Goal: Task Accomplishment & Management: Complete application form

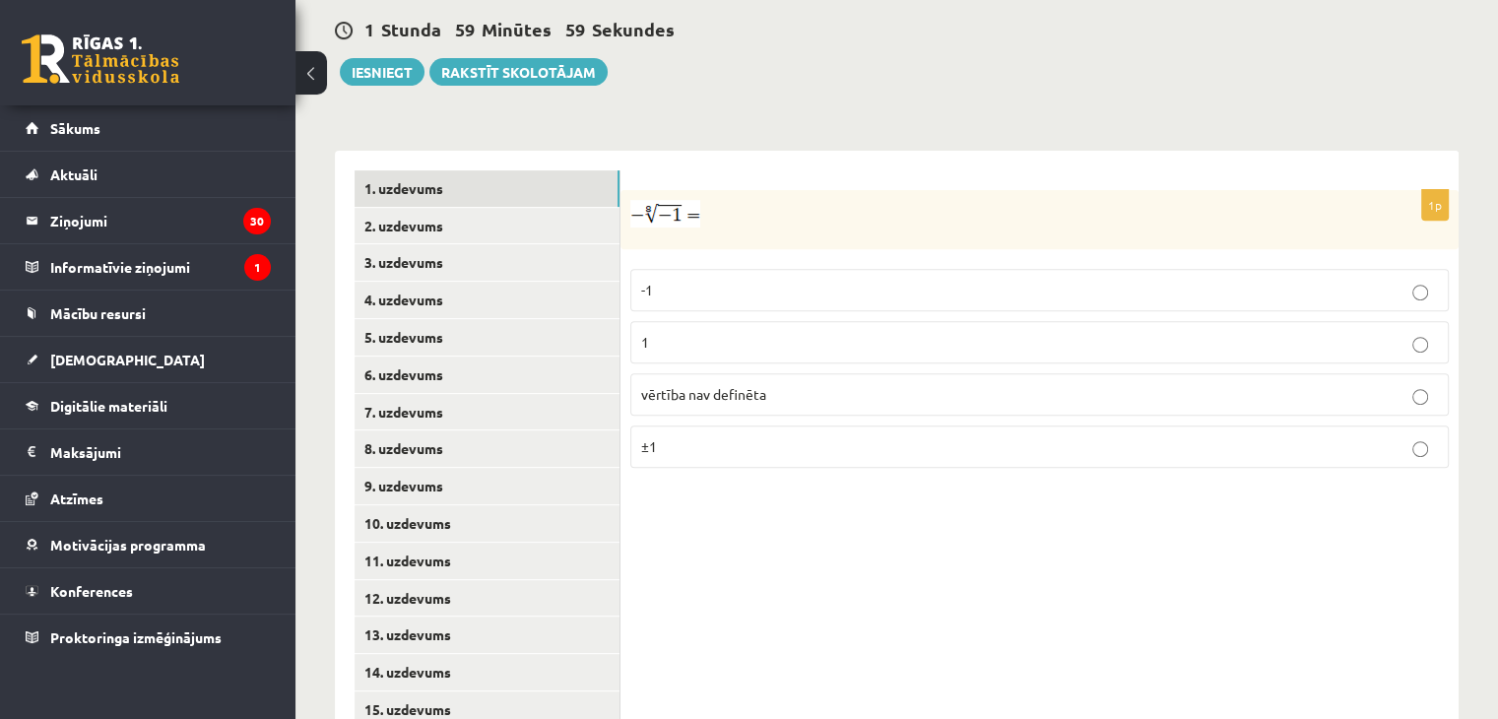
scroll to position [750, 0]
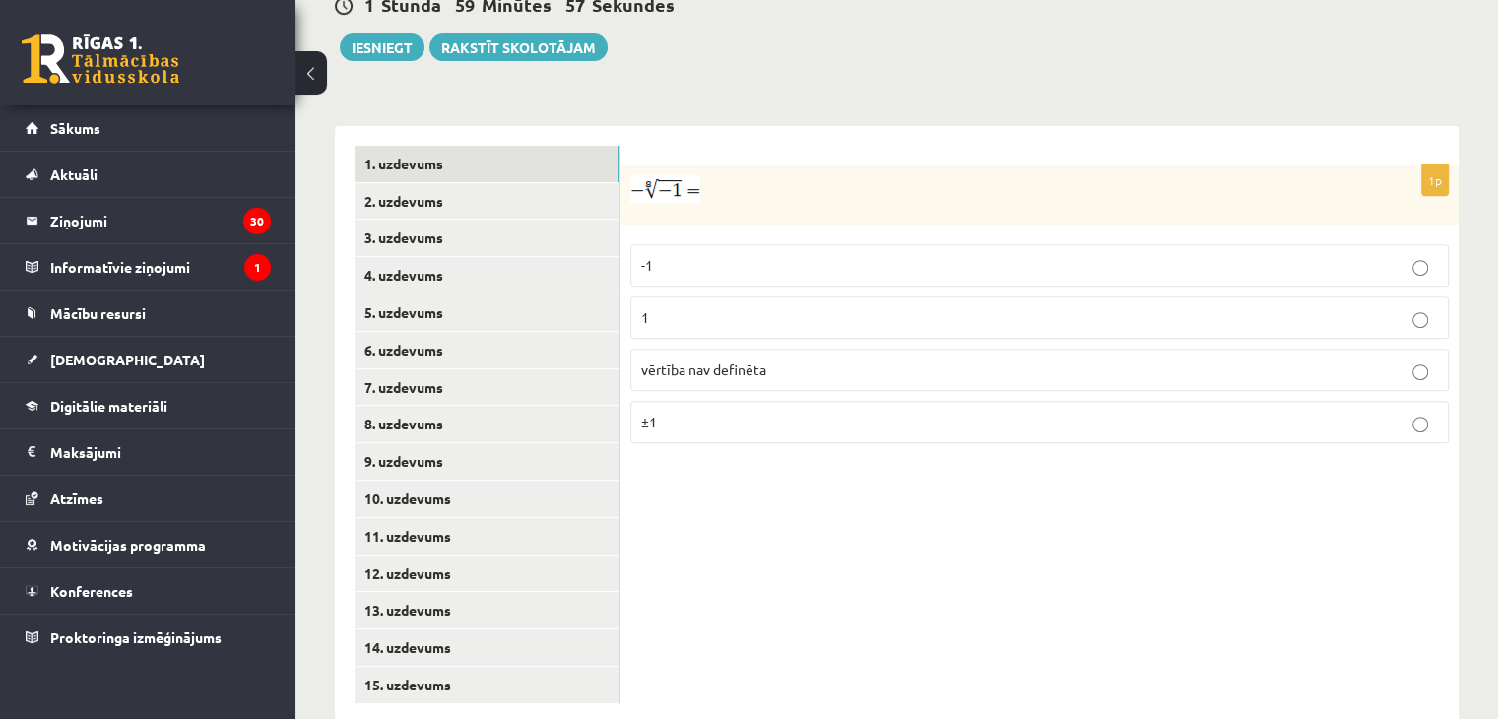
click at [1402, 359] on p "vērtība nav definēta" at bounding box center [1039, 369] width 797 height 21
click at [458, 183] on link "2. uzdevums" at bounding box center [487, 201] width 265 height 36
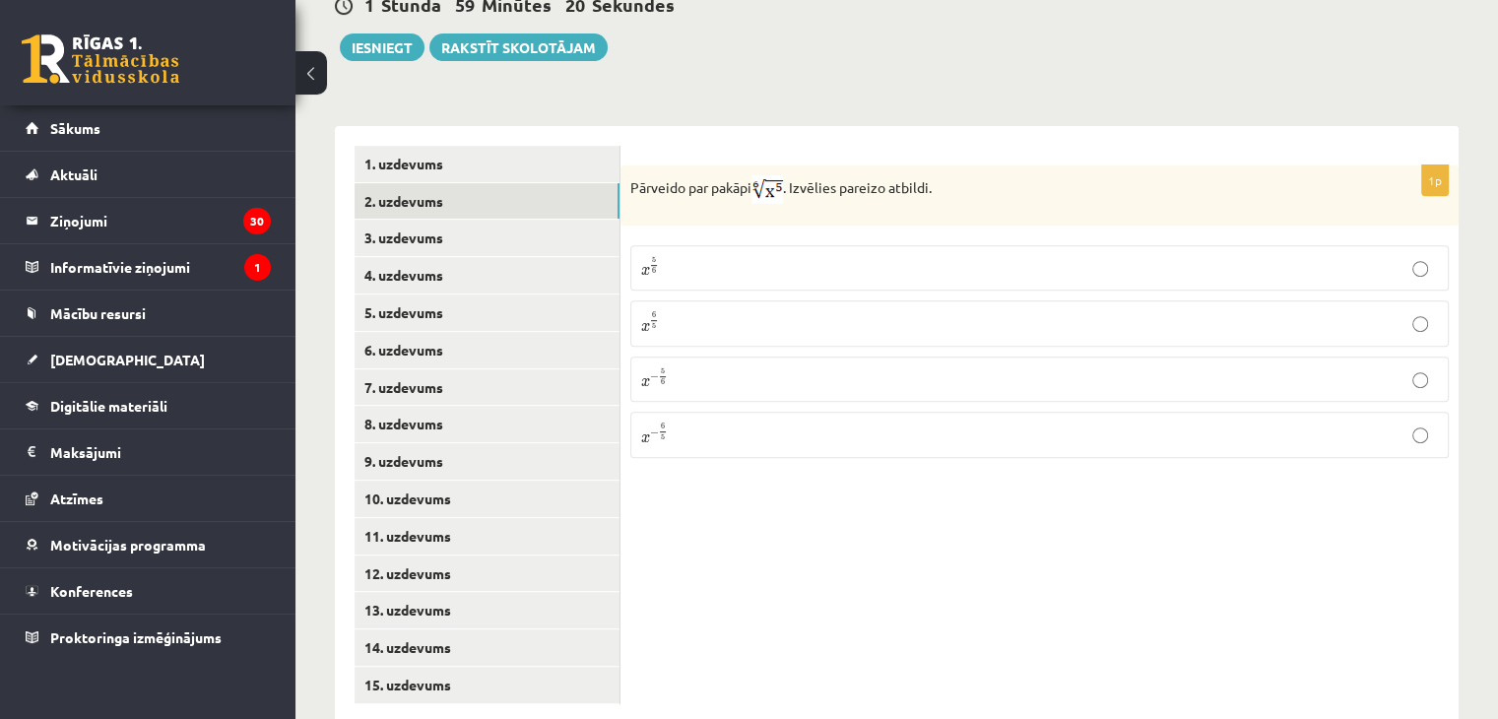
click at [727, 256] on p "x 5 6 x 5 6" at bounding box center [1039, 268] width 797 height 24
click at [516, 220] on link "3. uzdevums" at bounding box center [487, 238] width 265 height 36
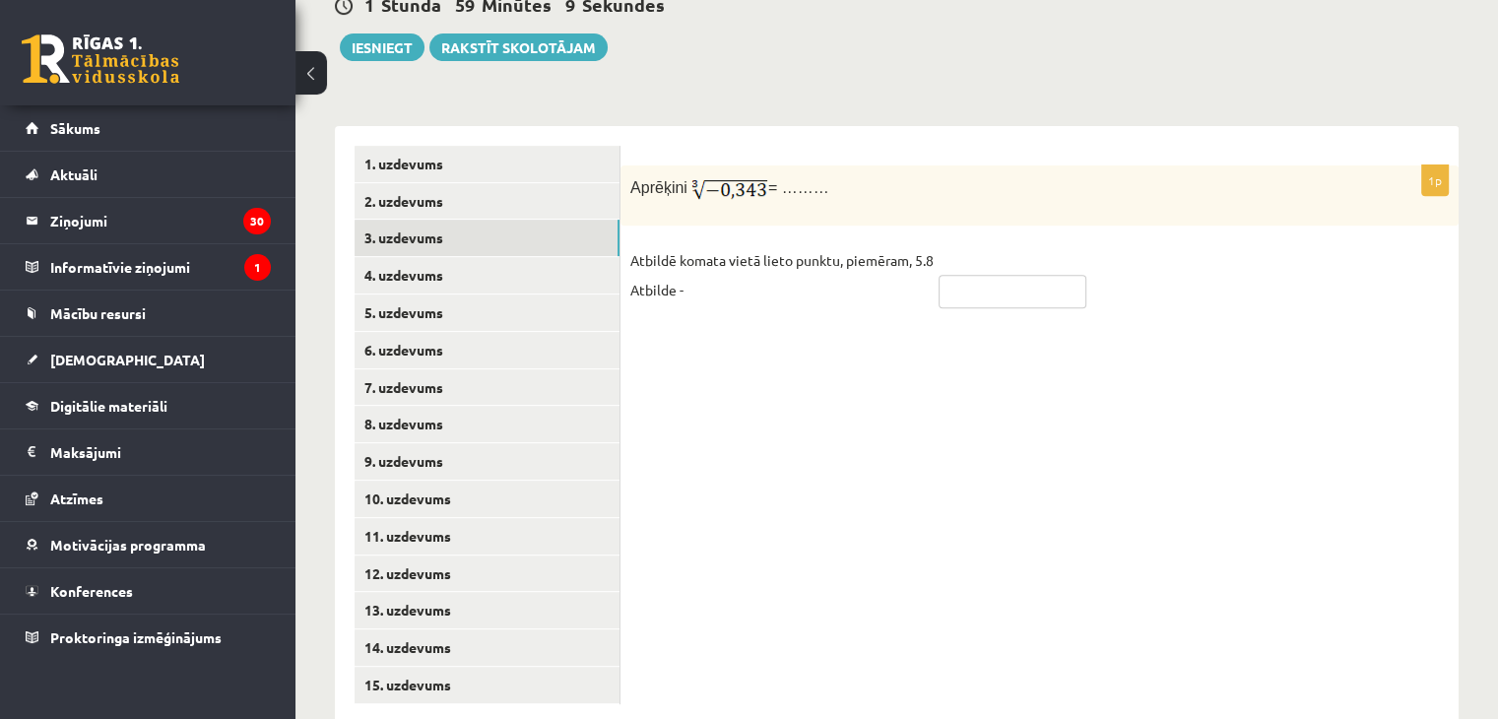
click at [995, 275] on input "text" at bounding box center [1013, 291] width 148 height 33
type input "****"
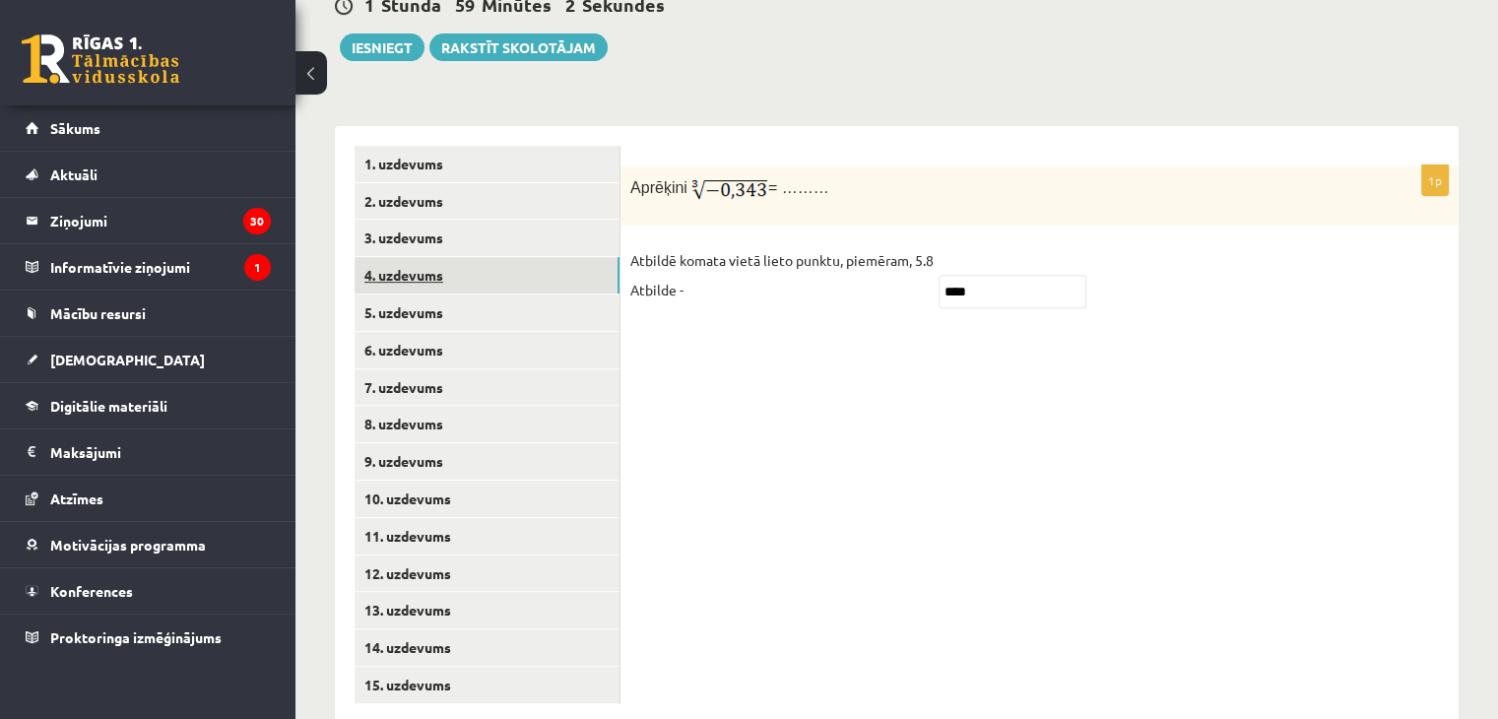
click at [477, 257] on link "4. uzdevums" at bounding box center [487, 275] width 265 height 36
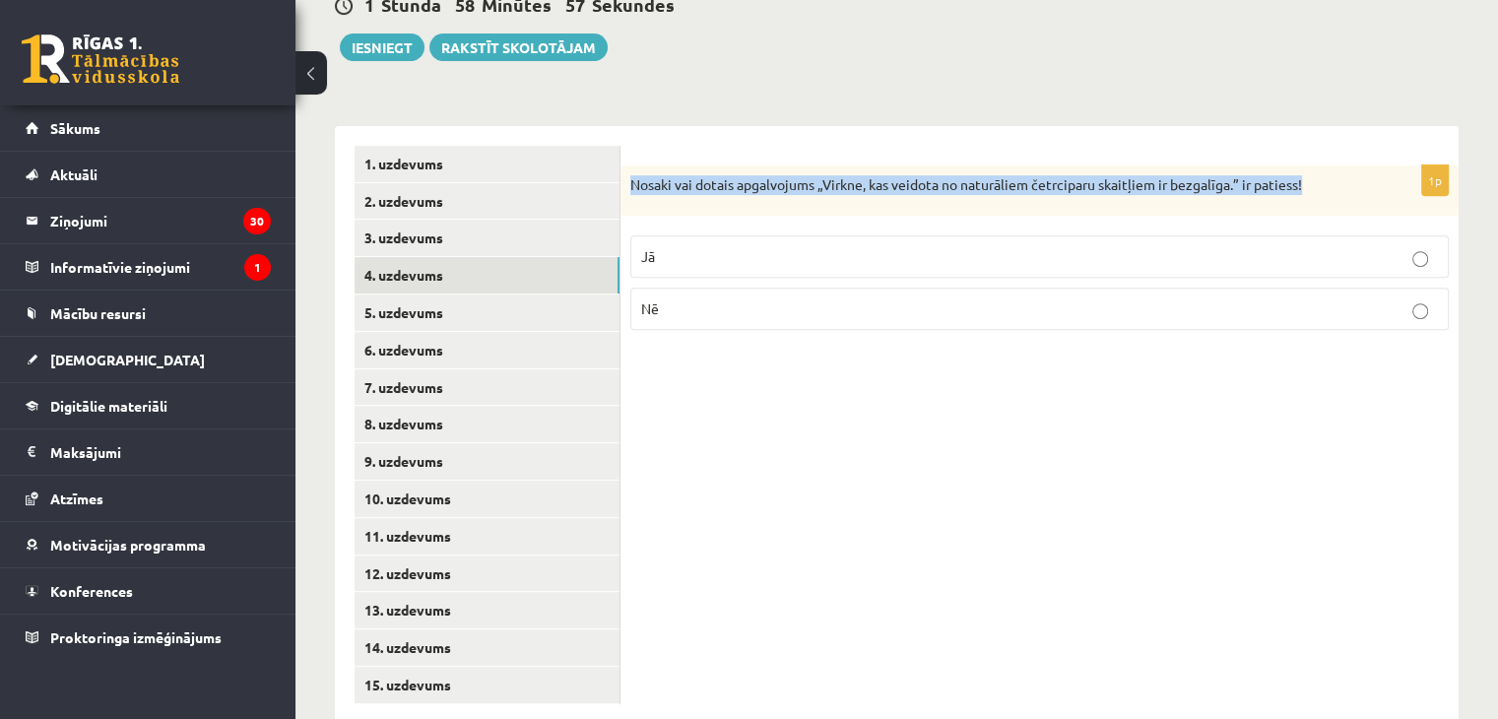
drag, startPoint x: 622, startPoint y: 143, endPoint x: 1352, endPoint y: 150, distance: 729.8
click at [1352, 165] on div "Nosaki vai dotais apgalvojums „Virkne, kas veidota no naturāliem četrciparu ska…" at bounding box center [1039, 190] width 838 height 51
copy p "Nosaki vai dotais apgalvojums „Virkne, kas veidota no naturāliem četrciparu ska…"
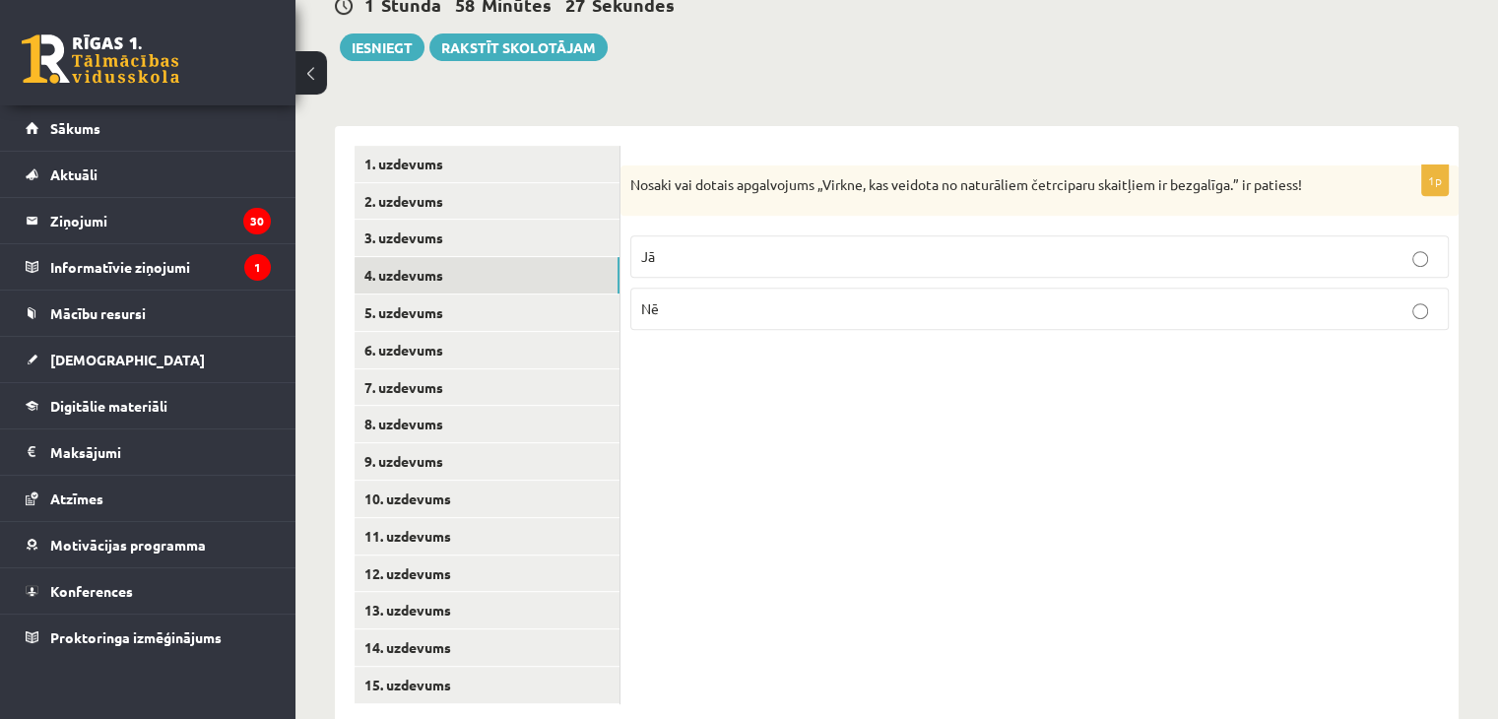
click at [1078, 383] on div "1p Nosaki vai dotais apgalvojums „Virkne, kas veidota no naturāliem četrciparu …" at bounding box center [1039, 425] width 838 height 598
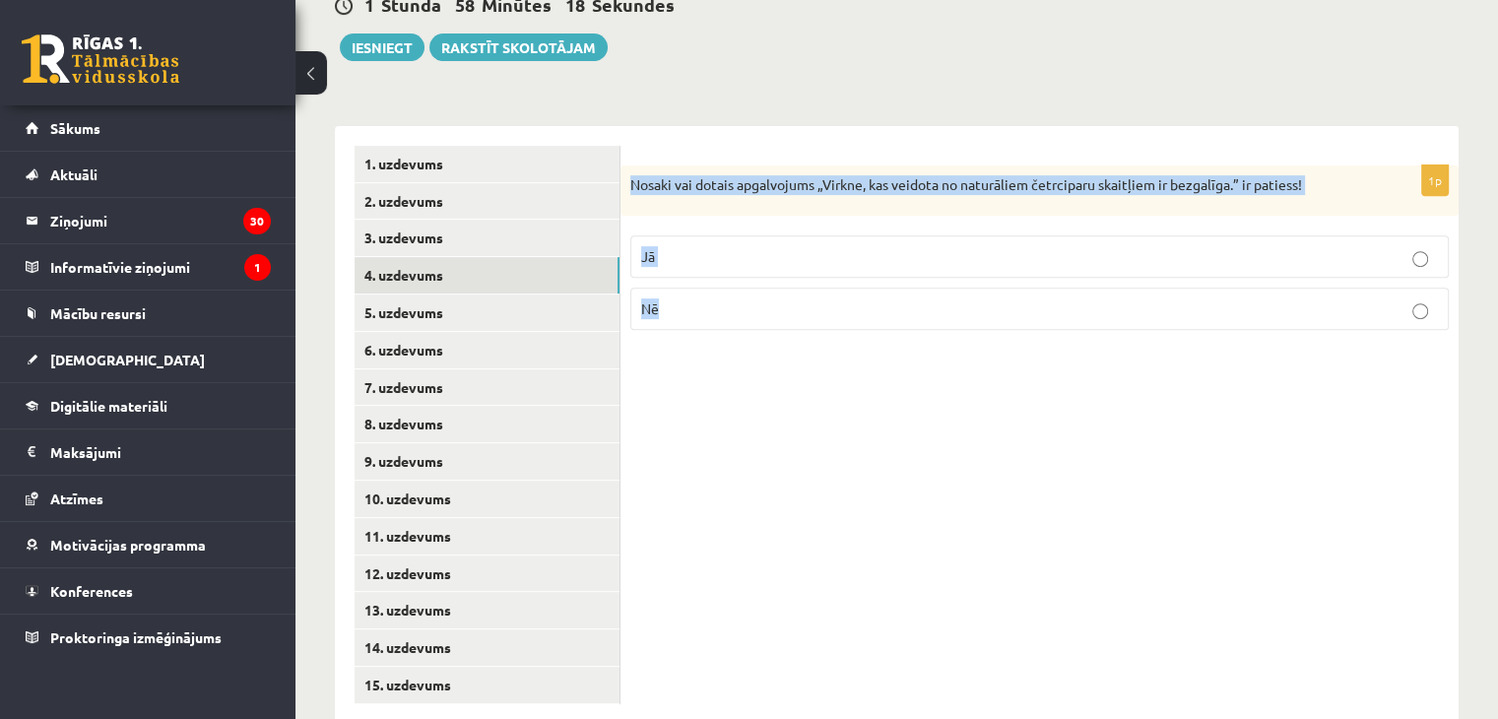
drag, startPoint x: 629, startPoint y: 131, endPoint x: 1127, endPoint y: 328, distance: 534.9
click at [1127, 328] on div "1p Nosaki vai dotais apgalvojums „Virkne, kas veidota no naturāliem četrciparu …" at bounding box center [1039, 425] width 838 height 598
copy div "Nosaki vai dotais apgalvojums „Virkne, kas veidota no naturāliem četrciparu ska…"
click at [698, 298] on p "Nē" at bounding box center [1039, 308] width 797 height 21
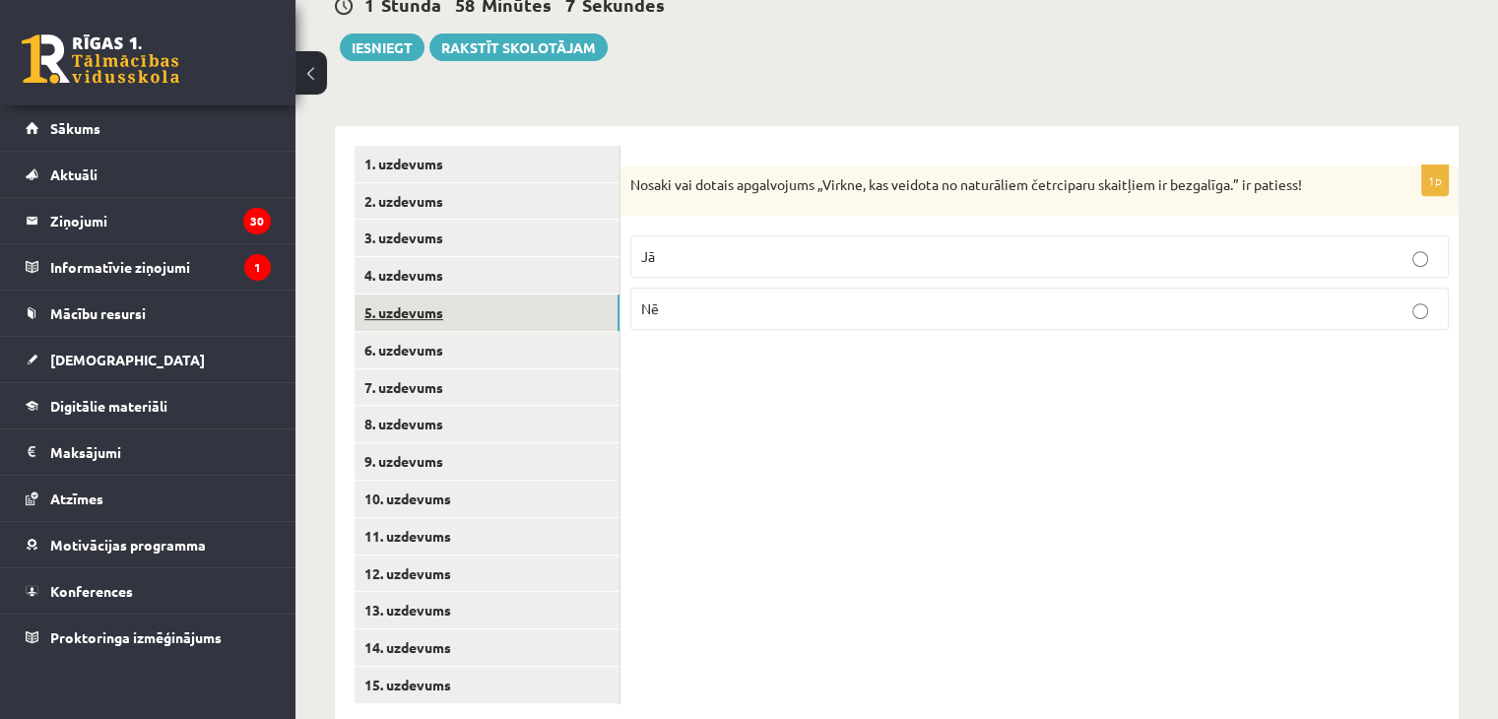
click at [512, 294] on link "5. uzdevums" at bounding box center [487, 312] width 265 height 36
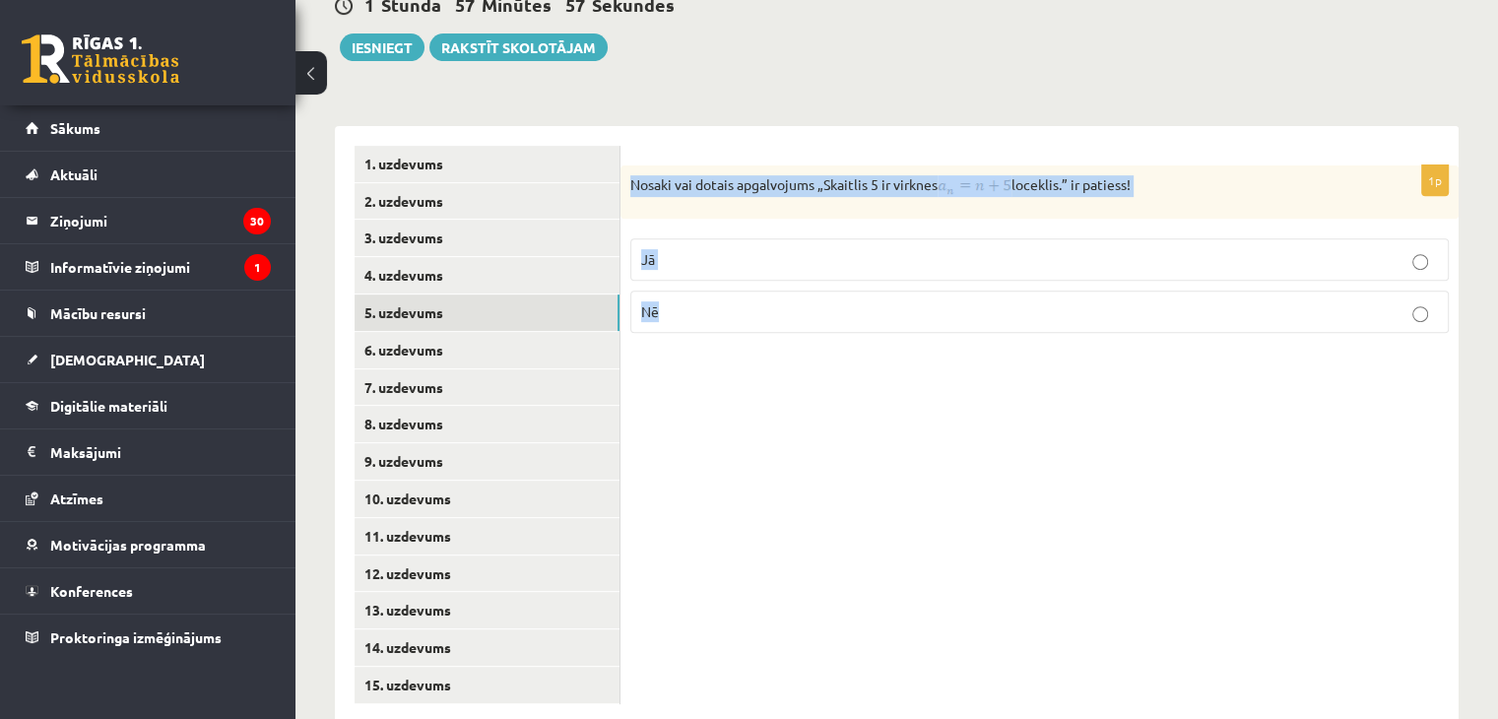
drag, startPoint x: 625, startPoint y: 139, endPoint x: 1150, endPoint y: 255, distance: 537.6
click at [1150, 255] on div "1p Nosaki vai dotais apgalvojums „Skaitlis 5 ir virknes loceklis.” ir patiess! …" at bounding box center [1039, 256] width 838 height 183
copy div "Nosaki vai dotais apgalvojums „Skaitlis 5 ir virknes loceklis.” ir patiess! Jā …"
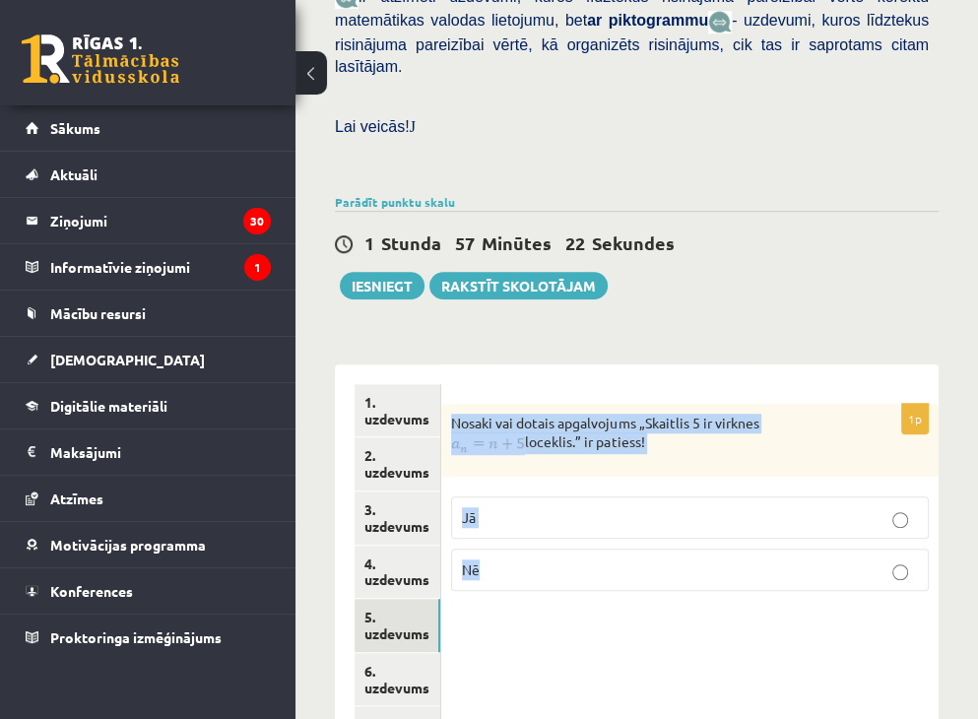
click at [755, 549] on label "Nē" at bounding box center [690, 570] width 478 height 42
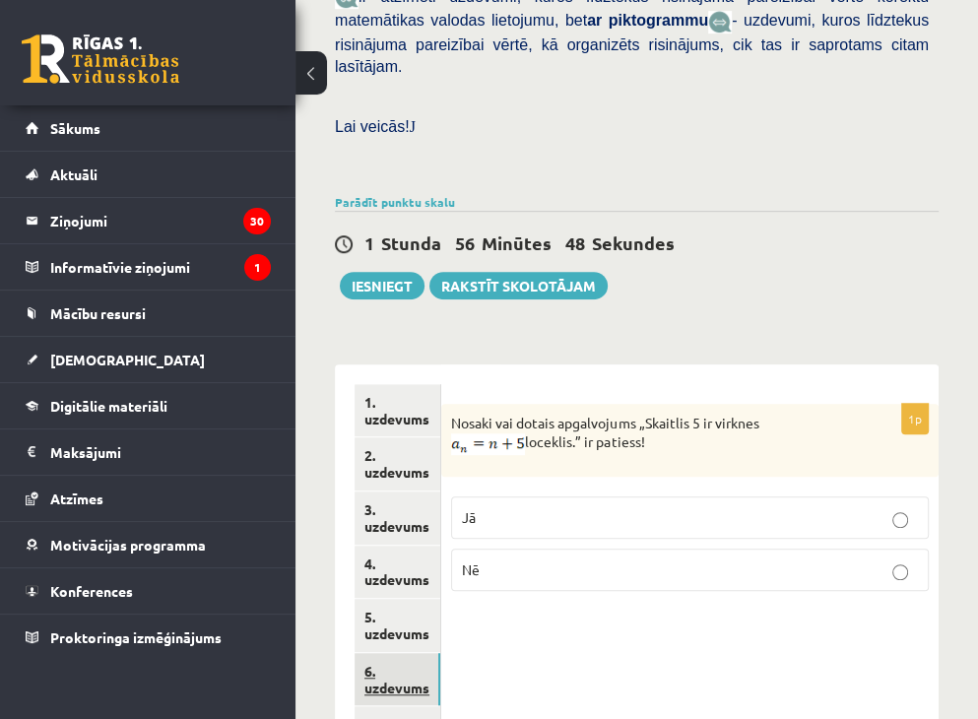
click at [407, 653] on link "6. uzdevums" at bounding box center [398, 679] width 86 height 53
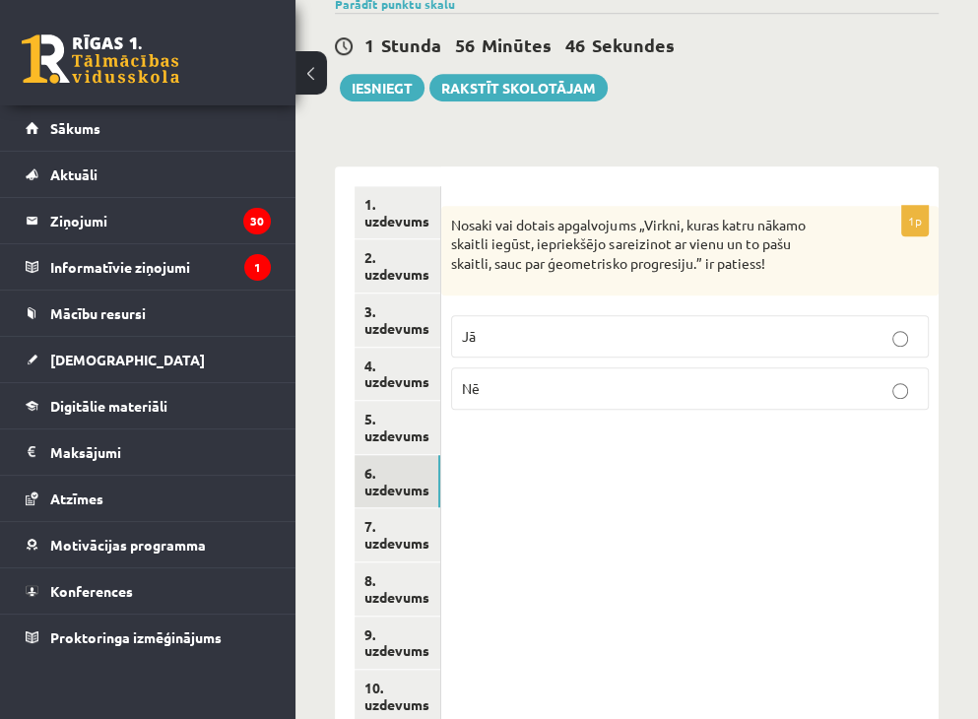
scroll to position [950, 0]
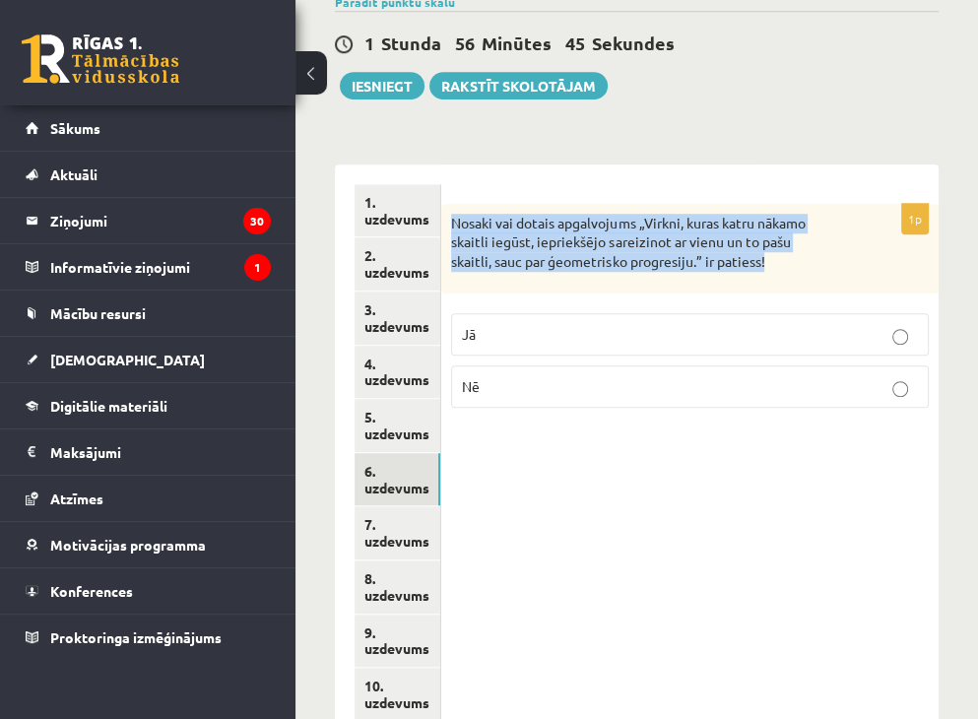
drag, startPoint x: 449, startPoint y: 131, endPoint x: 810, endPoint y: 183, distance: 364.2
click at [810, 204] on div "Nosaki vai dotais apgalvojums „Virkni, kuras katru nākamo skaitli iegūst, iepri…" at bounding box center [689, 249] width 497 height 90
copy p "Nosaki vai dotais apgalvojums „Virkni, kuras katru nākamo skaitli iegūst, iepri…"
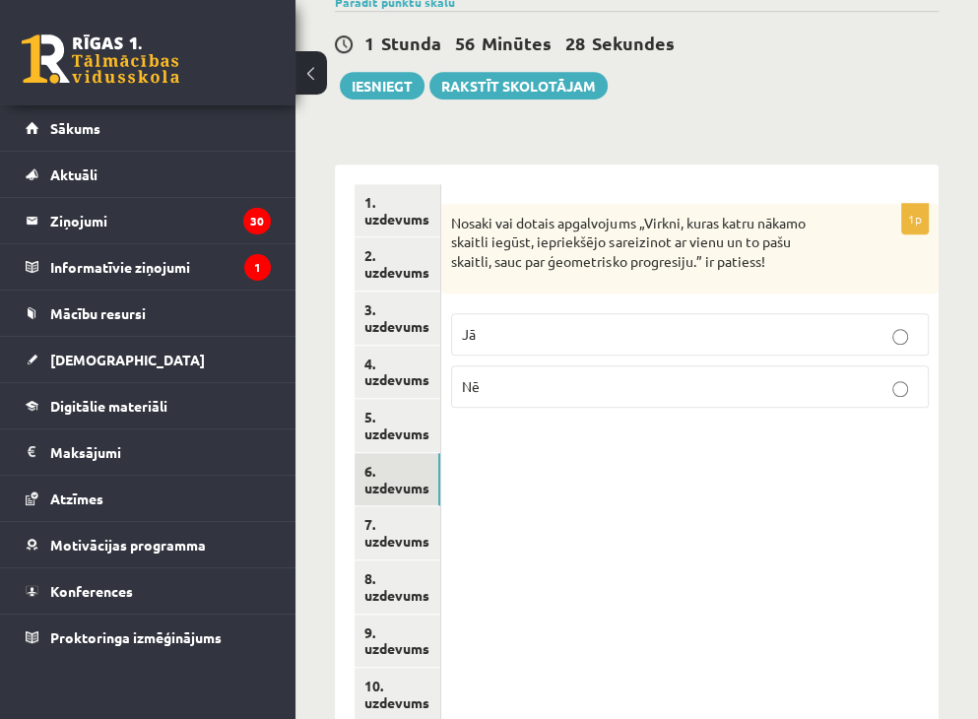
click at [589, 324] on p "Jā" at bounding box center [690, 334] width 456 height 21
click at [398, 506] on link "7. uzdevums" at bounding box center [398, 532] width 86 height 53
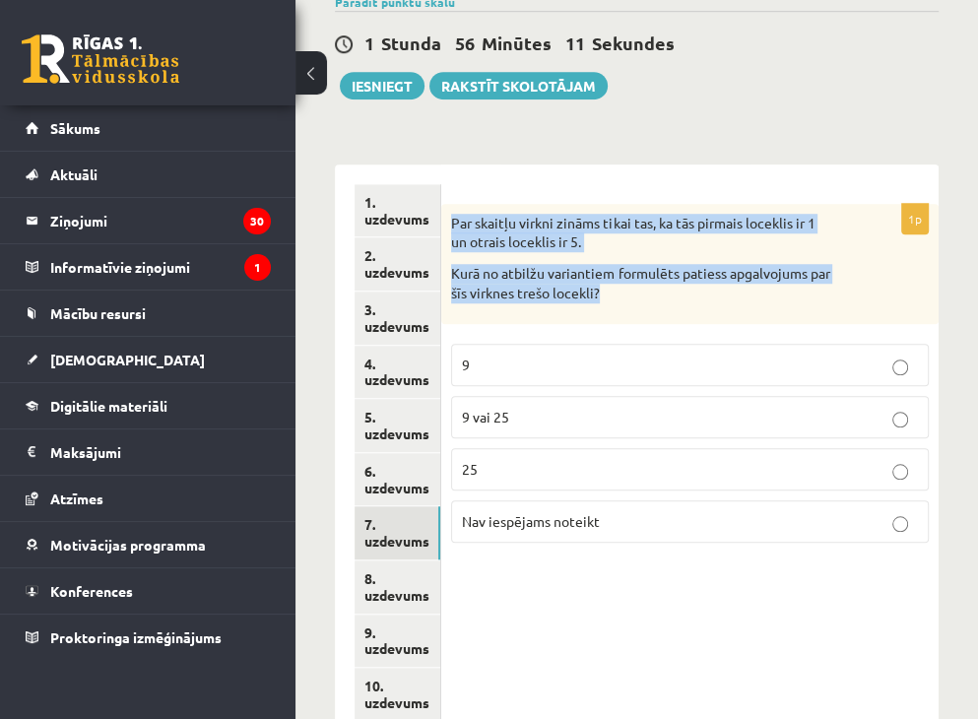
drag, startPoint x: 452, startPoint y: 132, endPoint x: 678, endPoint y: 214, distance: 239.9
click at [697, 214] on div "Par skaitļu virkni zināms tikai tas, ka tās pirmais loceklis ir 1 un otrais loc…" at bounding box center [689, 264] width 497 height 120
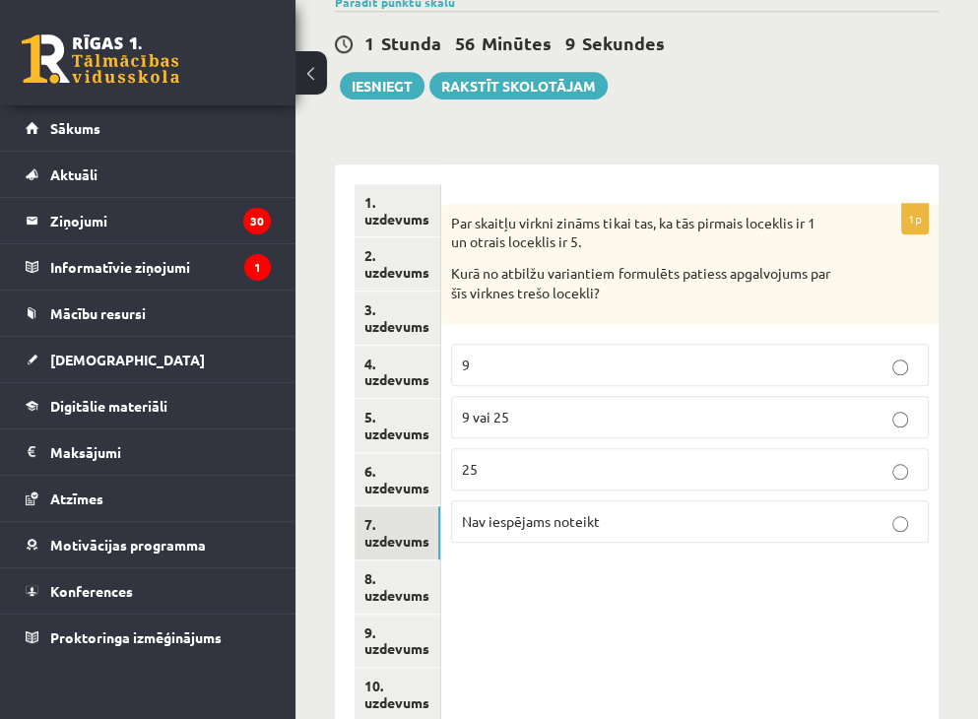
click at [705, 236] on div "1p Par skaitļu virkni zināms tikai tas, ka tās pirmais loceklis ir 1 un otrais …" at bounding box center [689, 381] width 497 height 355
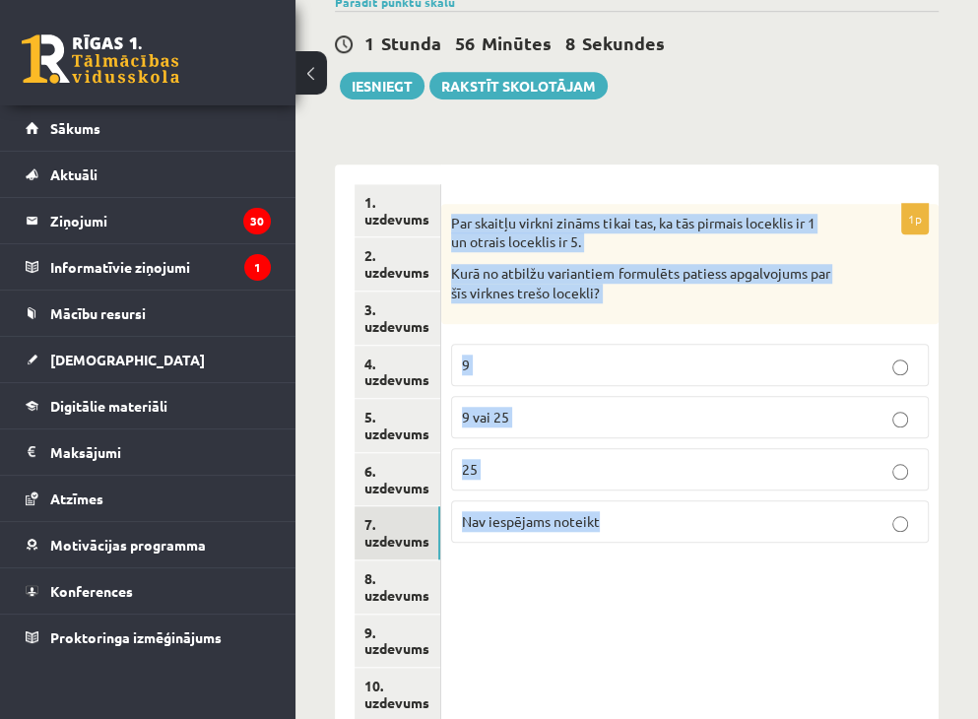
drag, startPoint x: 448, startPoint y: 135, endPoint x: 635, endPoint y: 470, distance: 383.6
click at [635, 470] on div "1p Par skaitļu virkni zināms tikai tas, ka tās pirmais loceklis ir 1 un otrais …" at bounding box center [689, 587] width 497 height 846
copy div "Par skaitļu virkni zināms tikai tas, ka tās pirmais loceklis ir 1 un otrais loc…"
click at [615, 500] on label "Nav iespējams noteikt" at bounding box center [690, 521] width 478 height 42
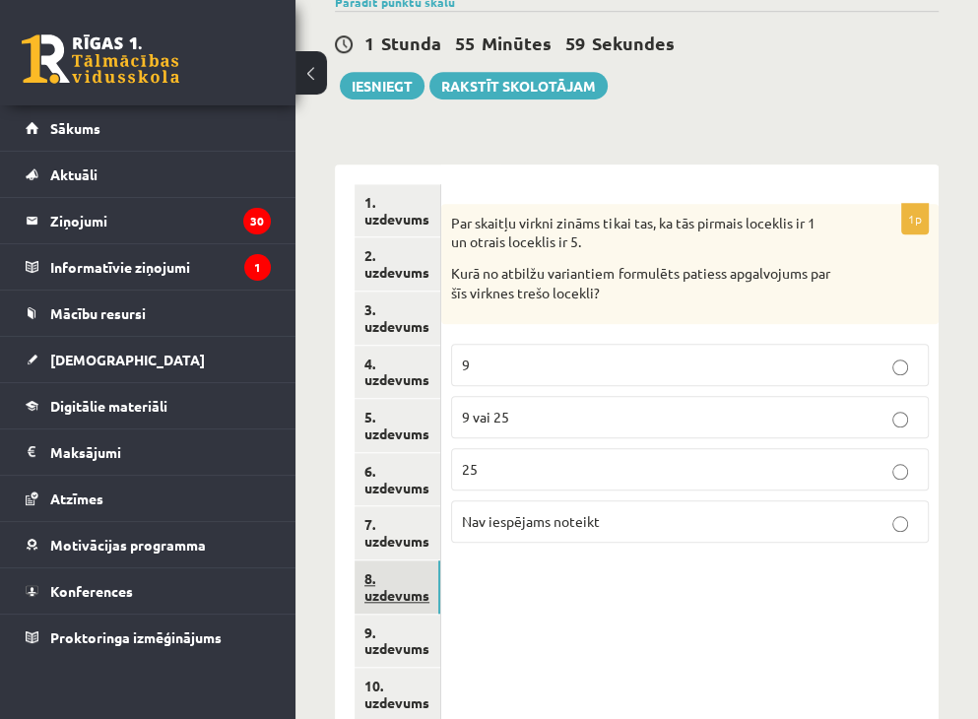
click at [417, 560] on link "8. uzdevums" at bounding box center [398, 586] width 86 height 53
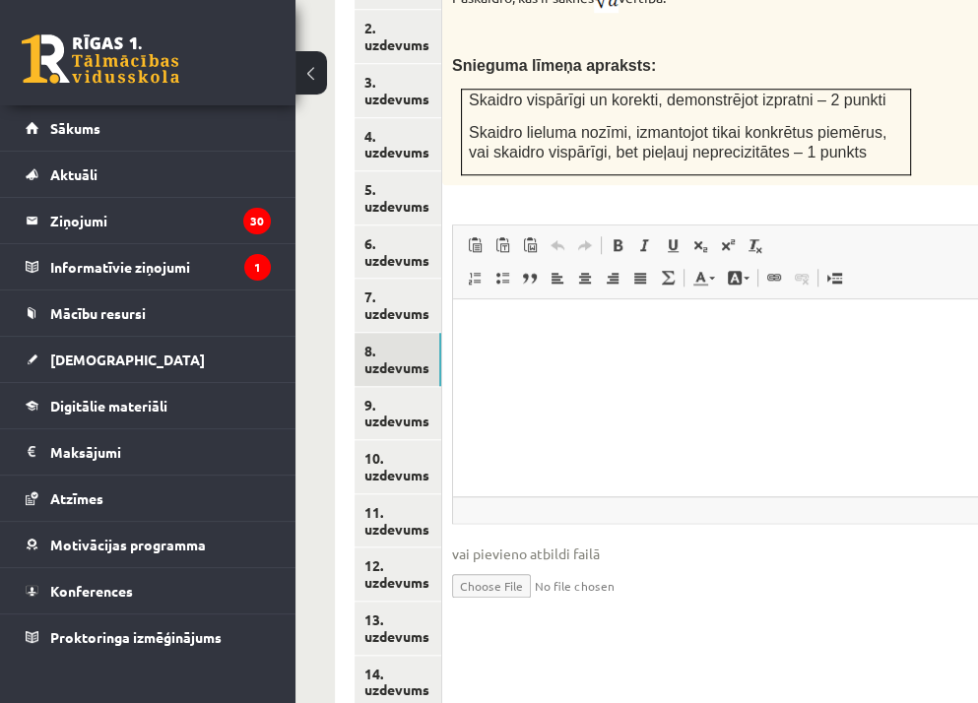
scroll to position [1144, 0]
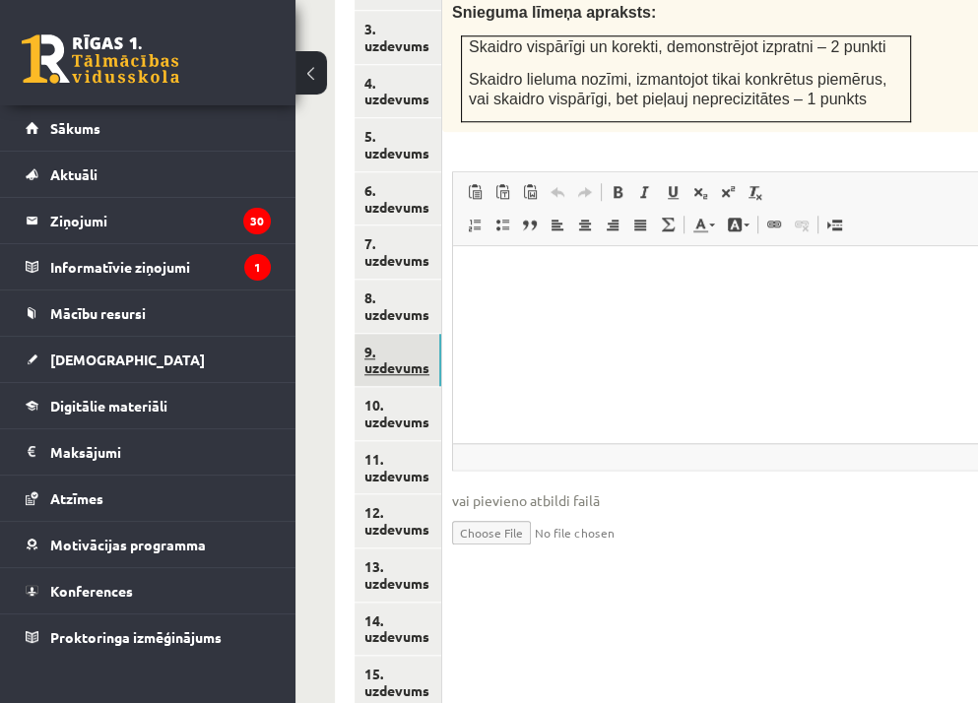
click at [396, 334] on link "9. uzdevums" at bounding box center [398, 360] width 87 height 53
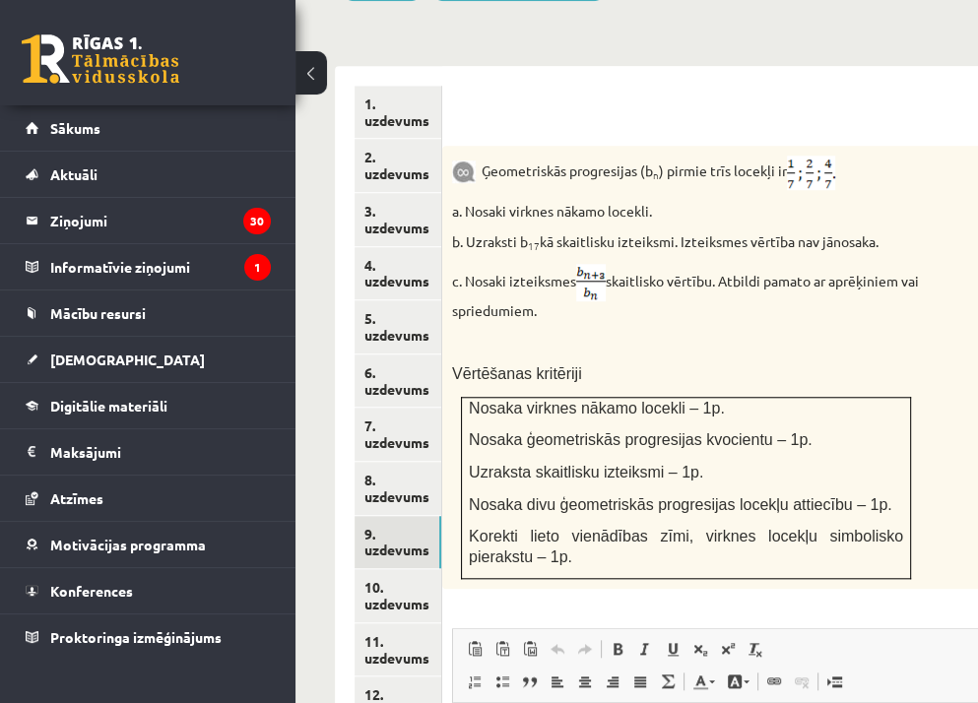
scroll to position [965, 0]
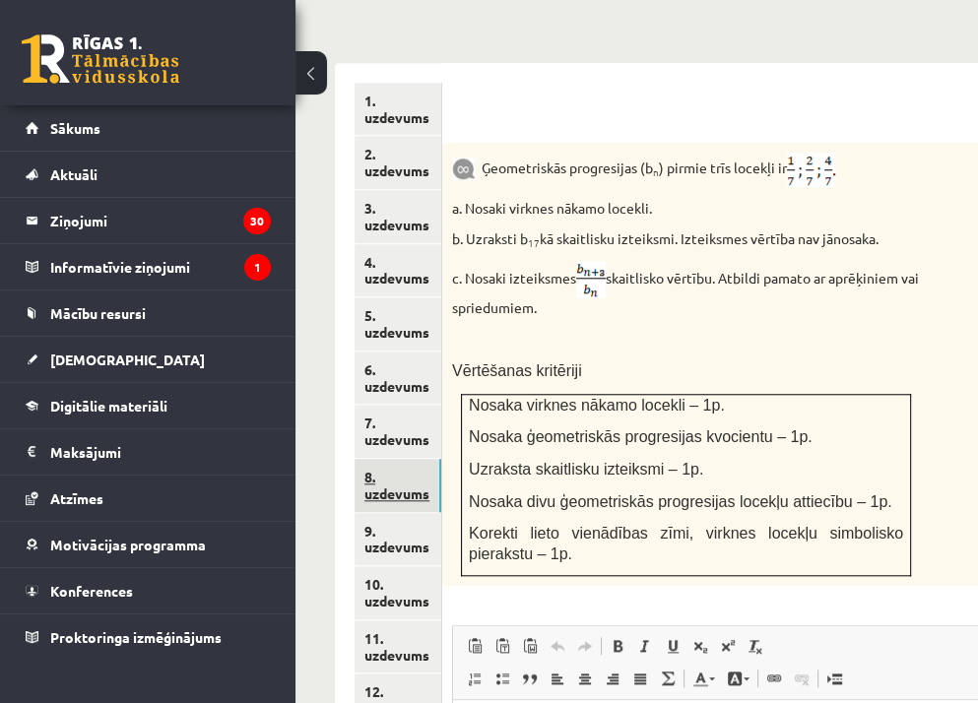
click at [407, 459] on link "8. uzdevums" at bounding box center [398, 485] width 87 height 53
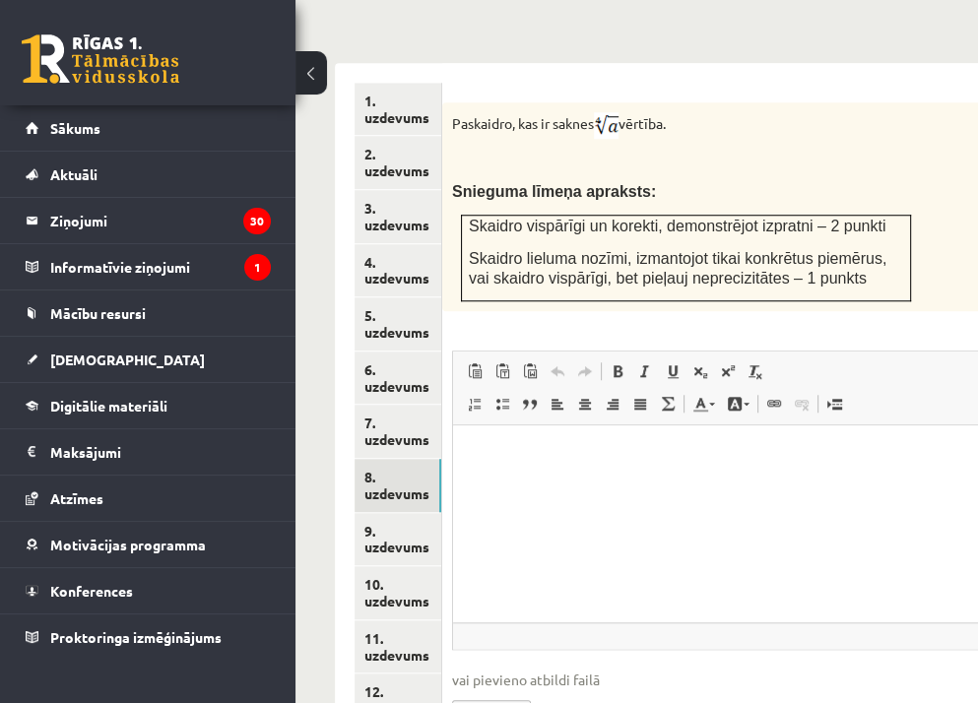
scroll to position [0, 0]
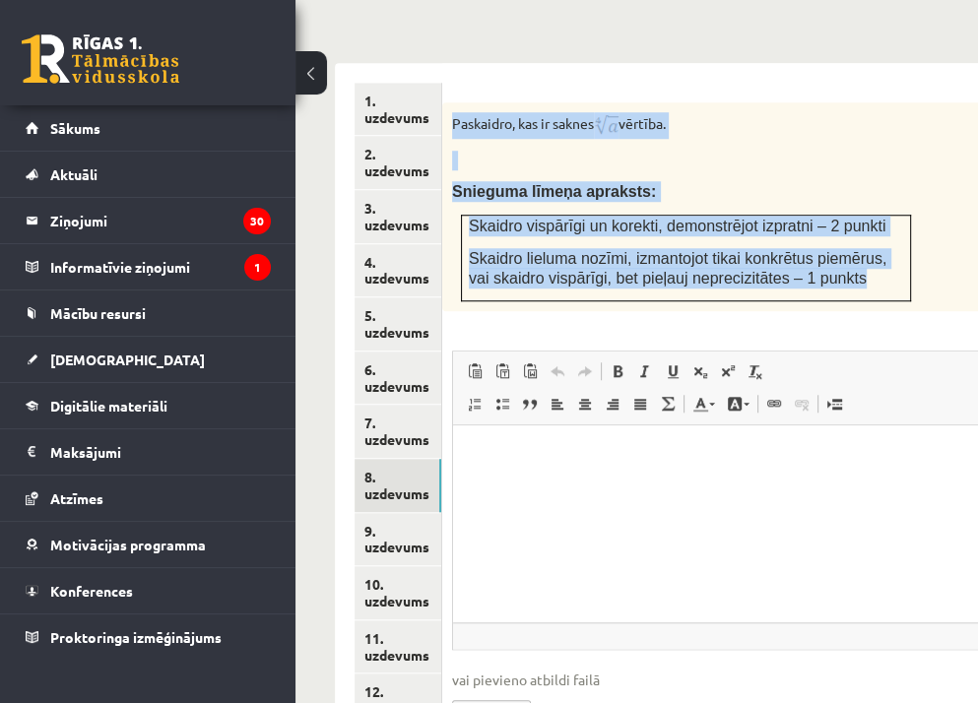
drag, startPoint x: 443, startPoint y: 56, endPoint x: 854, endPoint y: 230, distance: 446.1
click at [854, 230] on div "Paskaidro, kas ir saknes vērtība. Snieguma līmeņa apraksts: Skaidro vispārīgi u…" at bounding box center [735, 206] width 586 height 209
copy div "Paskaidro, kas ir saknes vērtība. Snieguma līmeņa apraksts: Skaidro vispārīgi u…"
click at [496, 690] on input "file" at bounding box center [735, 710] width 566 height 40
type input "**********"
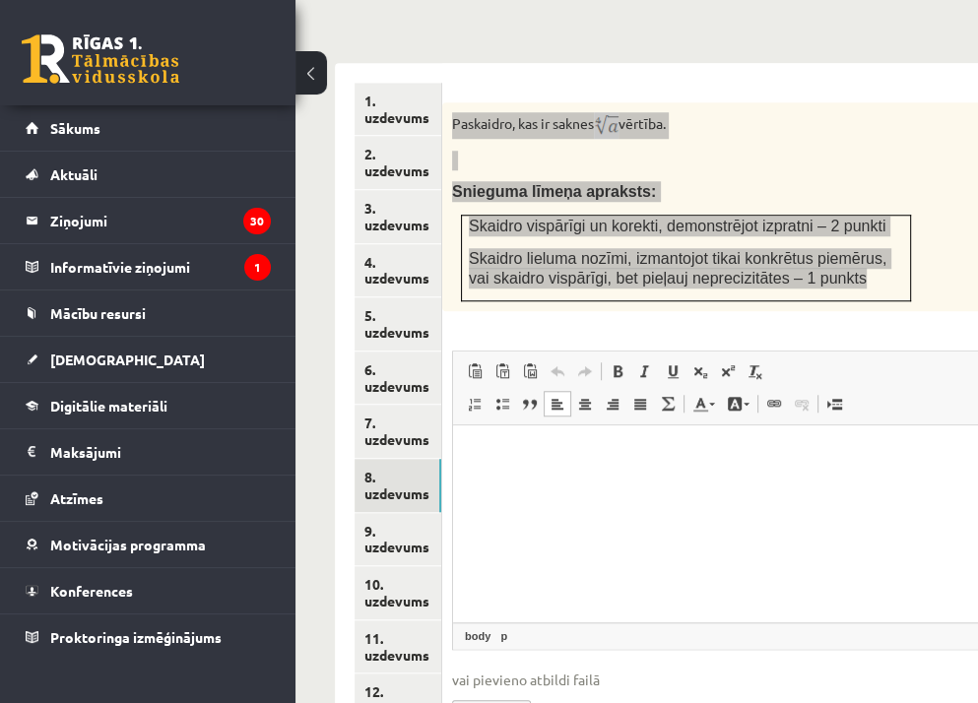
click at [580, 485] on html at bounding box center [735, 454] width 564 height 60
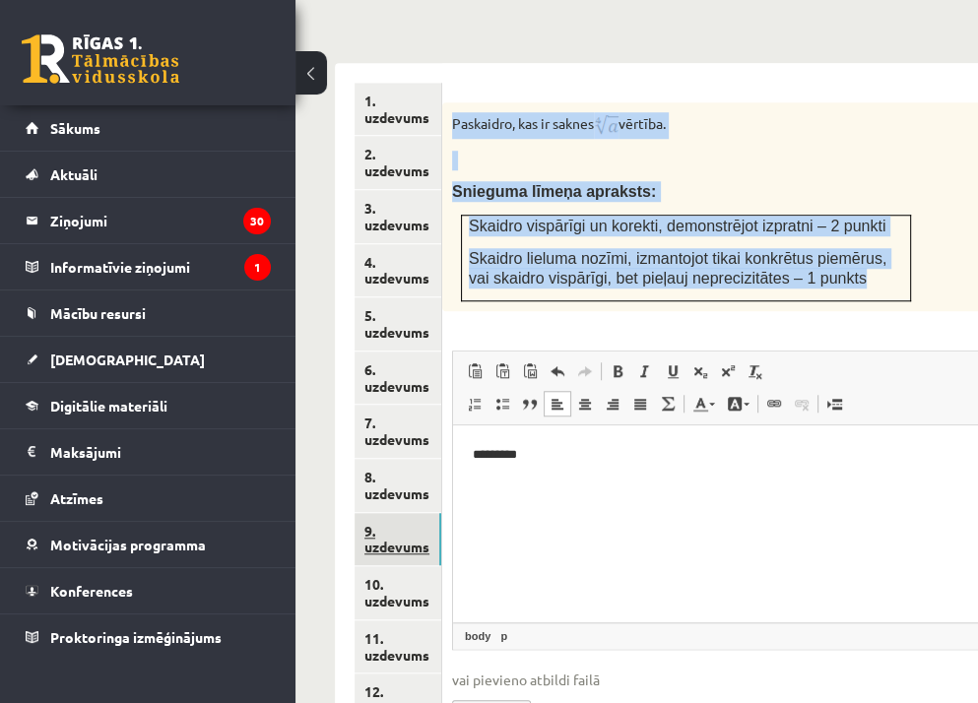
click at [414, 513] on link "9. uzdevums" at bounding box center [398, 539] width 87 height 53
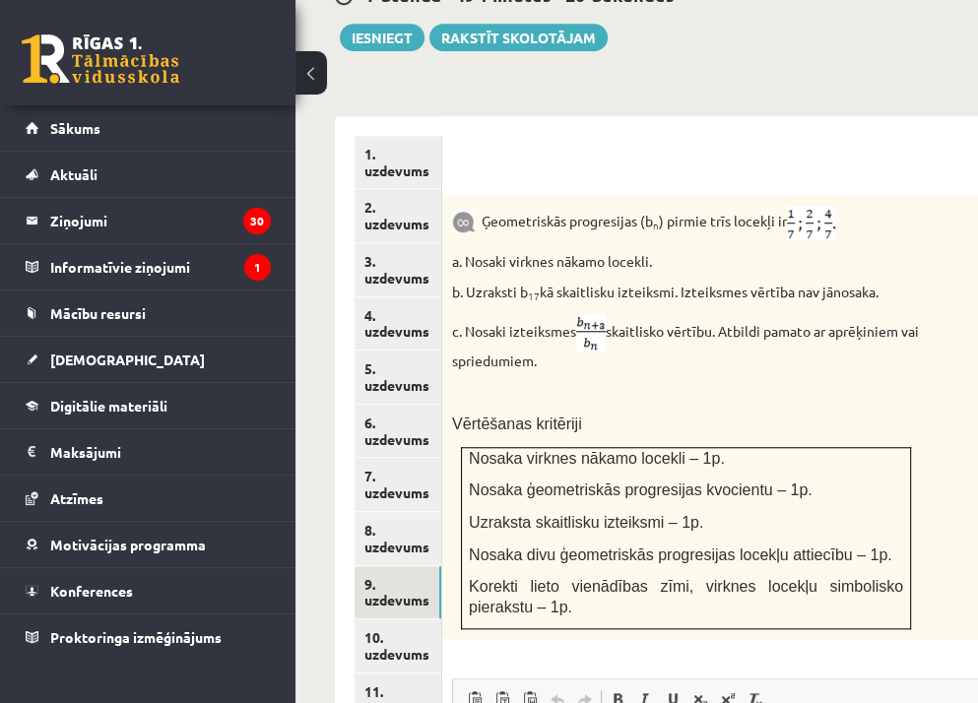
scroll to position [929, 0]
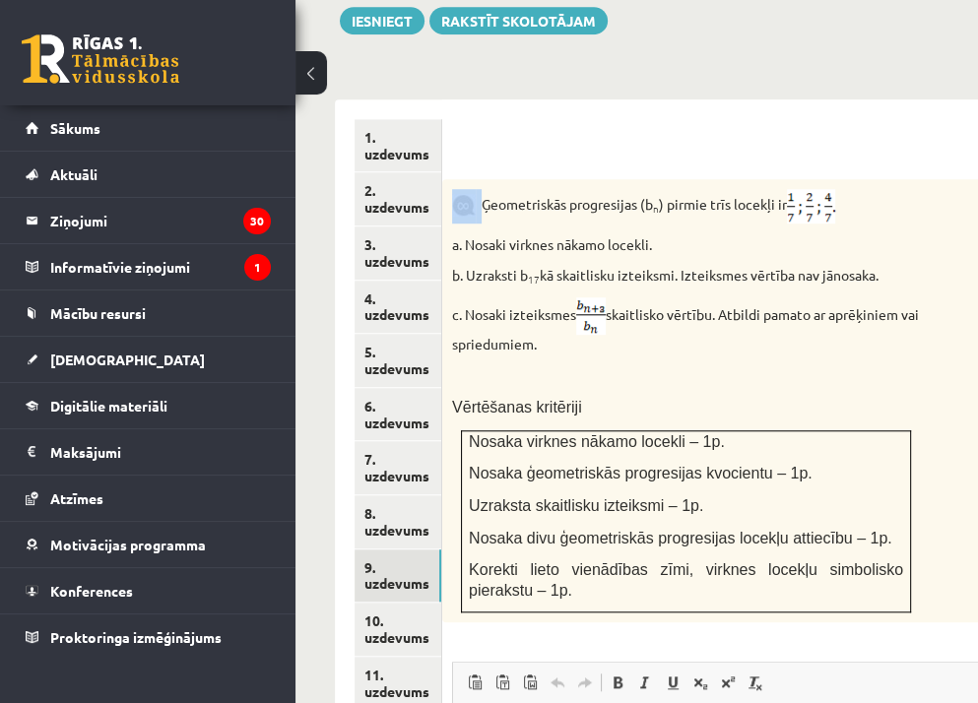
drag, startPoint x: 481, startPoint y: 135, endPoint x: 801, endPoint y: 88, distance: 323.5
click at [801, 119] on form "5p Ģeometriskās progresijas (b n ) pirmie trīs locekļi ir a. Nosaki virknes nāk…" at bounding box center [735, 595] width 547 height 953
click at [801, 139] on div at bounding box center [735, 149] width 547 height 21
click at [741, 189] on p "Ģeometriskās progresijas (b n ) pirmie trīs locekļi ir" at bounding box center [686, 206] width 468 height 34
drag, startPoint x: 482, startPoint y: 128, endPoint x: 794, endPoint y: 147, distance: 312.8
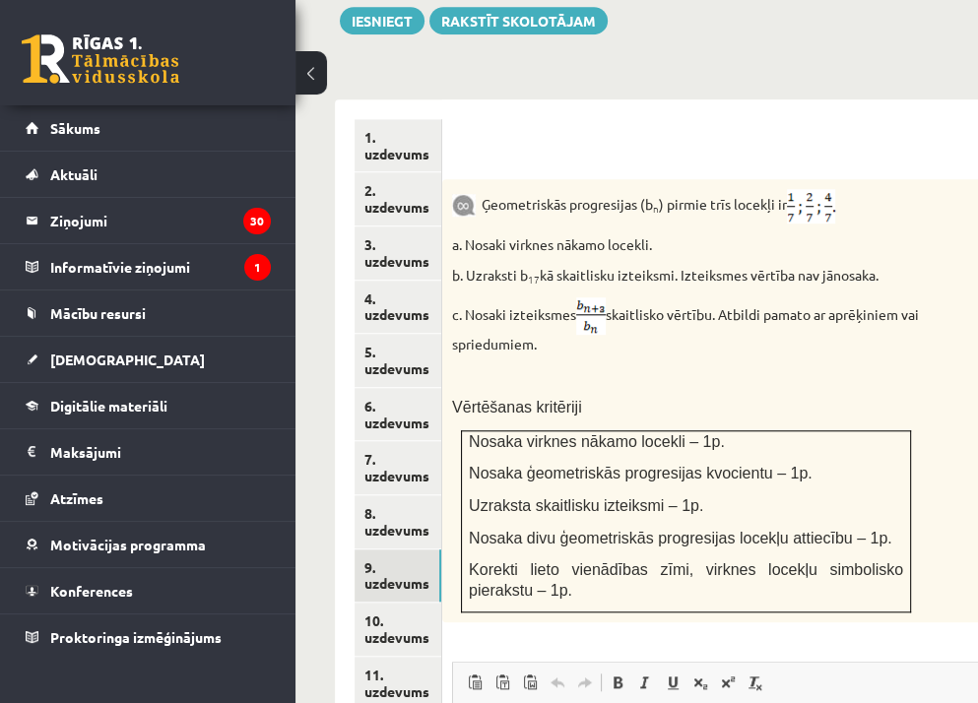
click at [794, 189] on p "Ģeometriskās progresijas (b n ) pirmie trīs locekļi ir" at bounding box center [686, 206] width 468 height 34
copy p "Ģeometriskās progresijas (b n ) pirmie trīs locekļi ir"
drag, startPoint x: 461, startPoint y: 210, endPoint x: 886, endPoint y: 202, distance: 425.5
click at [886, 266] on p "b. Uzraksti b 17 kā skaitlisku izteiksmi. Izteiksmes vērtība nav jānosaka." at bounding box center [686, 276] width 468 height 20
copy p ". Uzraksti b 17 kā skaitlisku izteiksmi. Izteiksmes vērtība nav jānosaka."
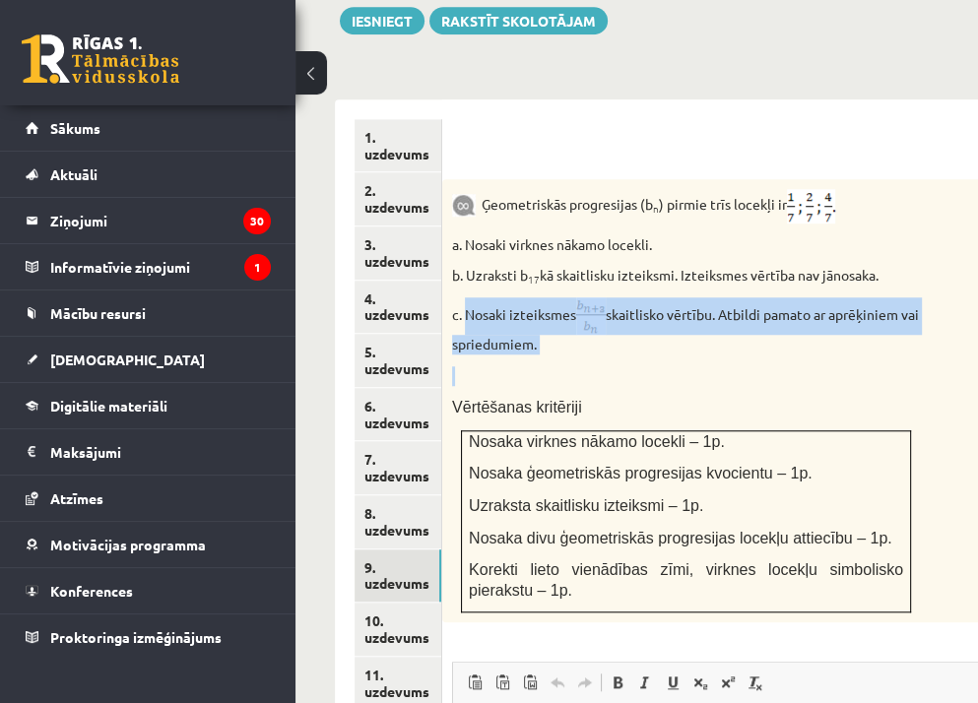
drag, startPoint x: 465, startPoint y: 245, endPoint x: 565, endPoint y: 290, distance: 109.8
click at [565, 290] on div "Ģeometriskās progresijas (b n ) pirmie trīs locekļi ir a. Nosaki virknes nākamo…" at bounding box center [735, 401] width 586 height 444
copy div "Nosaki izteiksmes skaitlisko vērtību. Atbildi pamato ar aprēķiniem vai spriedum…"
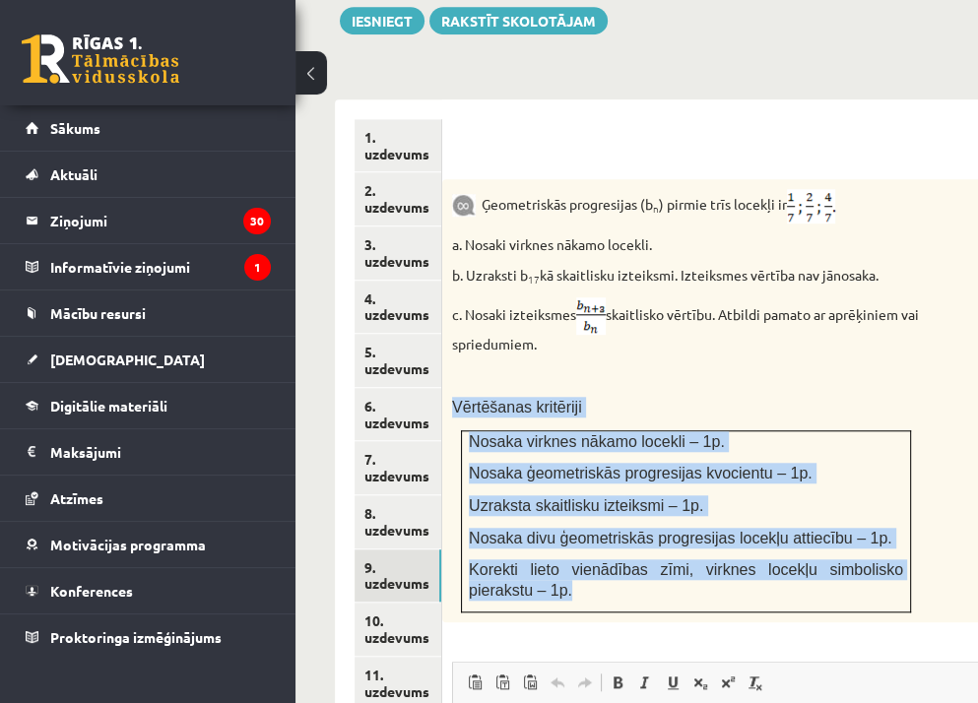
drag, startPoint x: 450, startPoint y: 342, endPoint x: 729, endPoint y: 537, distance: 340.2
click at [729, 537] on div "Ģeometriskās progresijas (b n ) pirmie trīs locekļi ir a. Nosaki virknes nākamo…" at bounding box center [735, 401] width 586 height 444
copy div "Vērtēšanas kritēriji Nosaka virknes nākamo locekli – 1p. Nosaka ģeometriskās pr…"
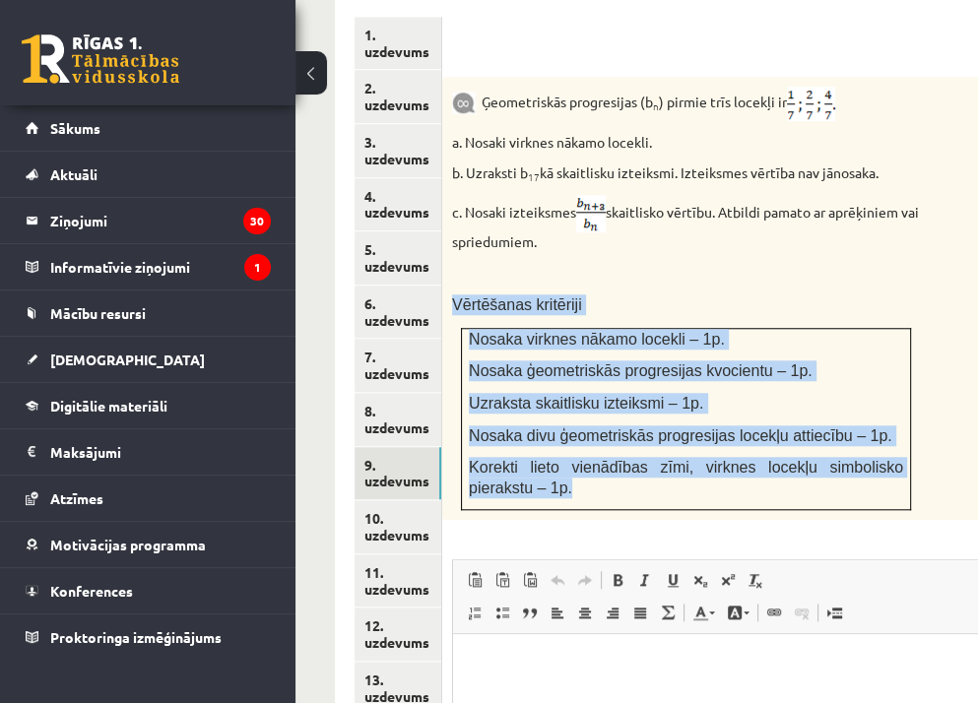
scroll to position [1288, 0]
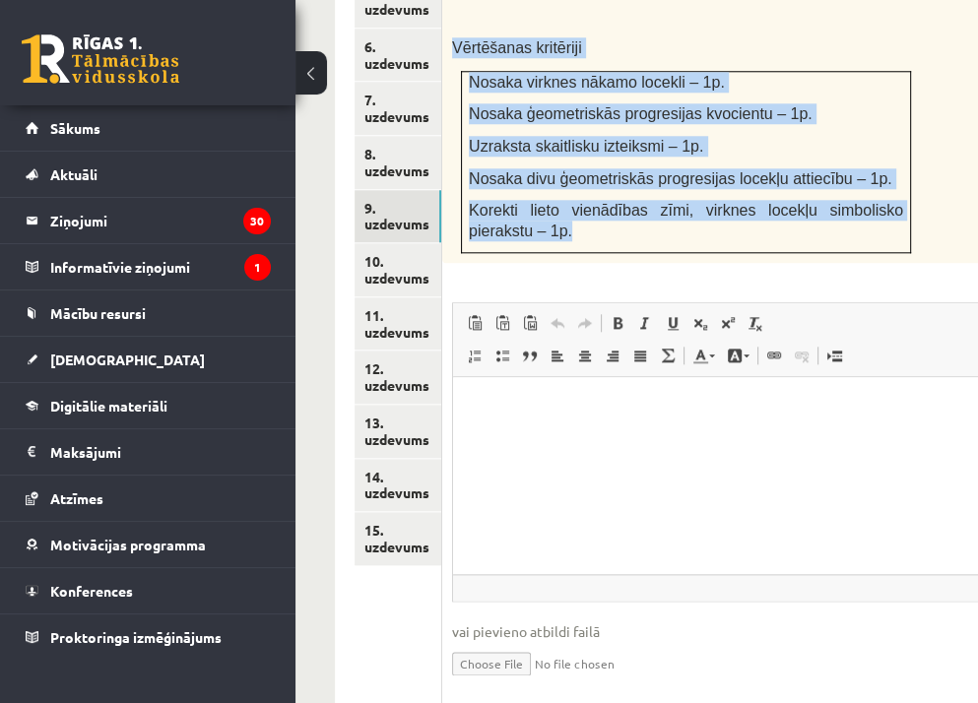
click at [491, 642] on input "file" at bounding box center [735, 662] width 566 height 40
type input "**********"
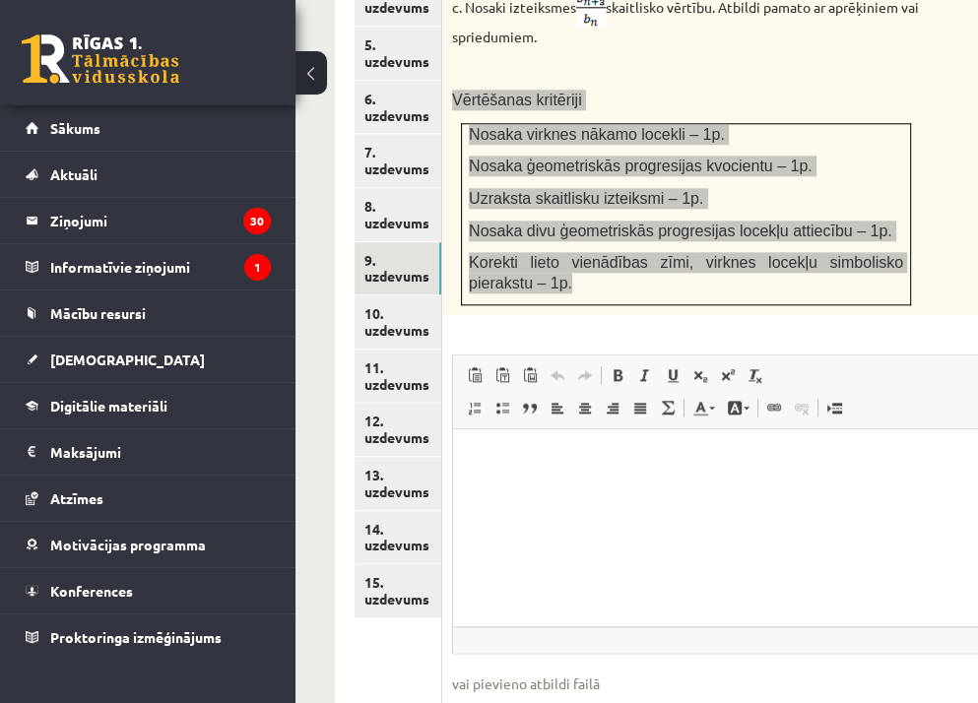
click at [780, 489] on html at bounding box center [735, 459] width 564 height 60
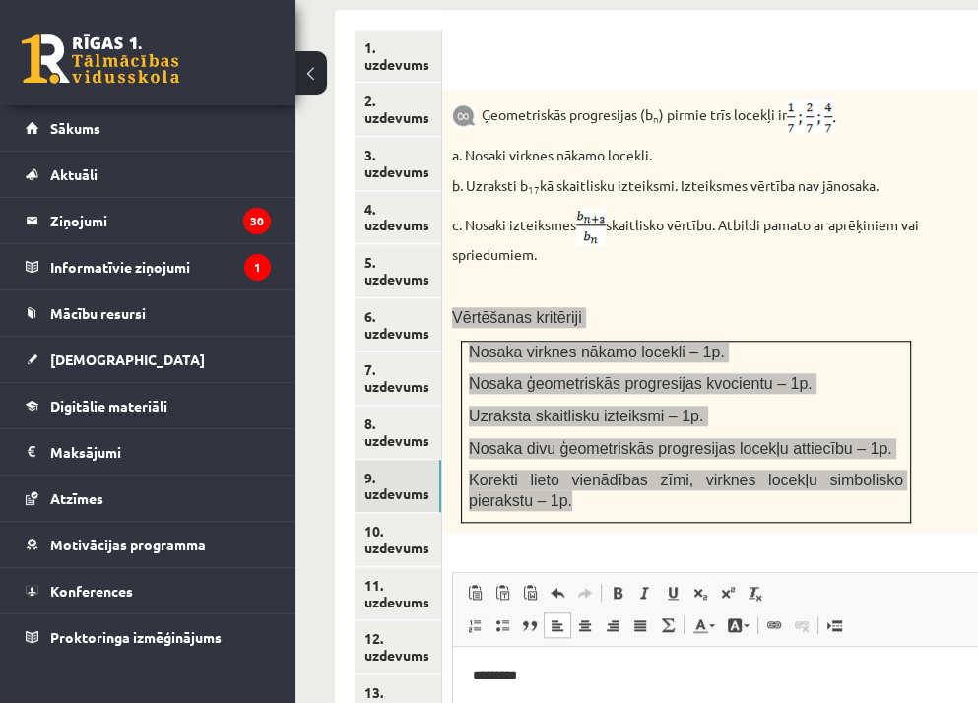
scroll to position [1005, 0]
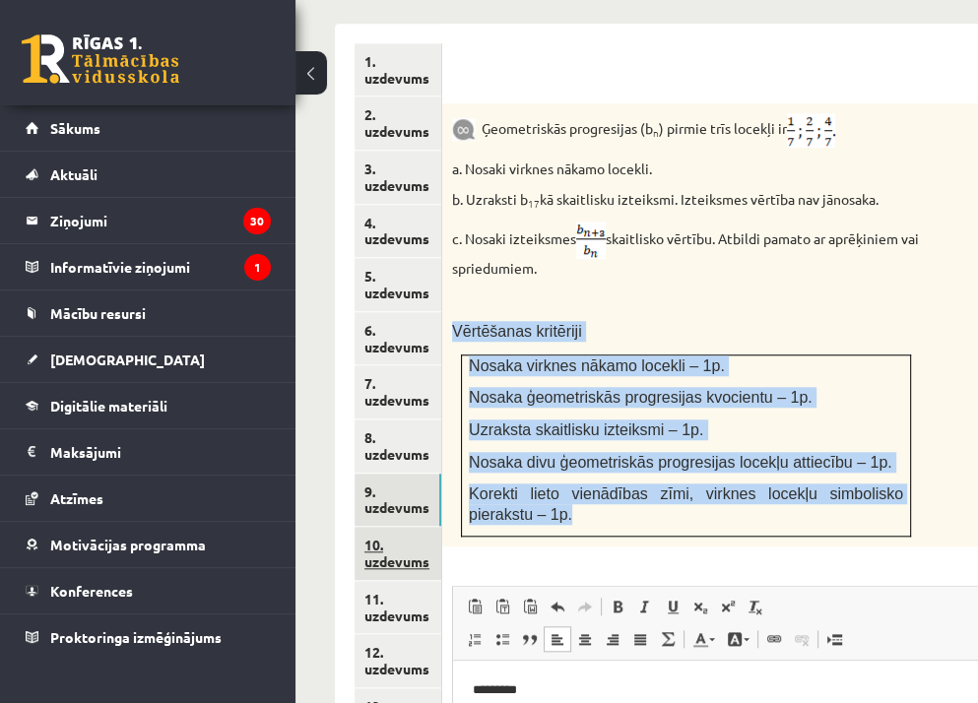
click at [408, 527] on link "10. uzdevums" at bounding box center [398, 553] width 87 height 53
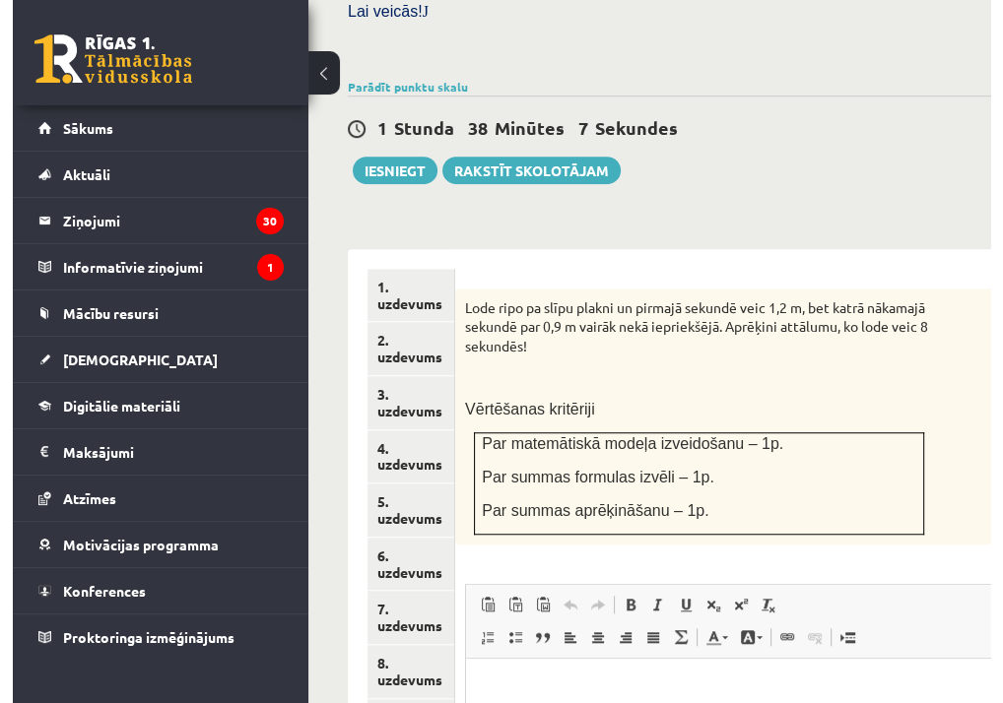
scroll to position [784, 0]
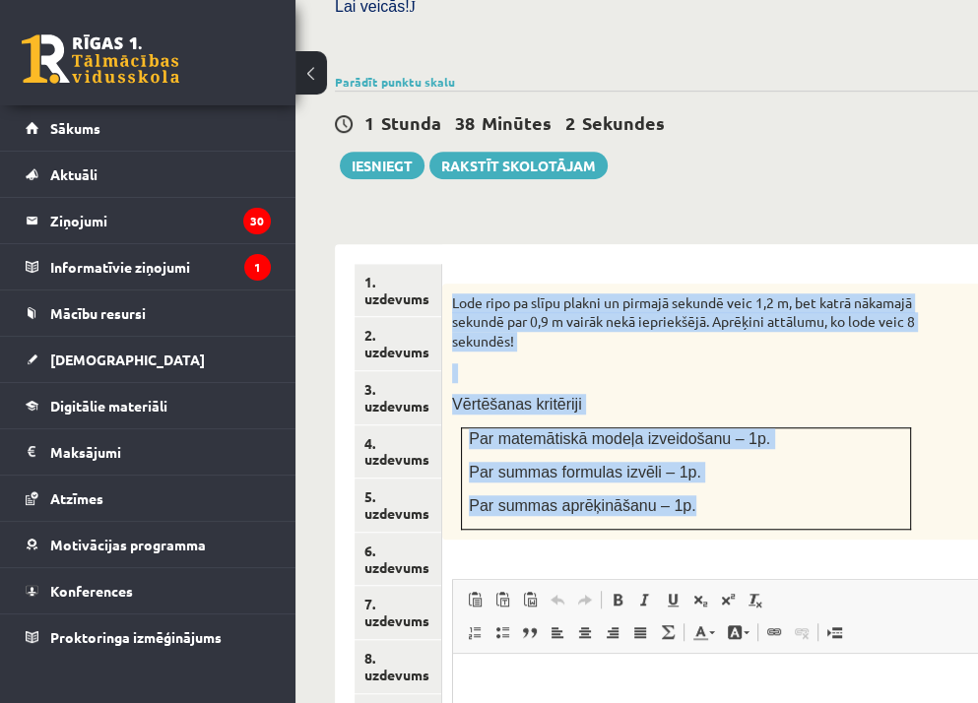
drag, startPoint x: 451, startPoint y: 238, endPoint x: 751, endPoint y: 458, distance: 372.1
click at [751, 458] on div "Lode ripo pa slīpu plakni un pirmajā sekundē veic 1,2 m, bet katrā nākamajā sek…" at bounding box center [735, 412] width 586 height 256
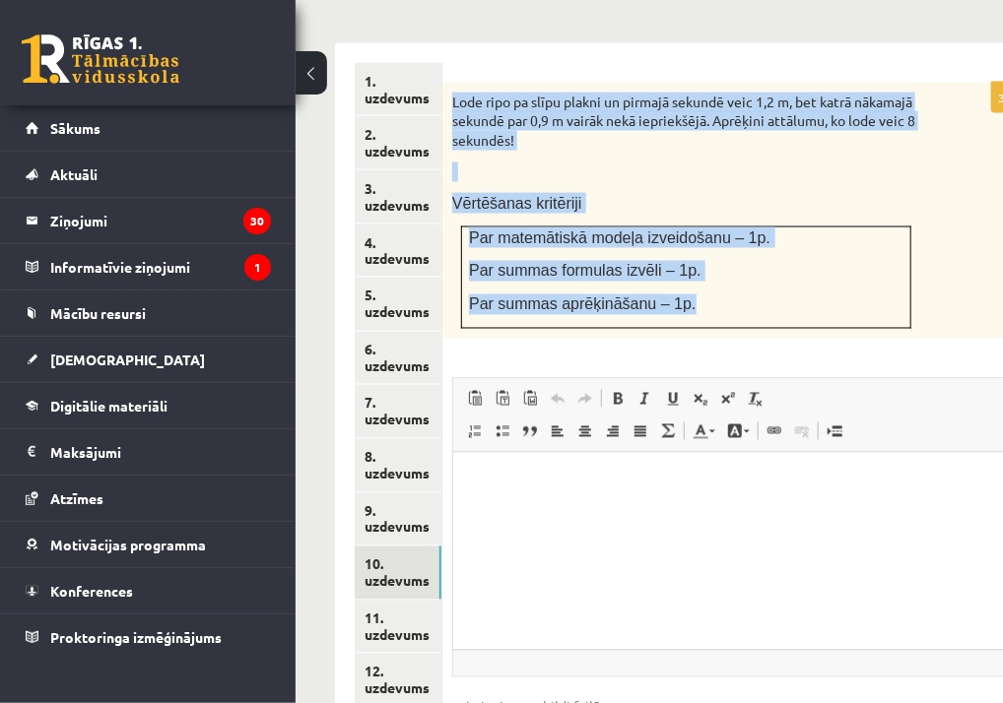
scroll to position [1144, 0]
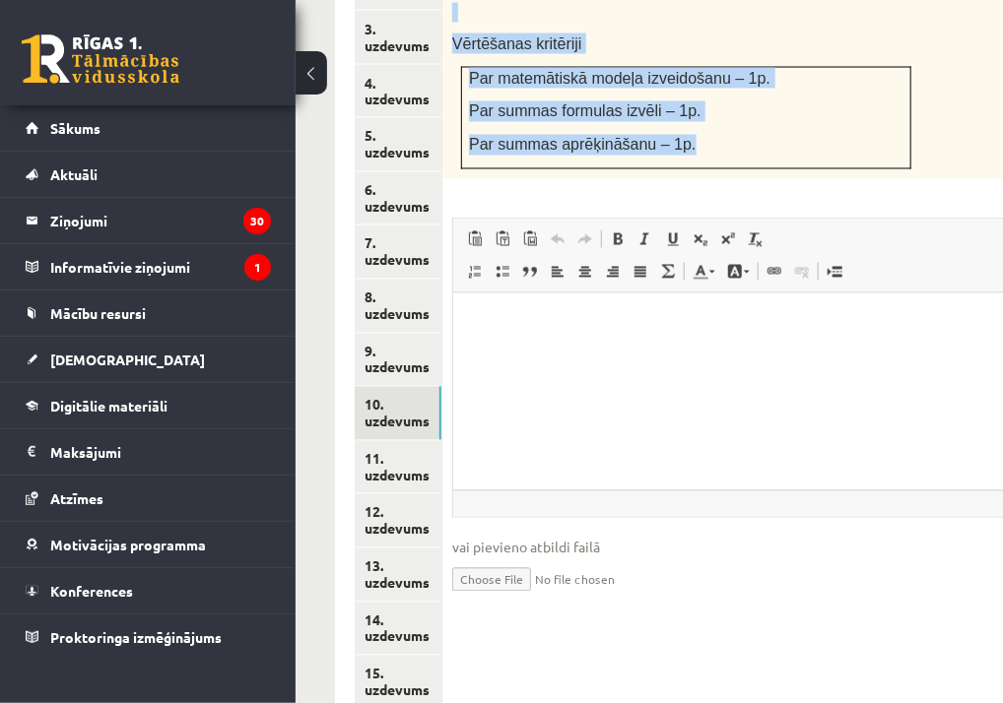
click at [471, 558] on input "file" at bounding box center [735, 578] width 566 height 40
type input "**********"
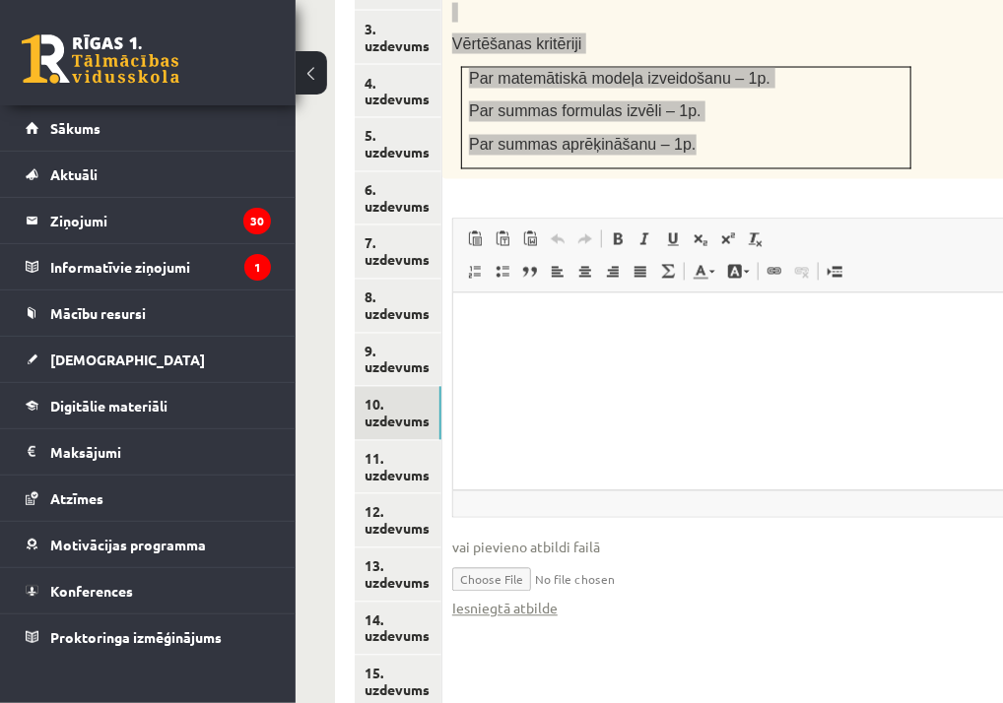
click at [543, 353] on html at bounding box center [734, 323] width 564 height 60
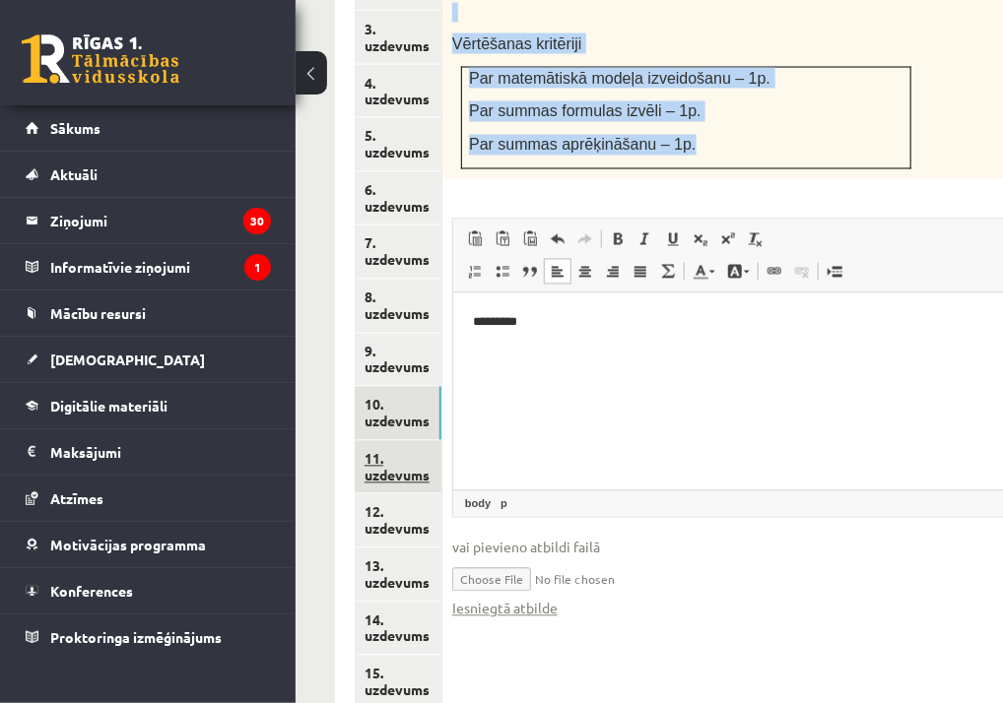
click at [395, 441] on link "11. uzdevums" at bounding box center [398, 467] width 87 height 53
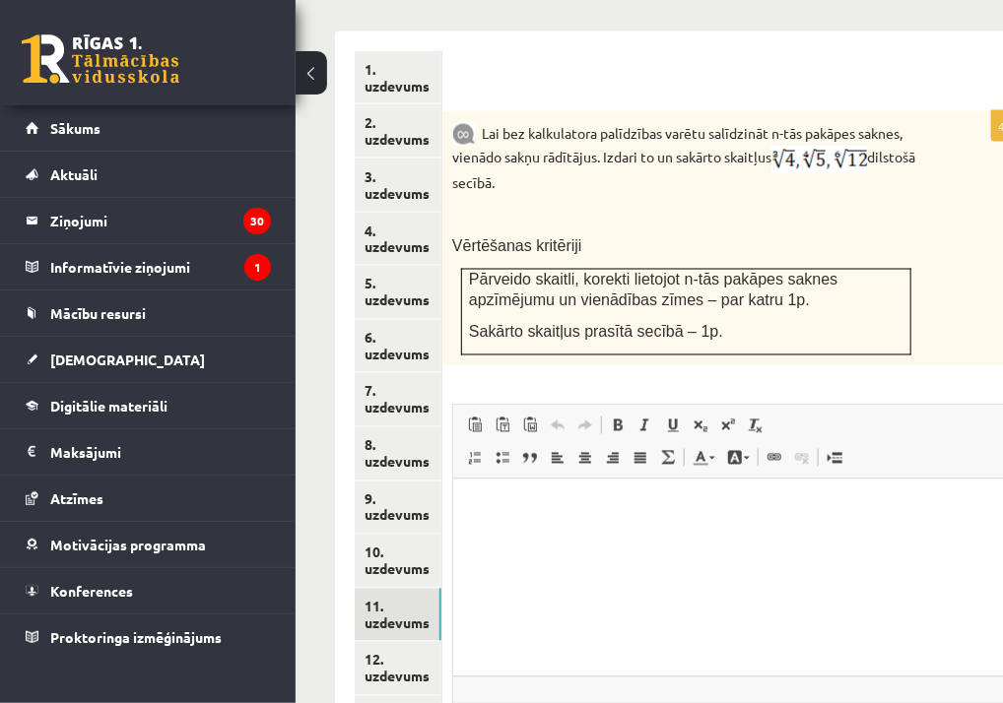
scroll to position [1008, 0]
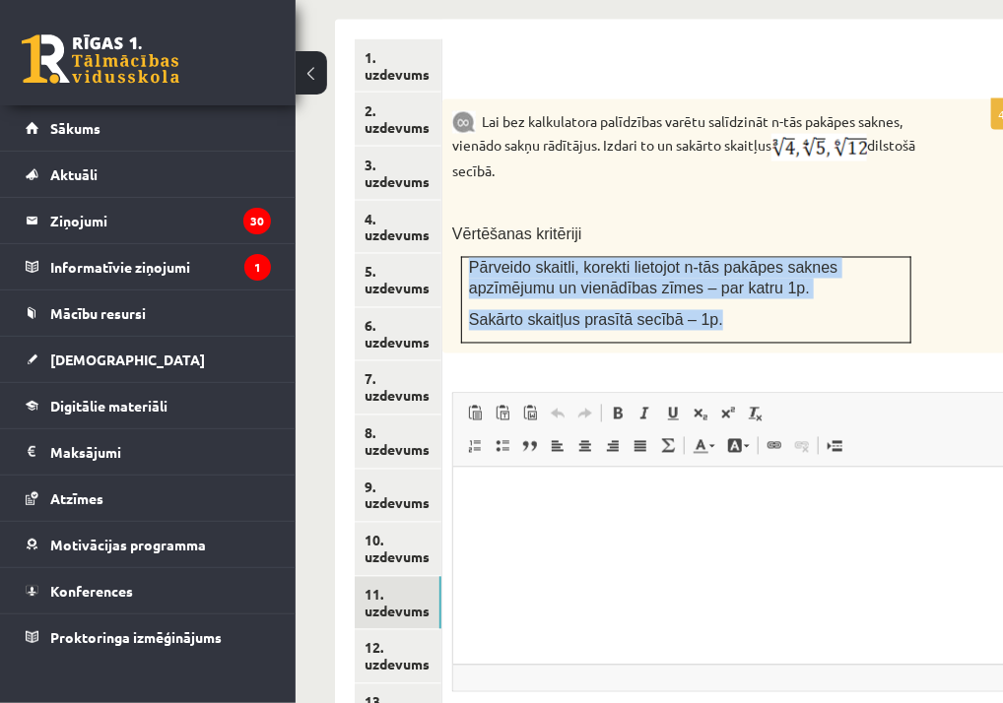
drag, startPoint x: 470, startPoint y: 208, endPoint x: 705, endPoint y: 267, distance: 242.7
click at [705, 267] on td "Pārveido skaitli, korekti lietojot n-tās pakāpes saknes apzīmējumu un vienādība…" at bounding box center [686, 300] width 449 height 86
type input "**********"
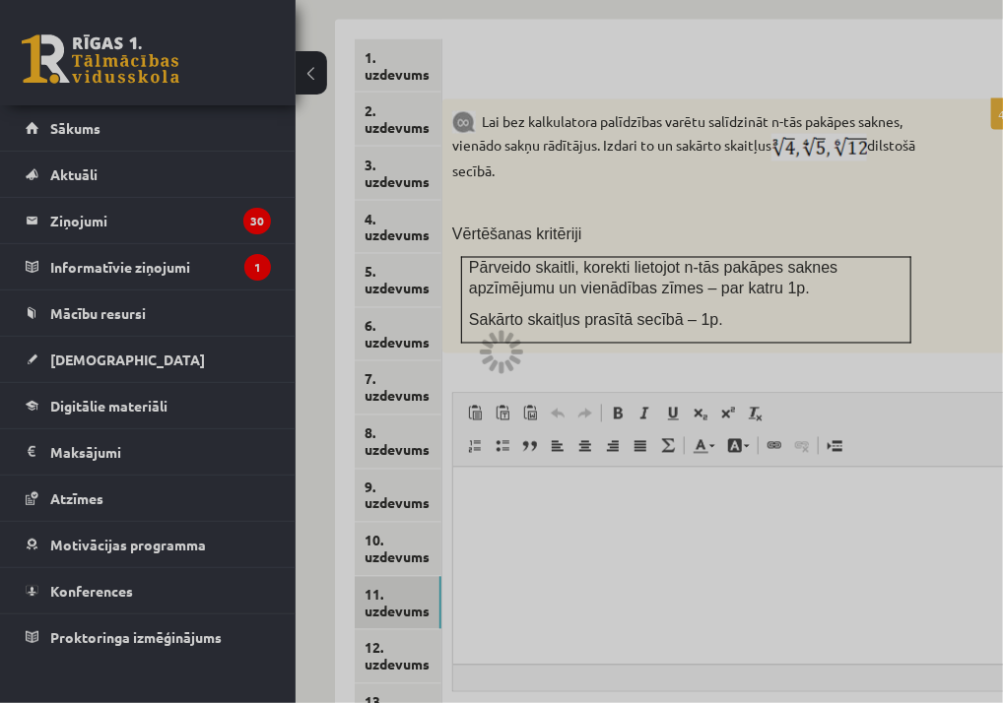
click at [544, 418] on div at bounding box center [501, 351] width 1003 height 703
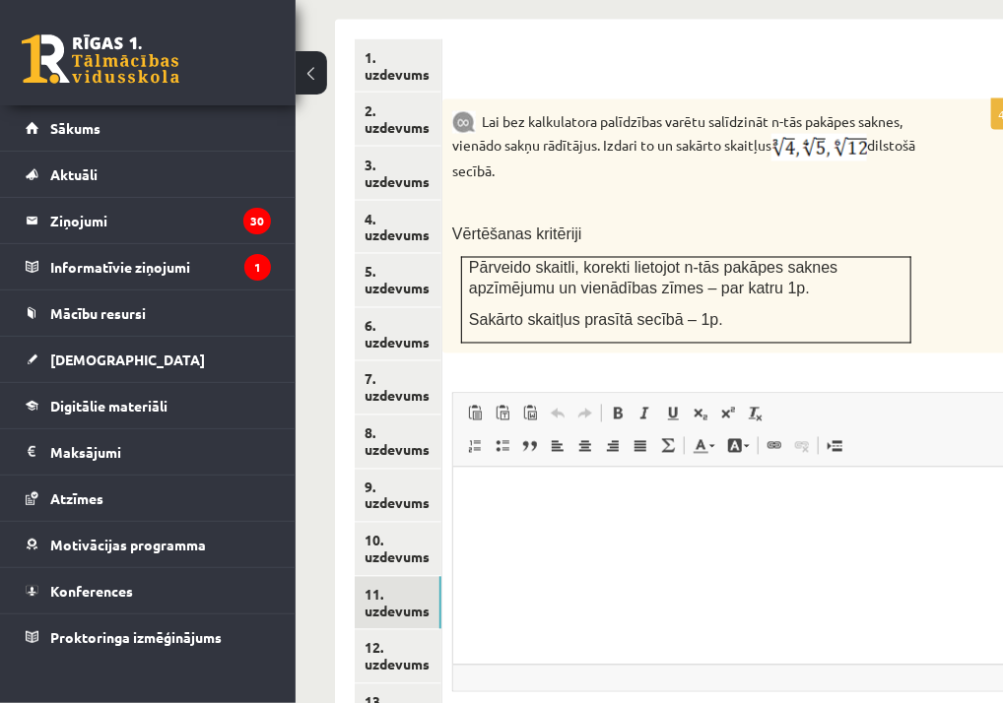
click at [544, 485] on html at bounding box center [734, 497] width 564 height 60
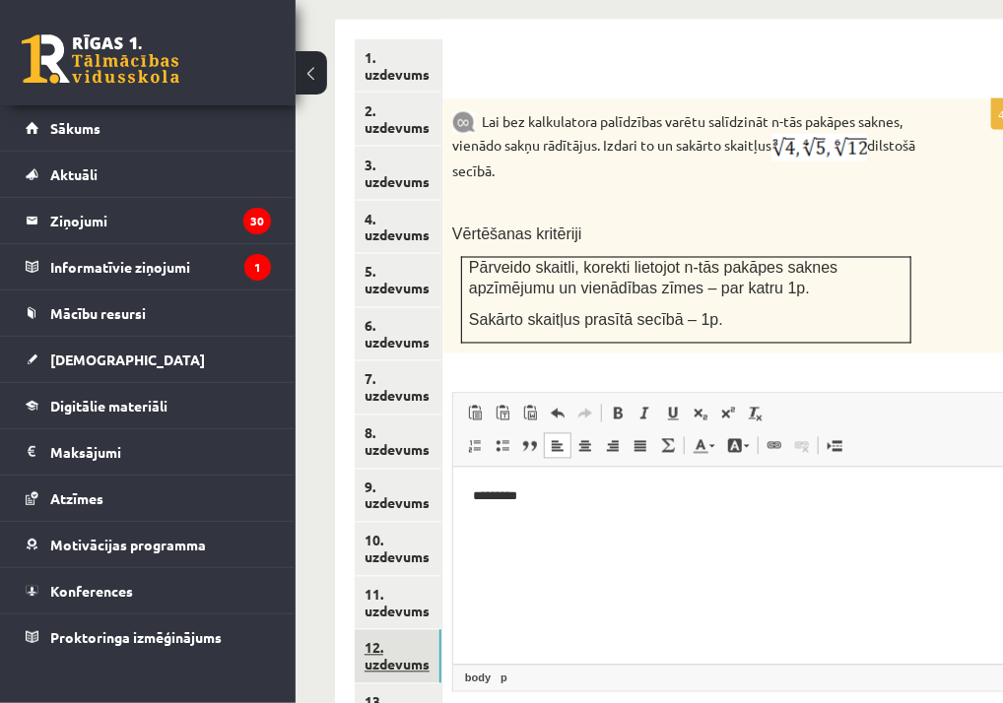
click at [398, 630] on link "12. uzdevums" at bounding box center [398, 656] width 87 height 53
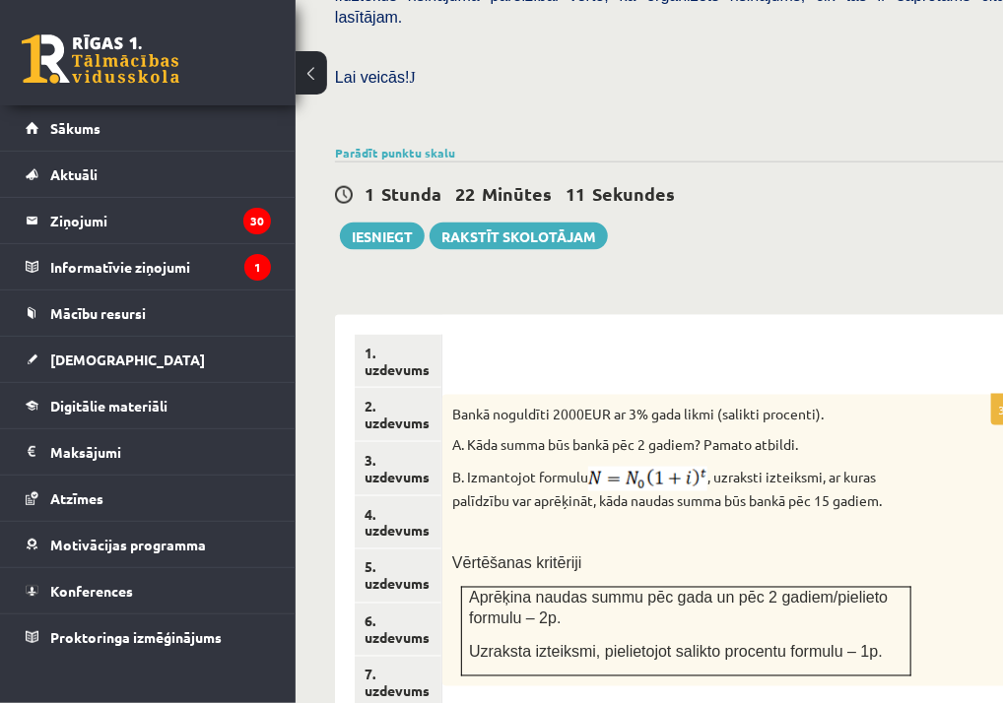
scroll to position [1144, 0]
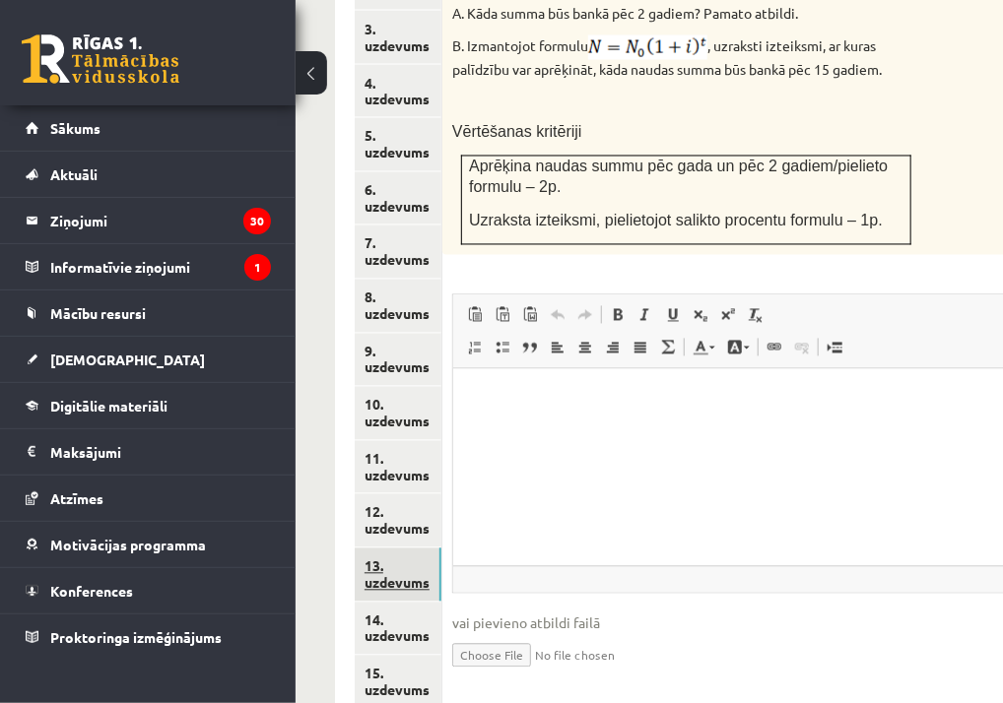
click at [392, 549] on link "13. uzdevums" at bounding box center [398, 575] width 87 height 53
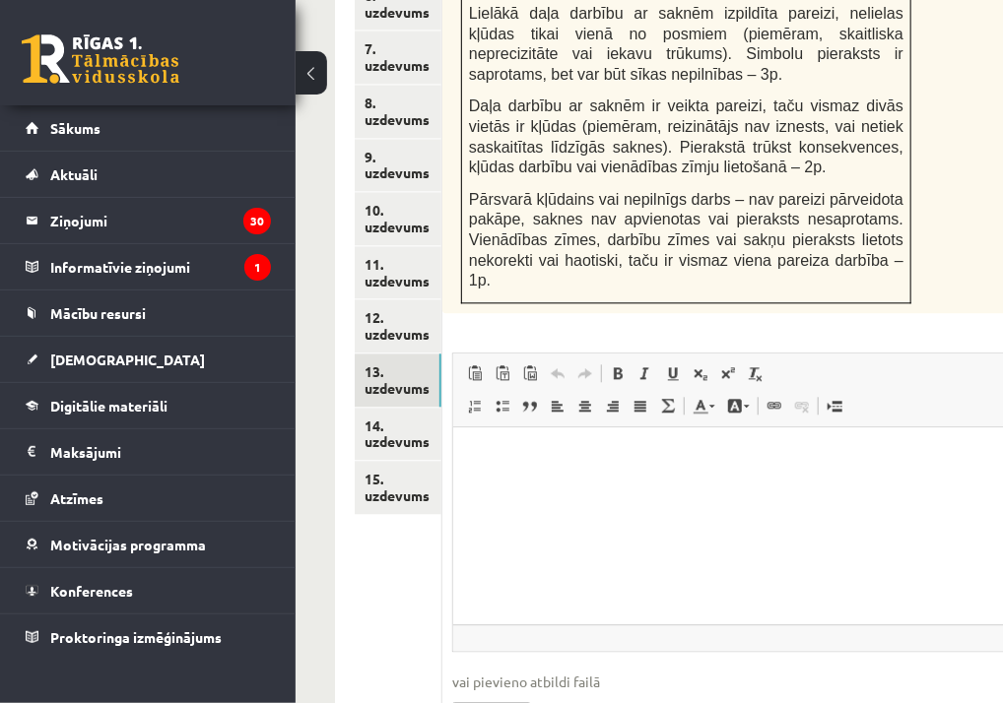
scroll to position [1341, 0]
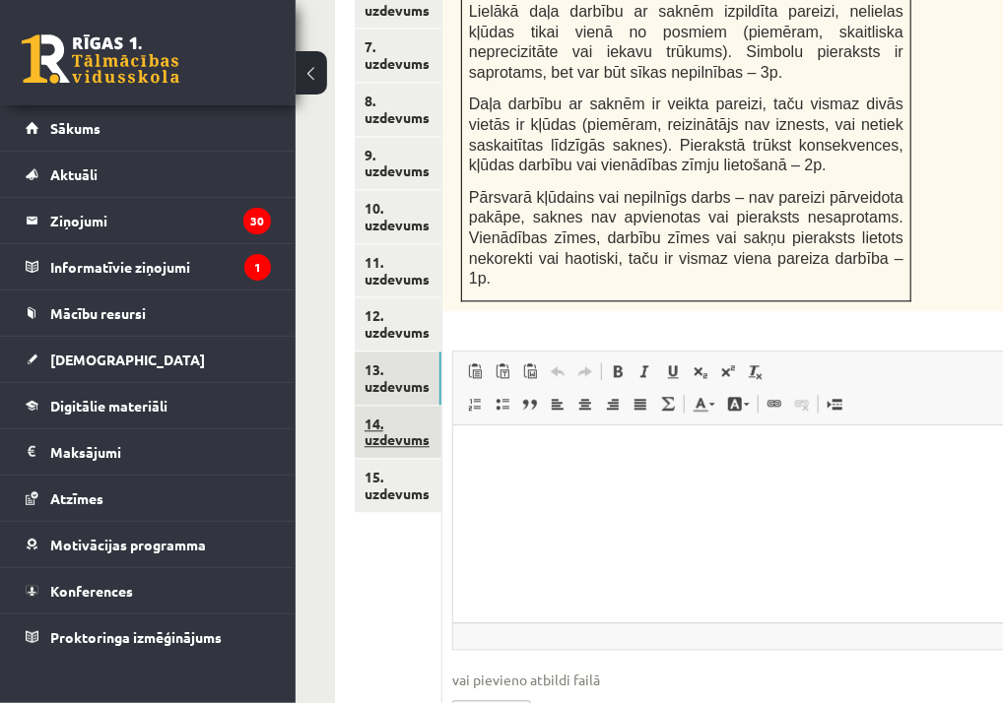
click at [405, 406] on link "14. uzdevums" at bounding box center [398, 432] width 87 height 53
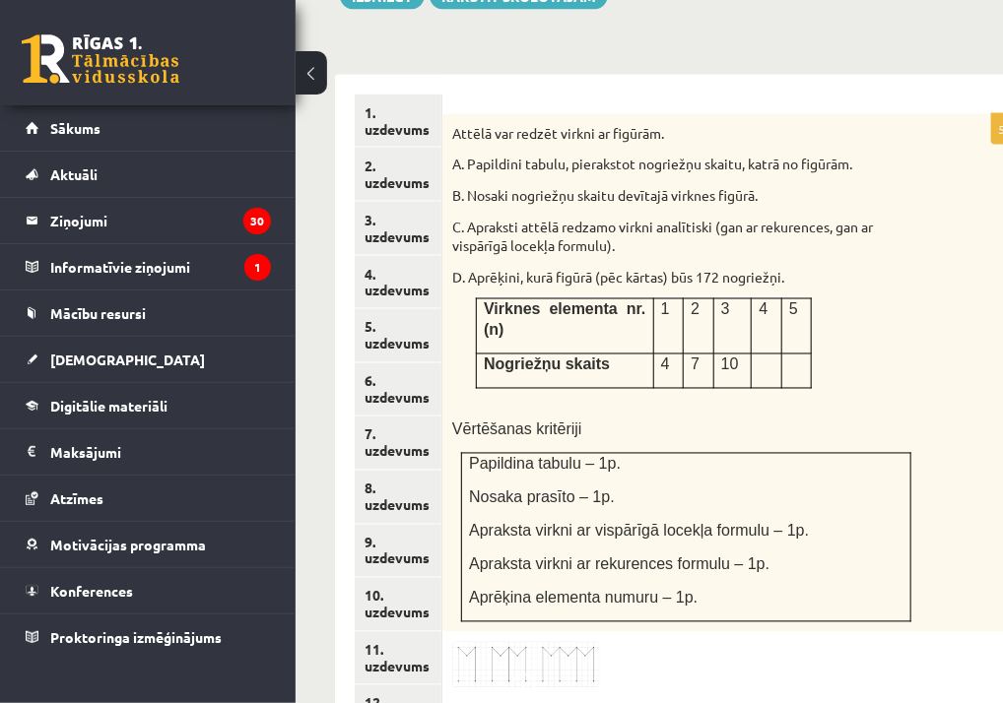
scroll to position [935, 0]
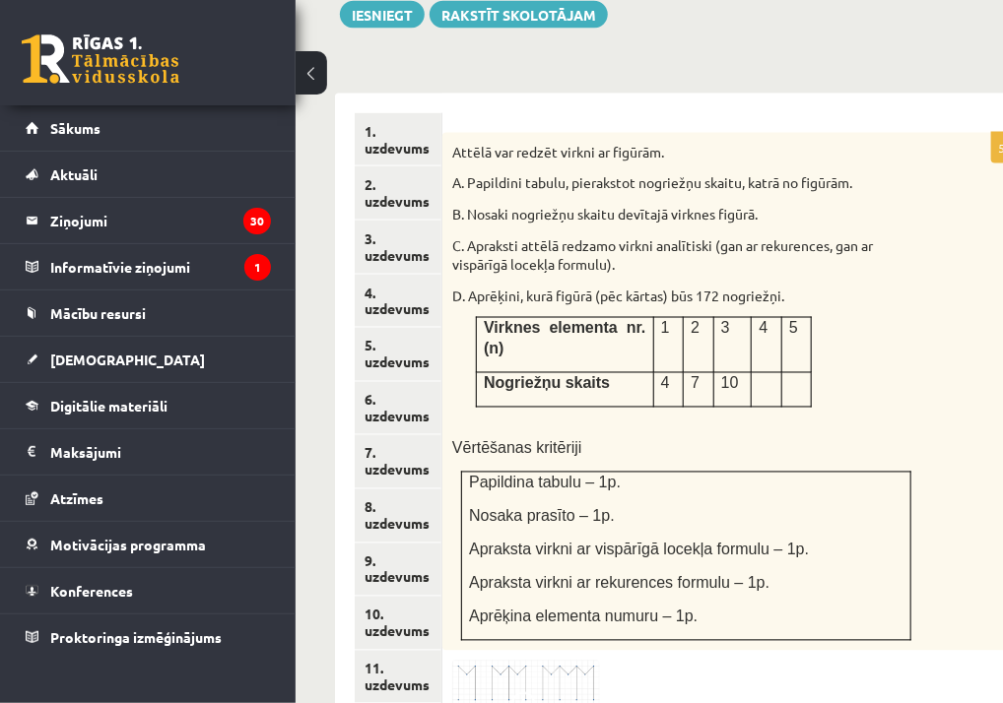
drag, startPoint x: 983, startPoint y: 376, endPoint x: 993, endPoint y: 393, distance: 19.4
click at [993, 393] on div "Attēlā var redzēt virkni ar figūrām. A. Papildini tabulu, pierakstot nogriežņu …" at bounding box center [735, 392] width 586 height 518
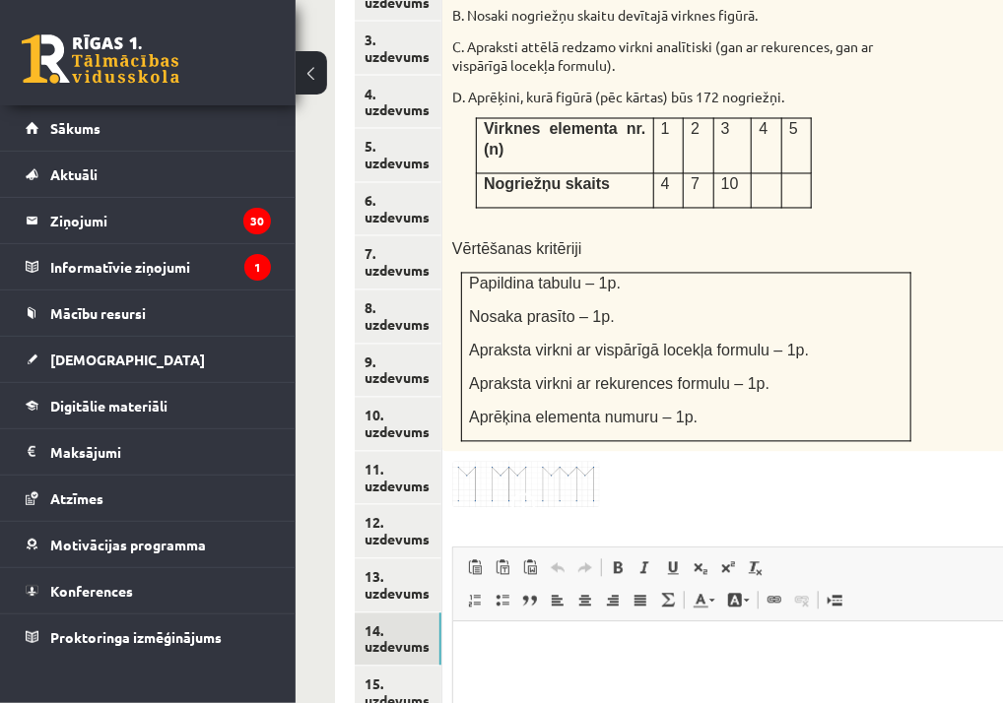
scroll to position [1148, 0]
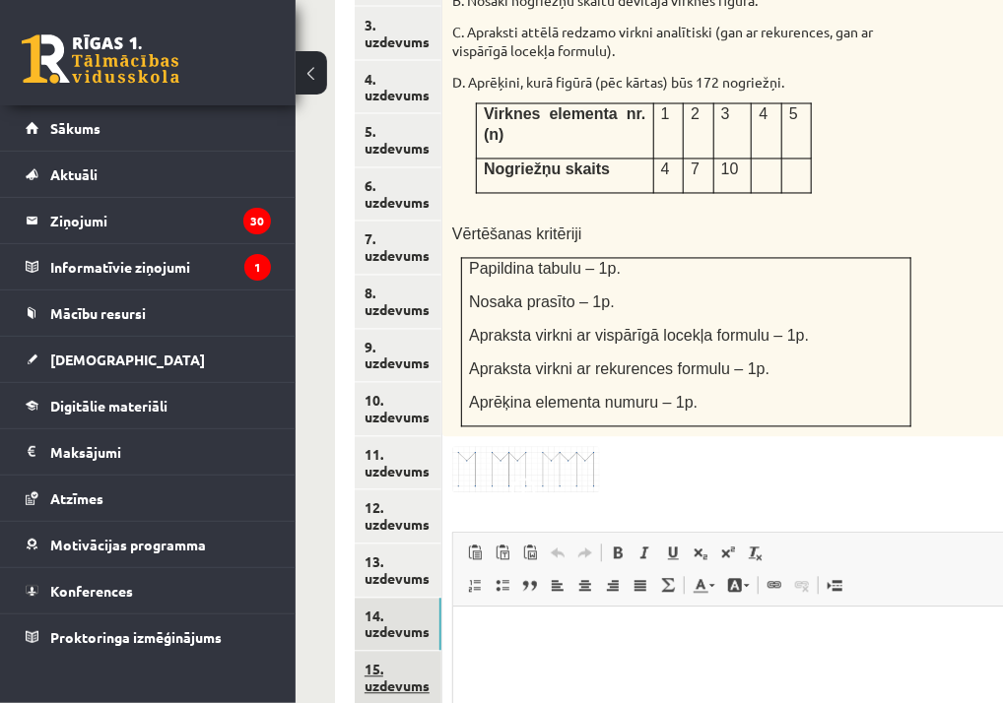
click at [403, 652] on link "15. uzdevums" at bounding box center [398, 678] width 87 height 53
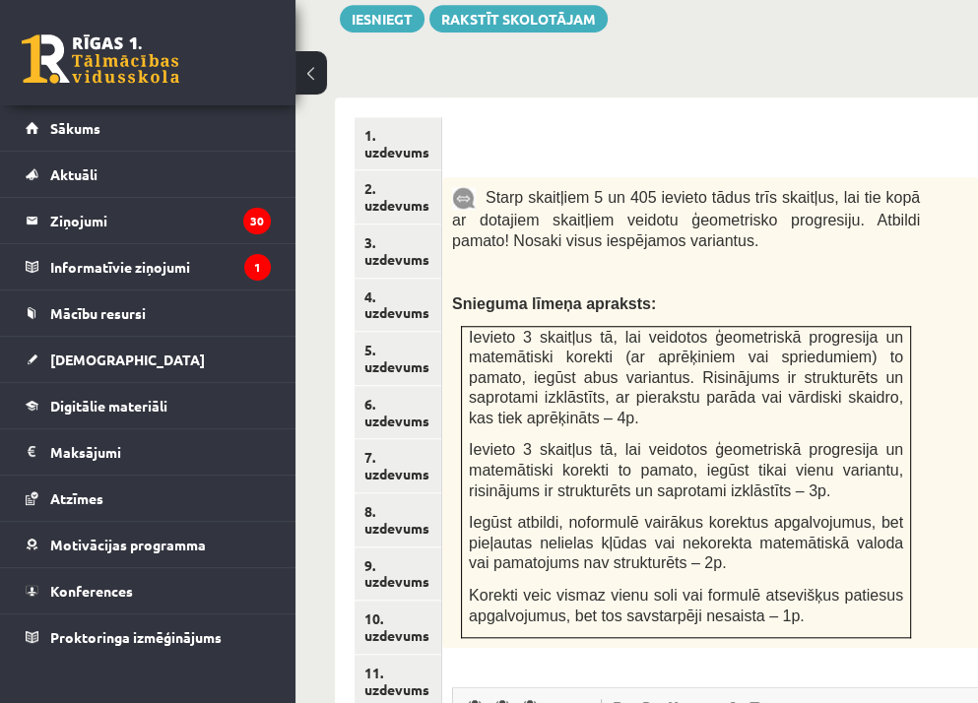
scroll to position [929, 0]
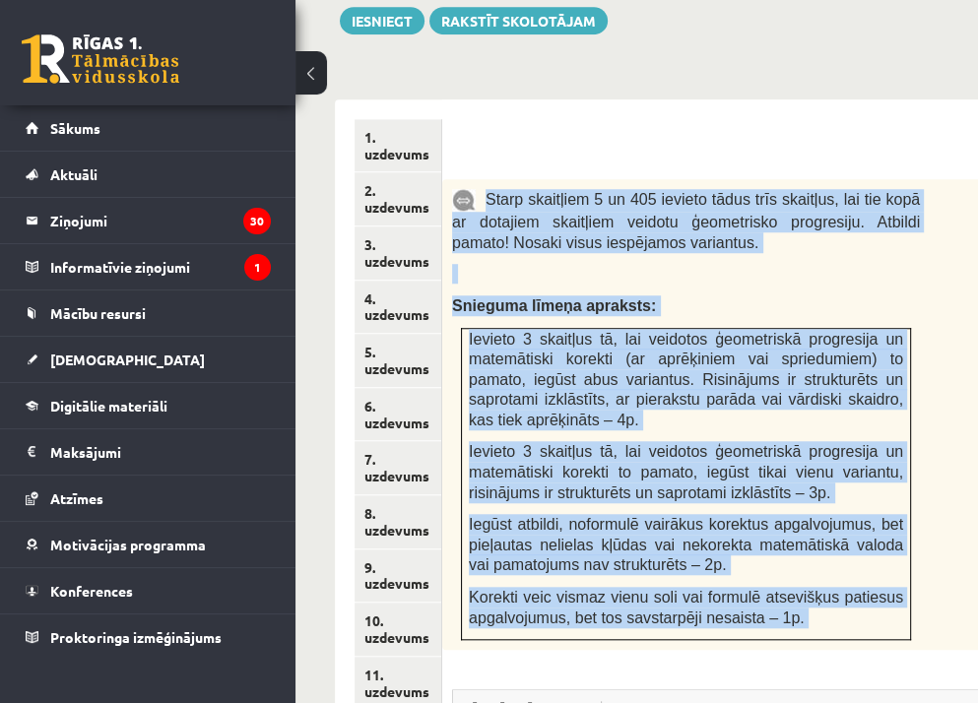
drag, startPoint x: 488, startPoint y: 127, endPoint x: 868, endPoint y: 596, distance: 602.9
click at [868, 596] on div "4p Starp skaitļiem 5 un 405 ievieto tādus trīs skaitļus, lai tie kopā ar dotaji…" at bounding box center [735, 639] width 586 height 920
click at [757, 589] on span "Korekti veic vismaz vienu soli vai formulē atsevišķus patiesus apgalvojumus, be…" at bounding box center [686, 607] width 434 height 37
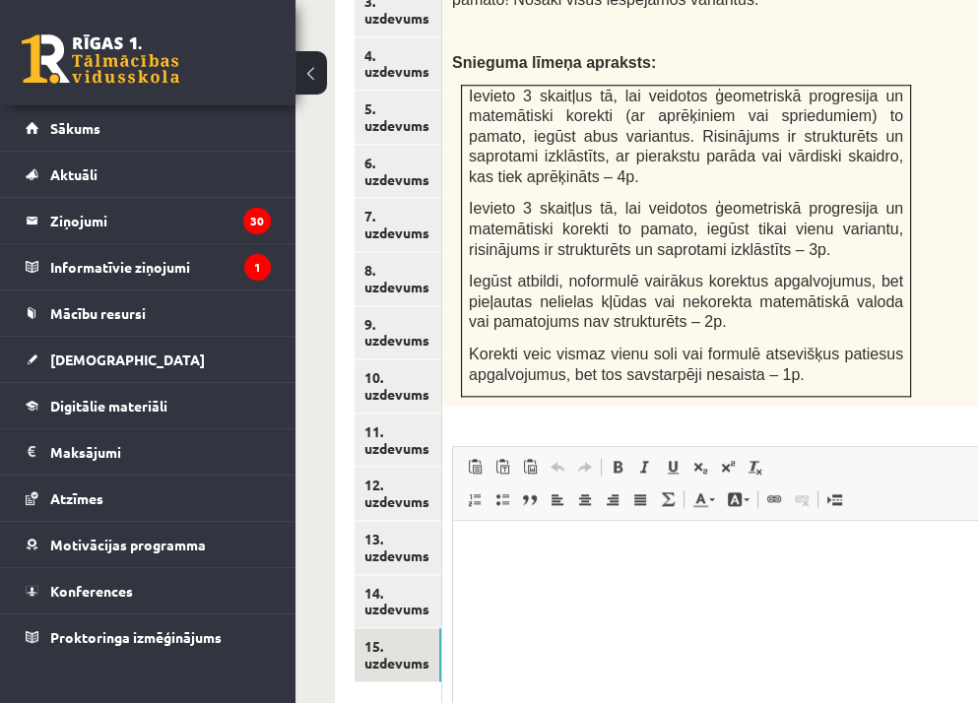
scroll to position [1315, 0]
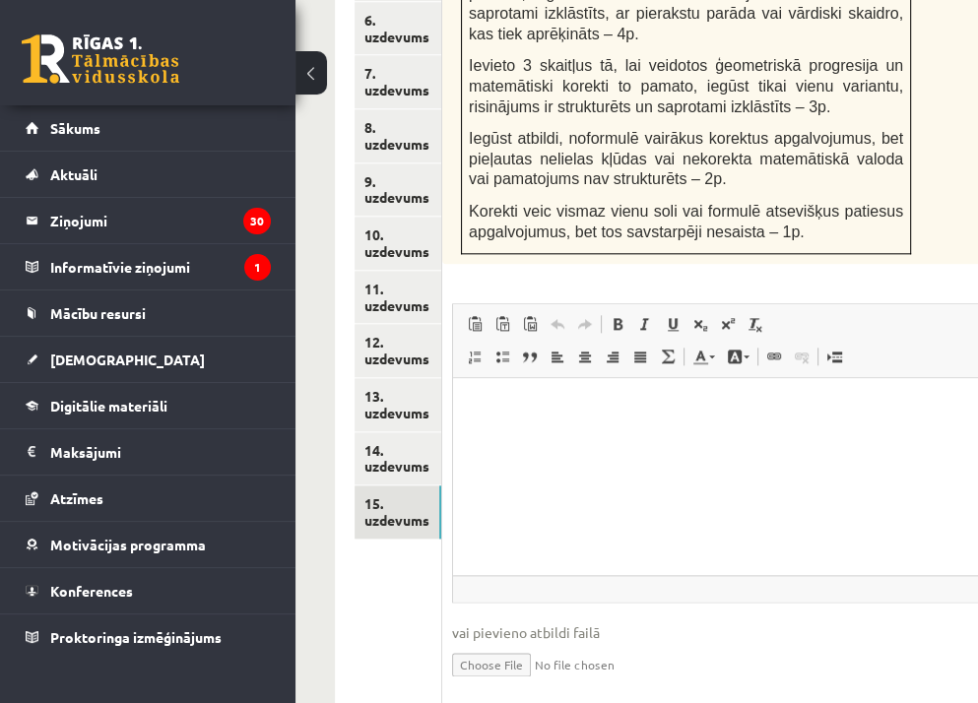
click at [500, 643] on input "file" at bounding box center [735, 663] width 566 height 40
type input "**********"
click at [530, 438] on html at bounding box center [735, 408] width 564 height 60
click at [398, 432] on link "14. uzdevums" at bounding box center [398, 458] width 87 height 53
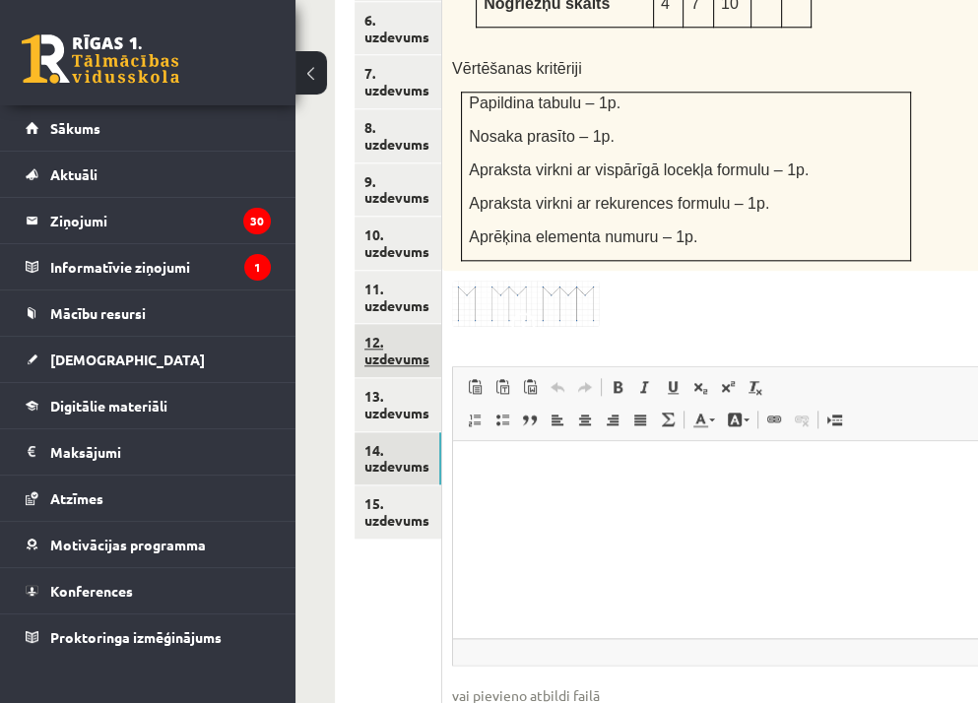
scroll to position [0, 0]
click at [394, 271] on link "11. uzdevums" at bounding box center [398, 297] width 87 height 53
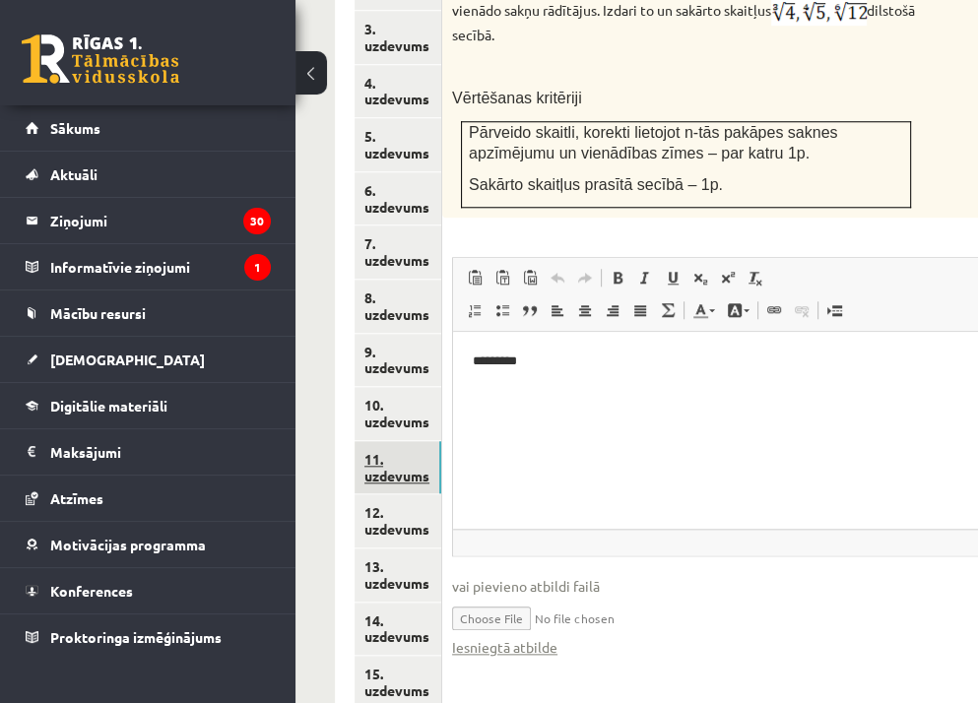
click at [402, 441] on link "11. uzdevums" at bounding box center [398, 467] width 87 height 53
click at [399, 387] on link "10. uzdevums" at bounding box center [398, 413] width 87 height 53
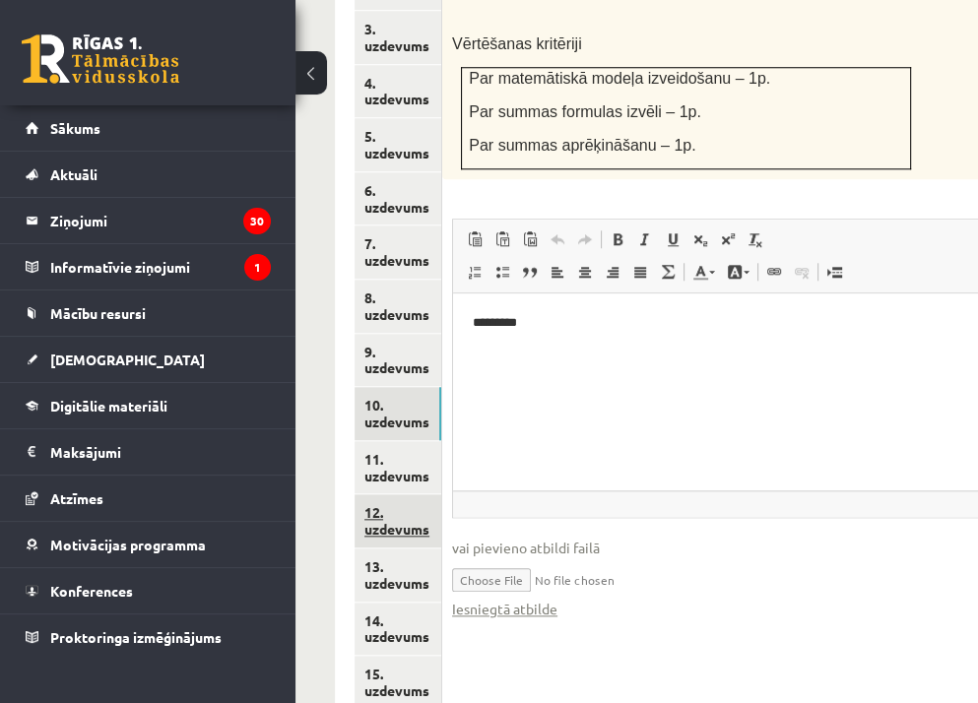
click at [401, 494] on link "12. uzdevums" at bounding box center [398, 520] width 87 height 53
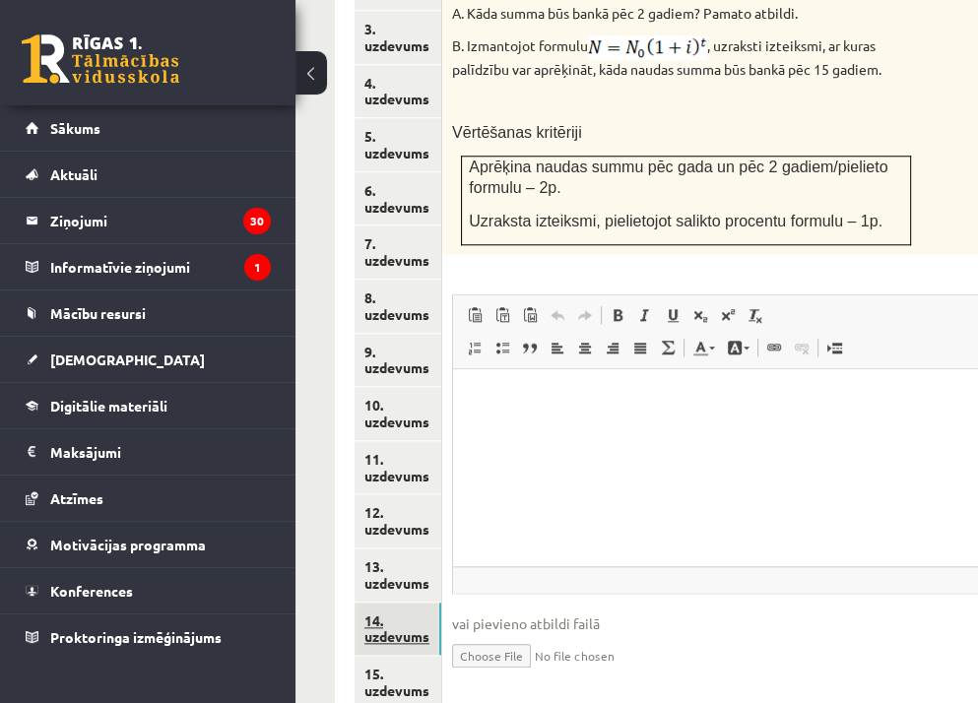
click at [407, 603] on link "14. uzdevums" at bounding box center [398, 629] width 87 height 53
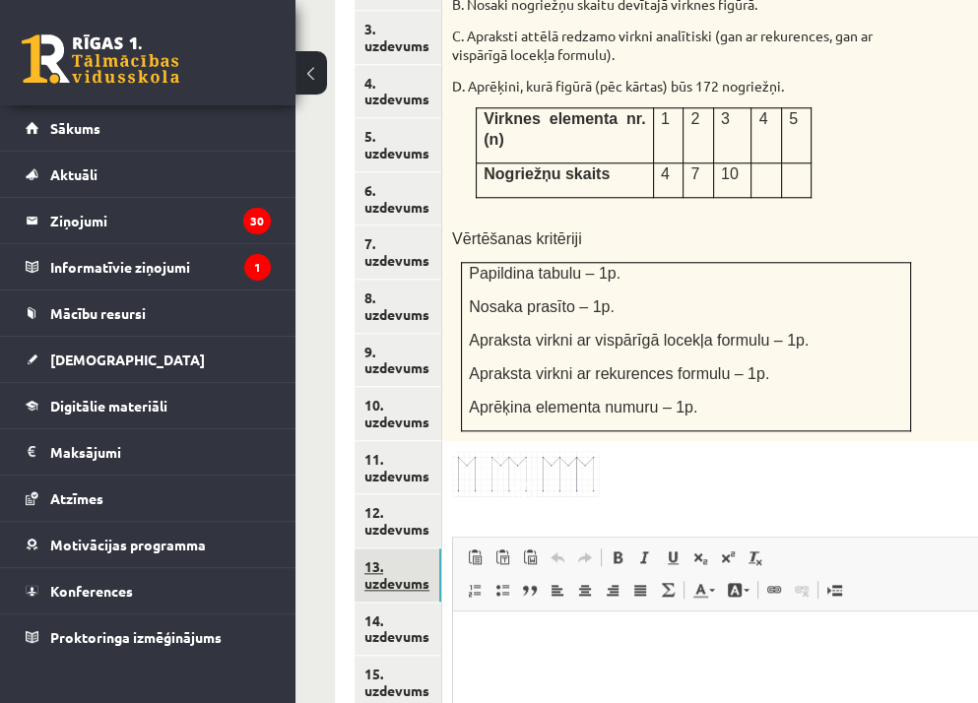
click at [377, 549] on link "13. uzdevums" at bounding box center [398, 575] width 87 height 53
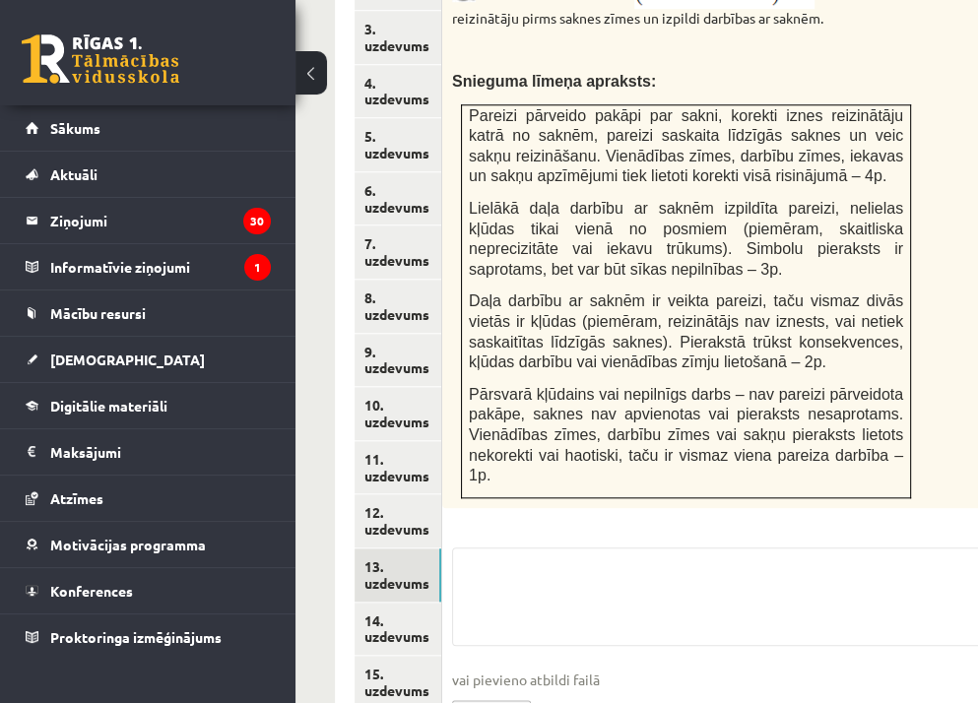
click at [387, 494] on link "12. uzdevums" at bounding box center [398, 520] width 87 height 53
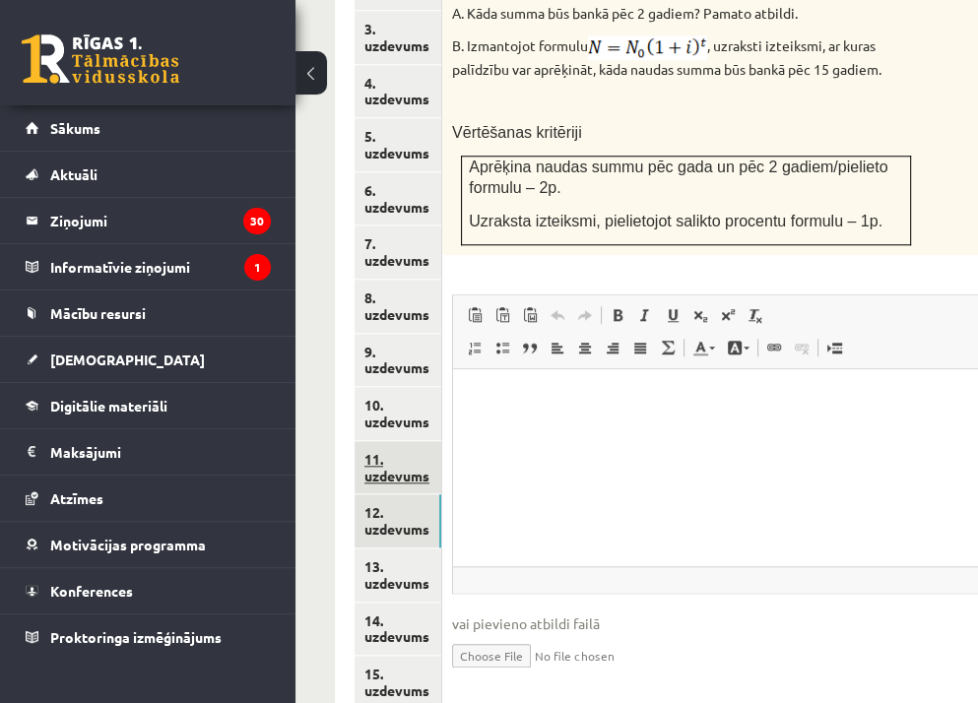
click at [388, 441] on link "11. uzdevums" at bounding box center [398, 467] width 87 height 53
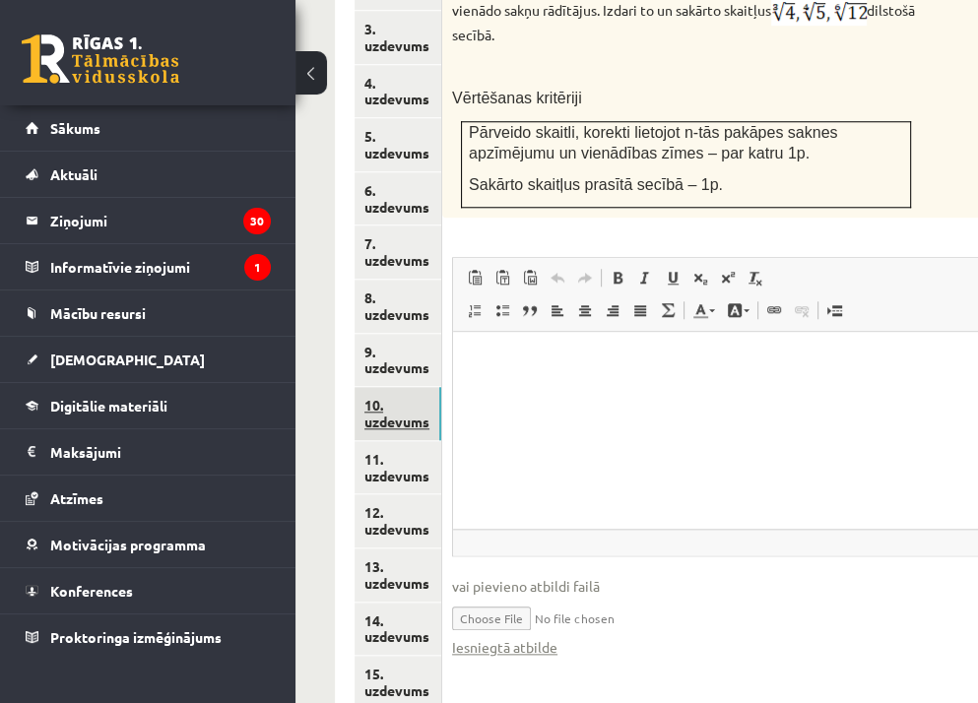
click at [392, 387] on link "10. uzdevums" at bounding box center [398, 413] width 87 height 53
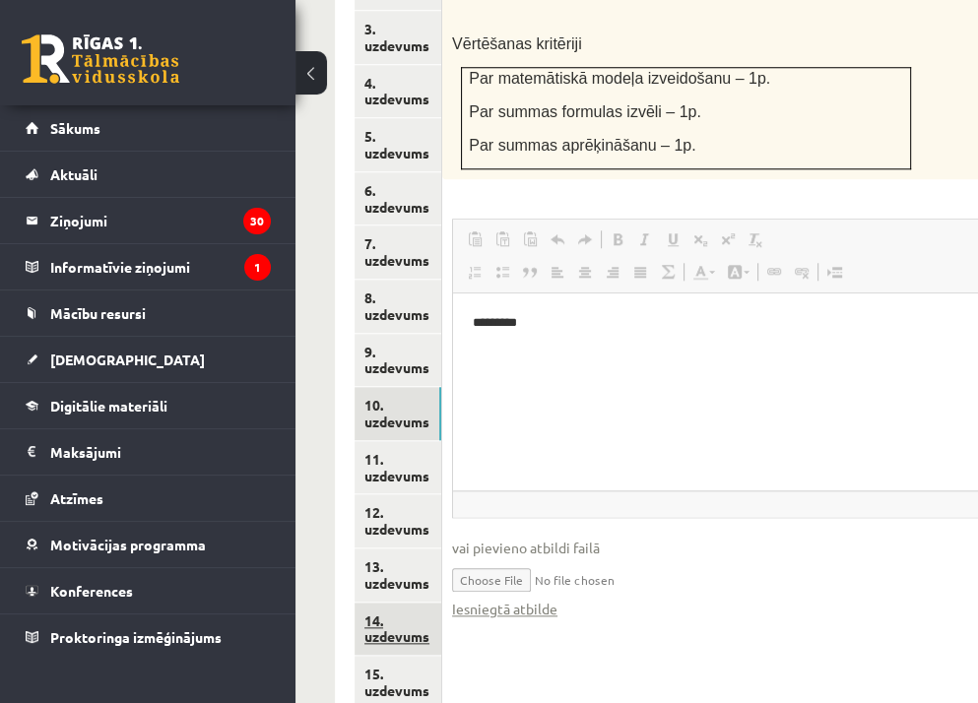
click at [380, 603] on link "14. uzdevums" at bounding box center [398, 629] width 87 height 53
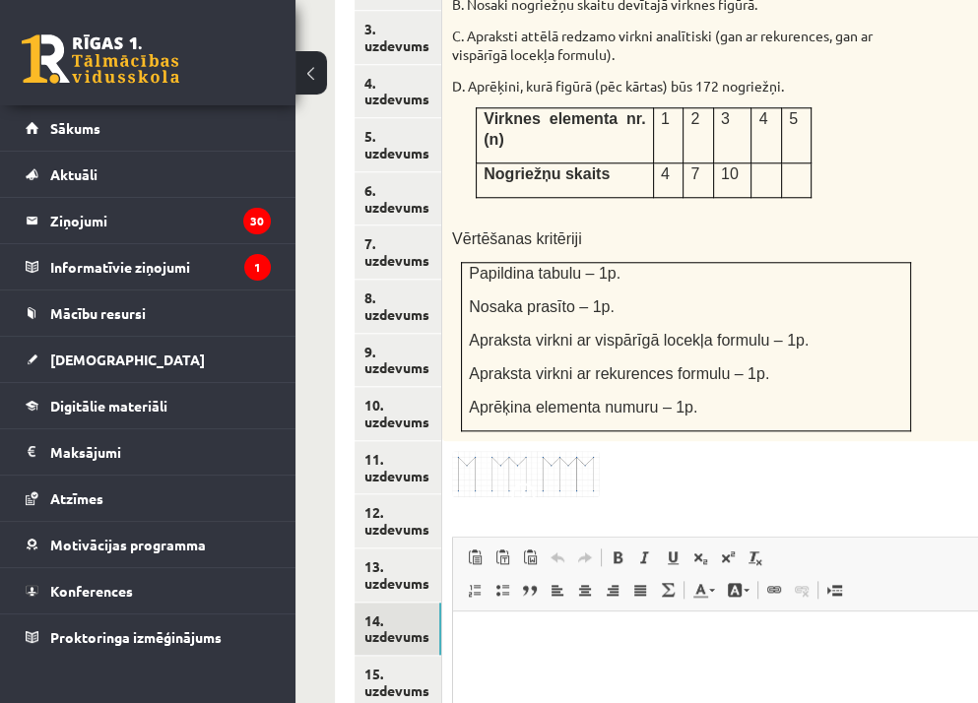
scroll to position [864, 0]
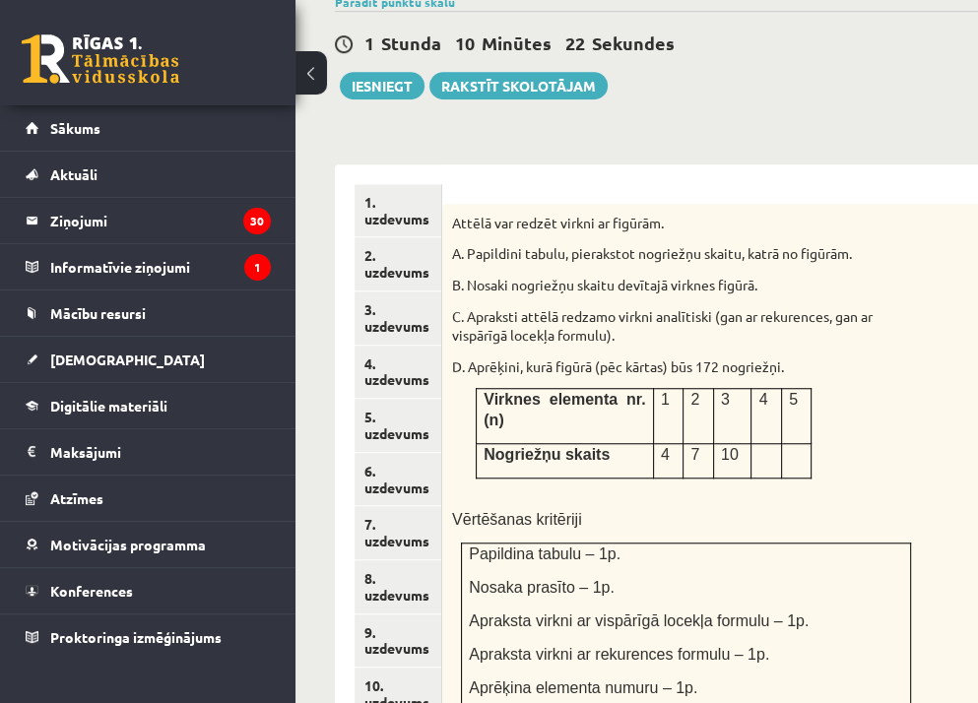
click at [349, 145] on div "**********" at bounding box center [681, 696] width 693 height 1102
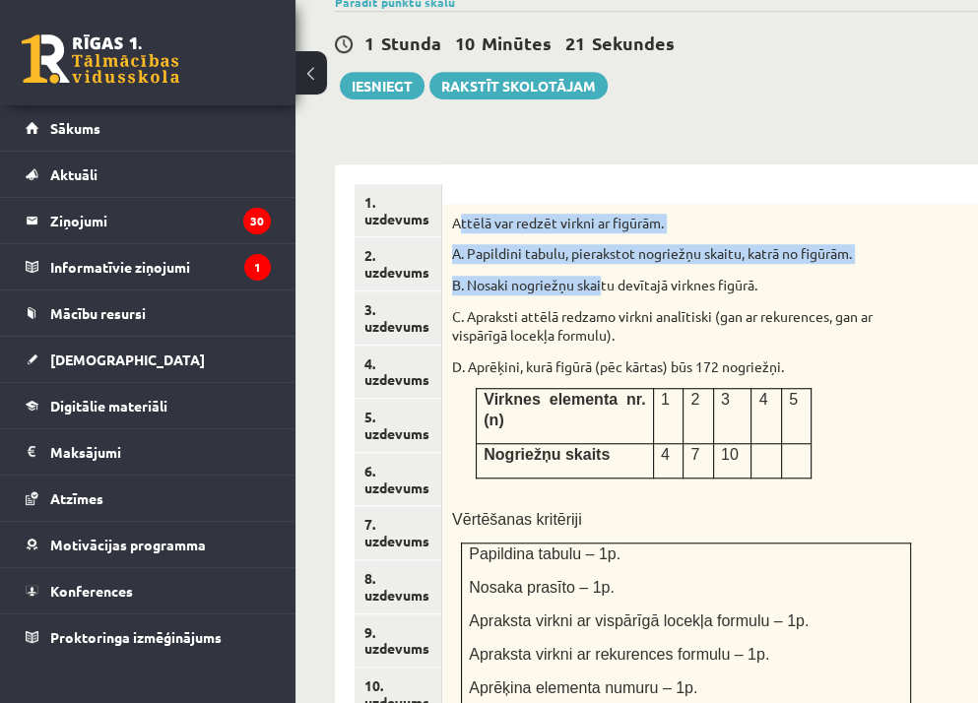
drag, startPoint x: 457, startPoint y: 161, endPoint x: 602, endPoint y: 225, distance: 158.3
click at [602, 225] on div "Attēlā var redzēt virkni ar figūrām. A. Papildini tabulu, pierakstot nogriežņu …" at bounding box center [735, 463] width 586 height 518
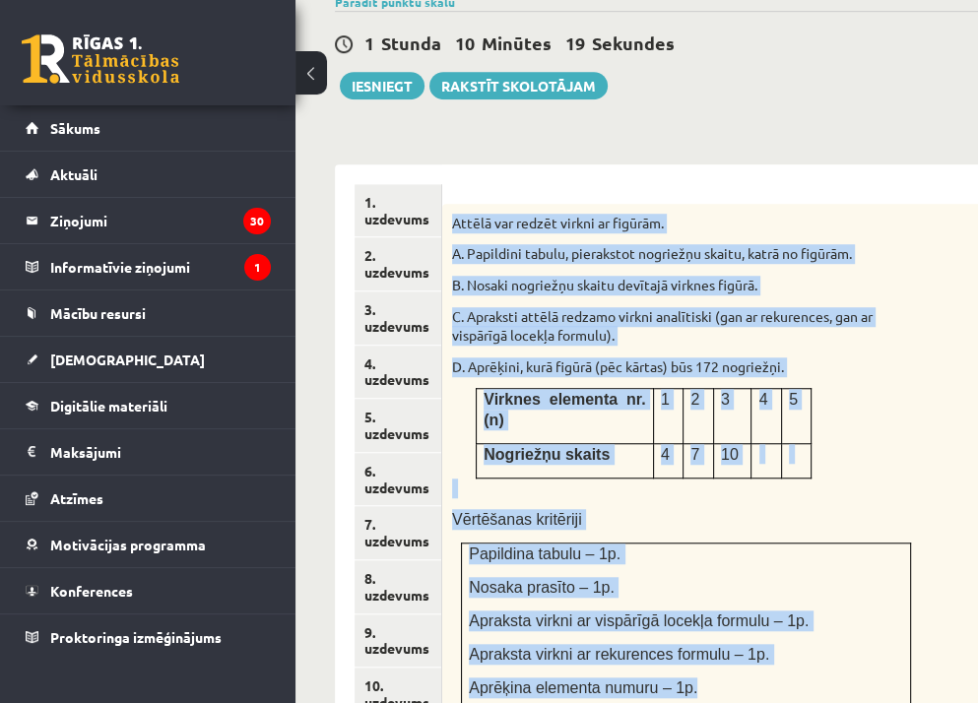
drag, startPoint x: 445, startPoint y: 149, endPoint x: 863, endPoint y: 614, distance: 624.9
click at [864, 614] on div "Attēlā var redzēt virkni ar figūrām. A. Papildini tabulu, pierakstot nogriežņu …" at bounding box center [735, 463] width 586 height 518
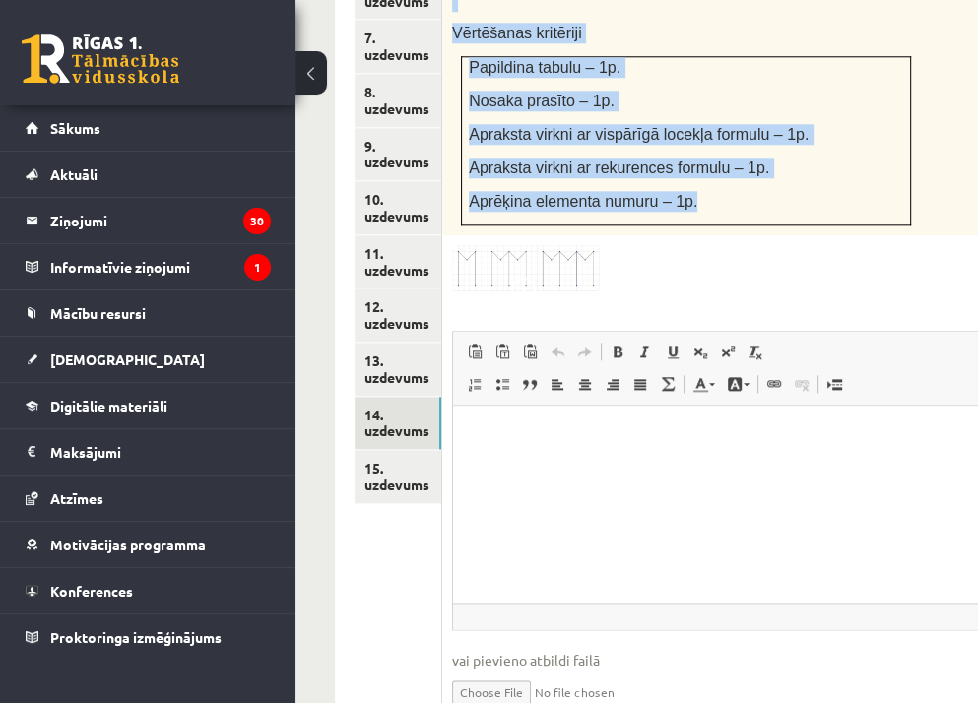
scroll to position [1355, 0]
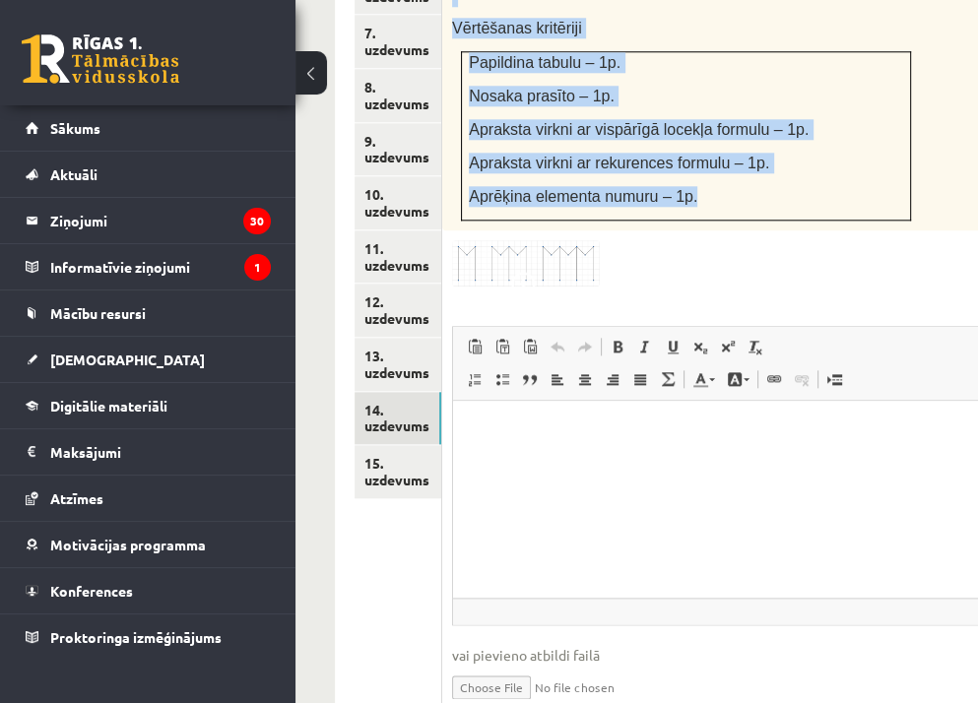
click at [525, 666] on input "file" at bounding box center [735, 686] width 566 height 40
type input "**********"
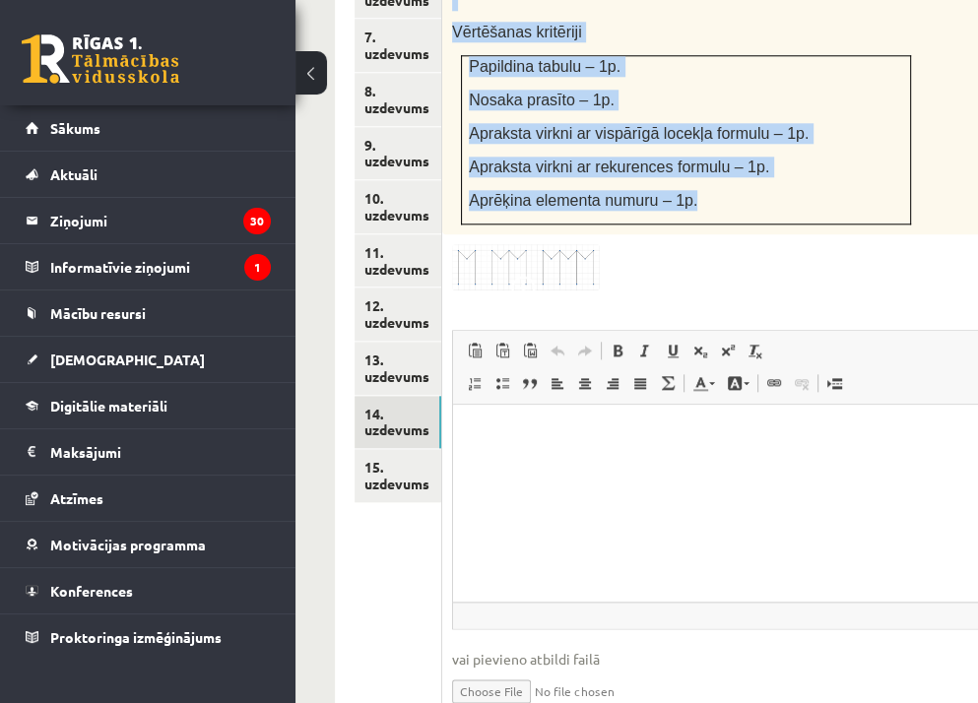
scroll to position [1379, 0]
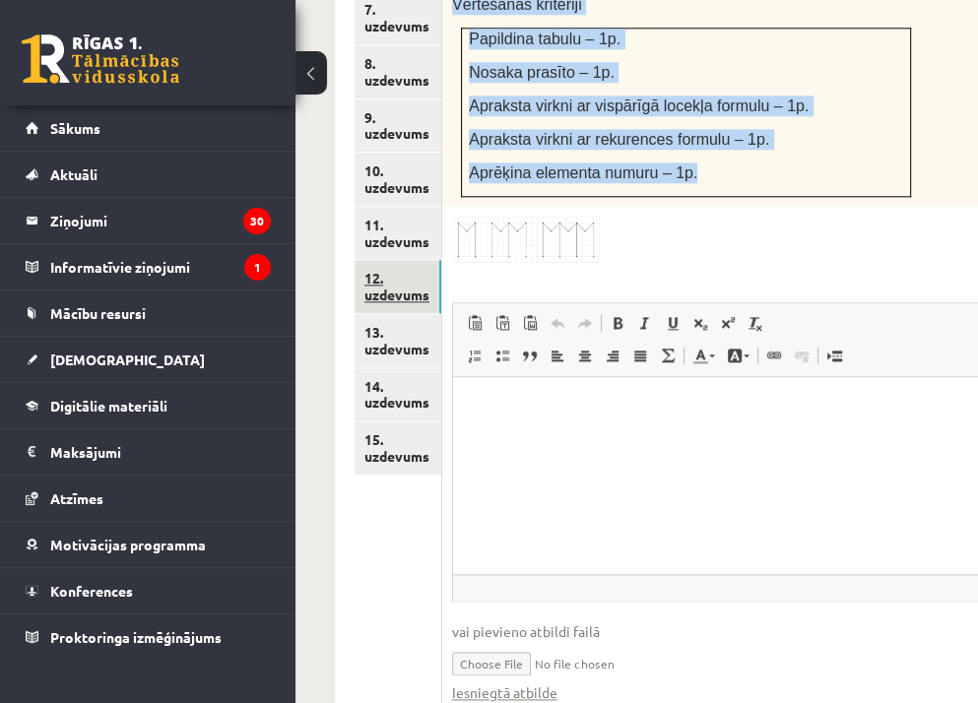
click at [392, 260] on link "12. uzdevums" at bounding box center [398, 286] width 87 height 53
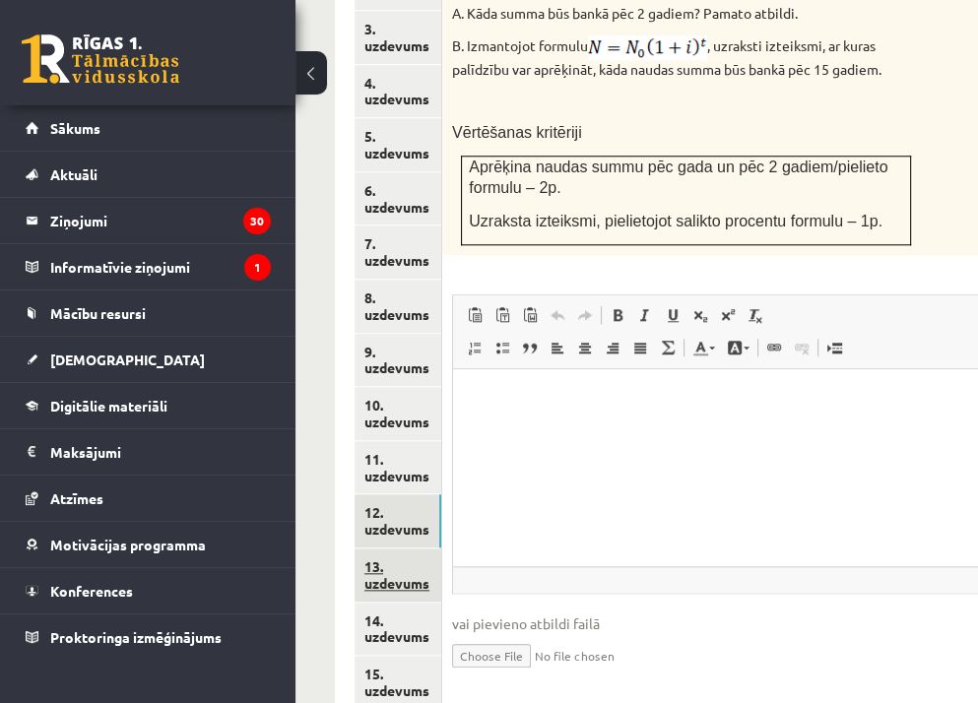
scroll to position [0, 0]
click at [386, 549] on link "13. uzdevums" at bounding box center [398, 575] width 87 height 53
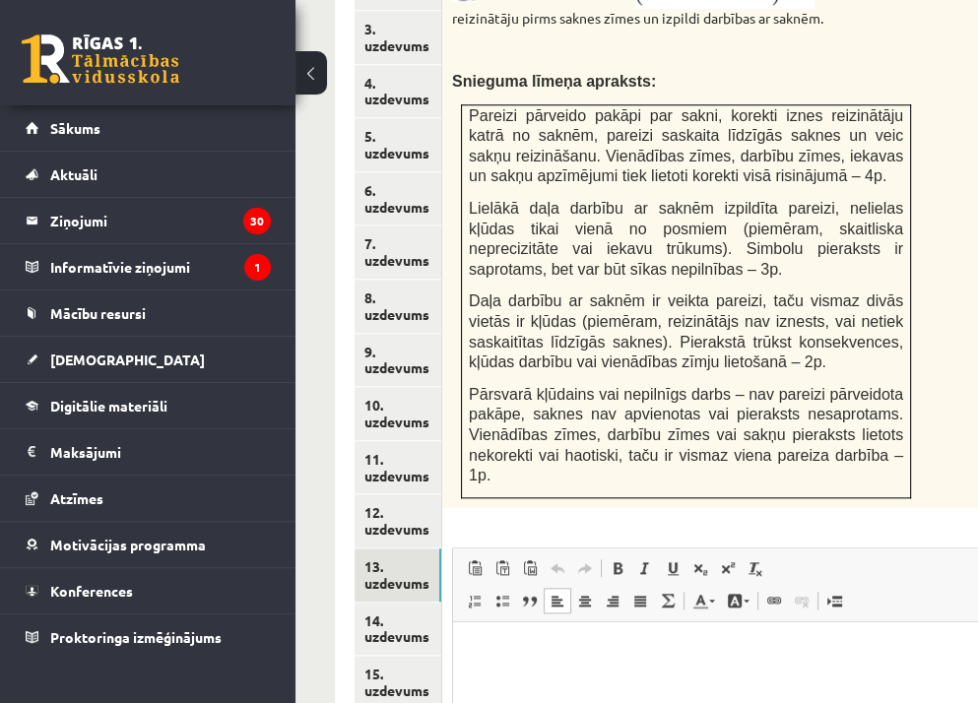
drag, startPoint x: 978, startPoint y: 637, endPoint x: 989, endPoint y: 667, distance: 31.5
click at [989, 667] on html at bounding box center [735, 651] width 564 height 60
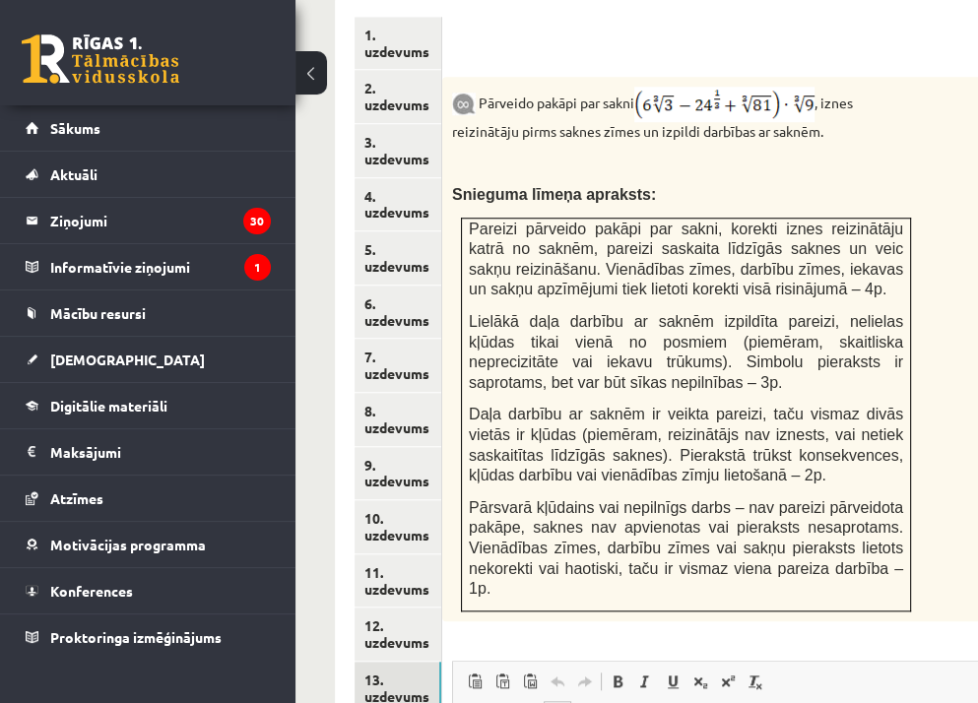
scroll to position [1090, 0]
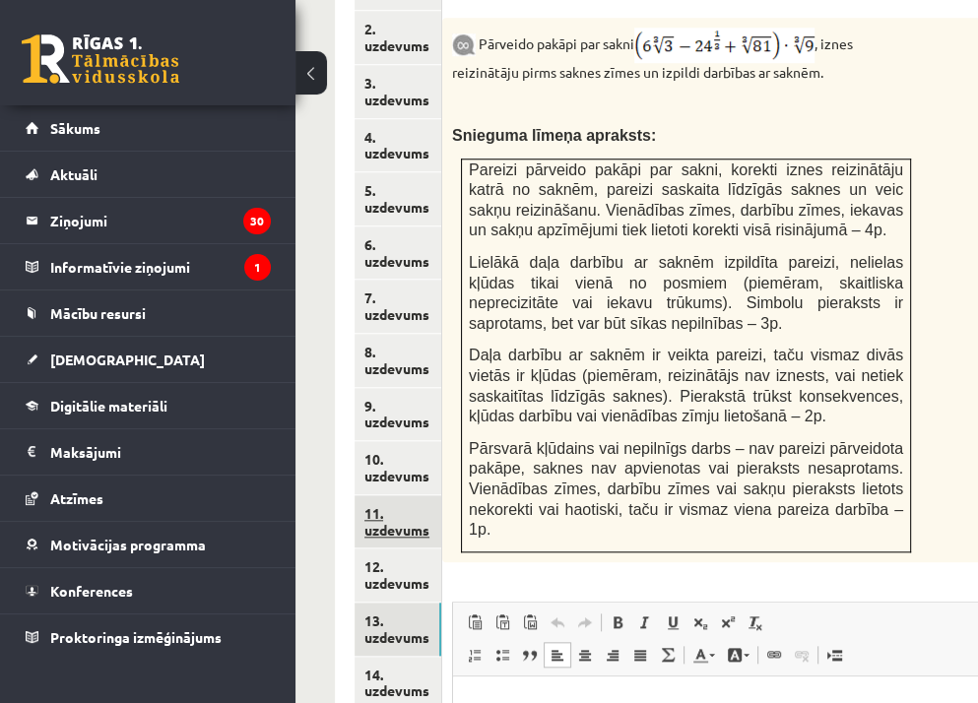
click at [390, 495] on link "11. uzdevums" at bounding box center [398, 521] width 87 height 53
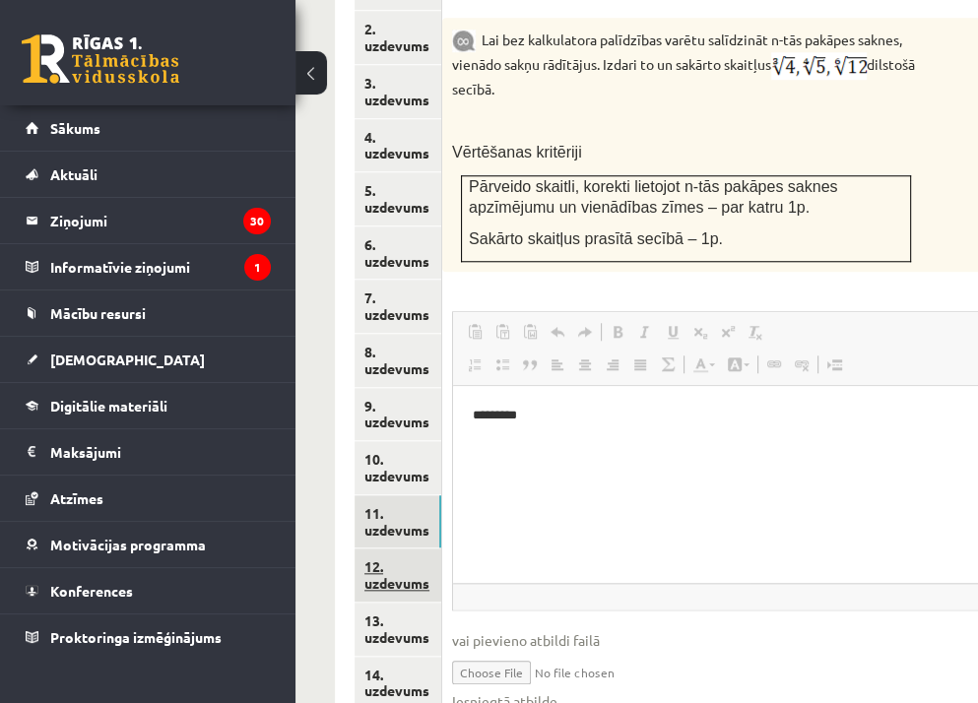
scroll to position [0, 0]
click at [376, 549] on link "12. uzdevums" at bounding box center [398, 575] width 87 height 53
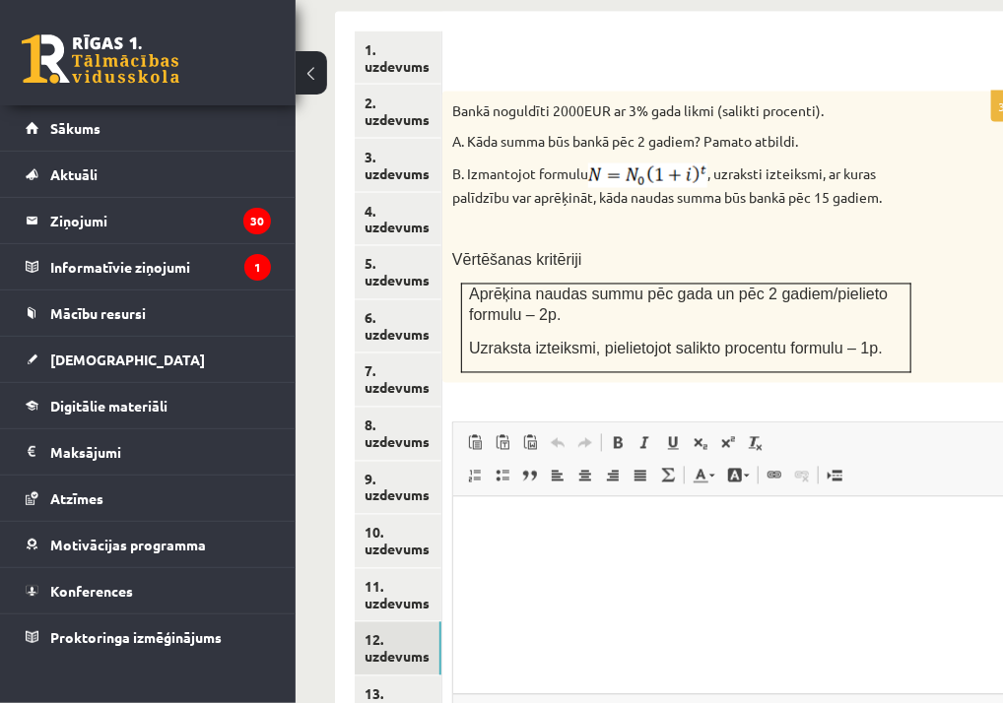
scroll to position [1022, 0]
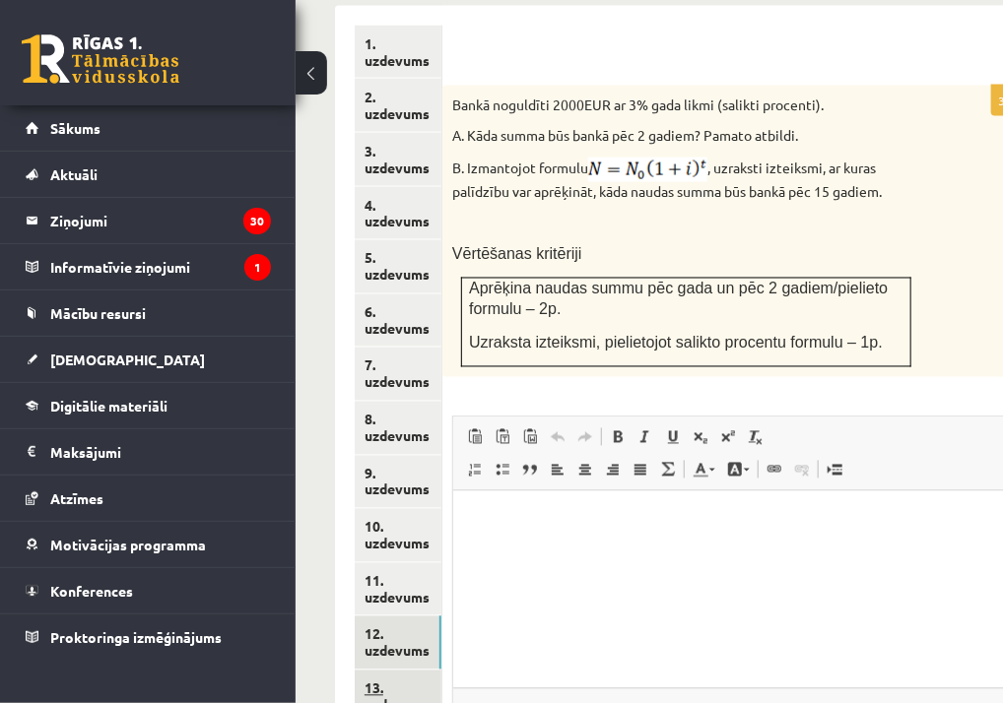
click at [402, 671] on link "13. uzdevums" at bounding box center [398, 697] width 87 height 53
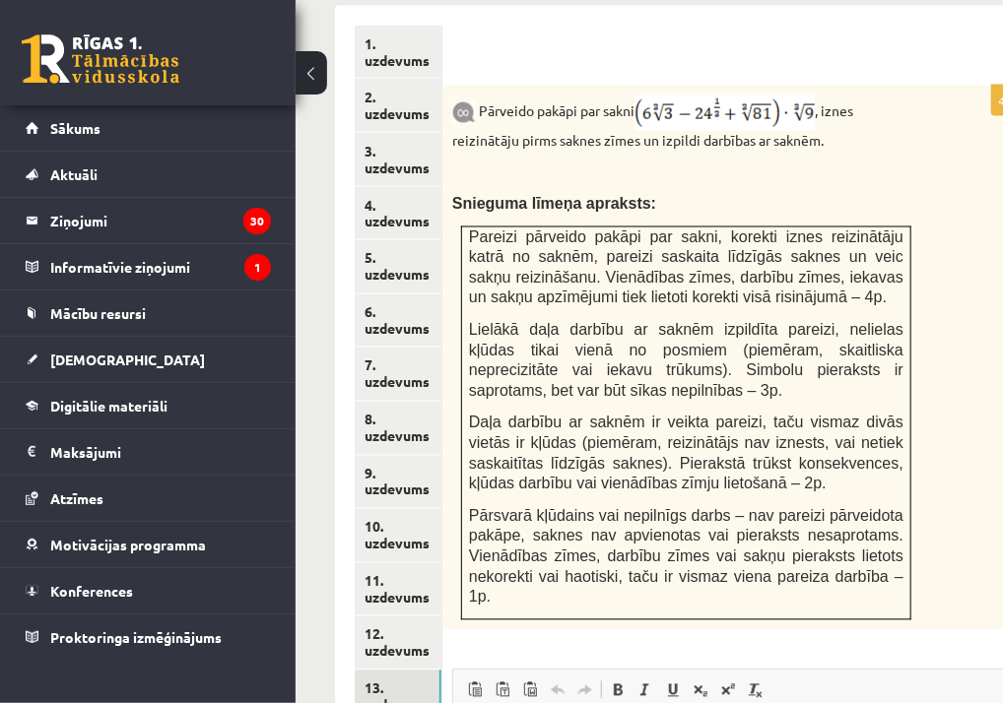
scroll to position [0, 0]
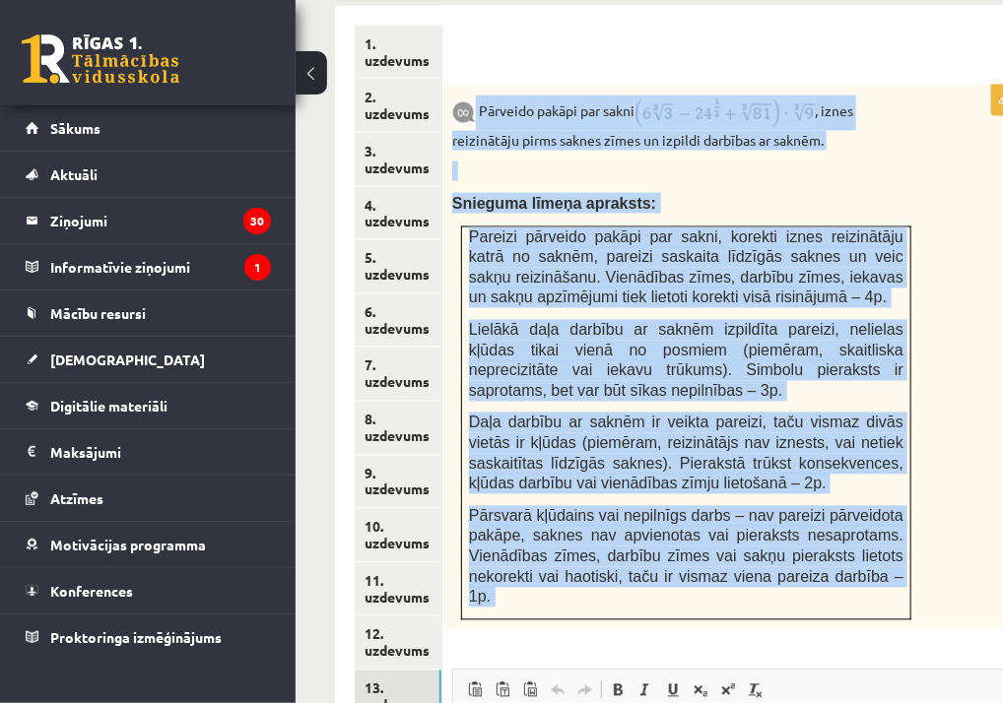
drag, startPoint x: 477, startPoint y: 41, endPoint x: 913, endPoint y: 574, distance: 688.6
click at [913, 574] on div "4p Pārveido pakāpi par sakni , iznes reizinātāju pirms saknes zīmes un izpildi …" at bounding box center [735, 583] width 586 height 994
click at [945, 671] on span "Redaktora rīkjoslas Ielīmēt Klaviatūras saīsne vadīšanas taustiņš+V Ievietot kā…" at bounding box center [735, 708] width 564 height 74
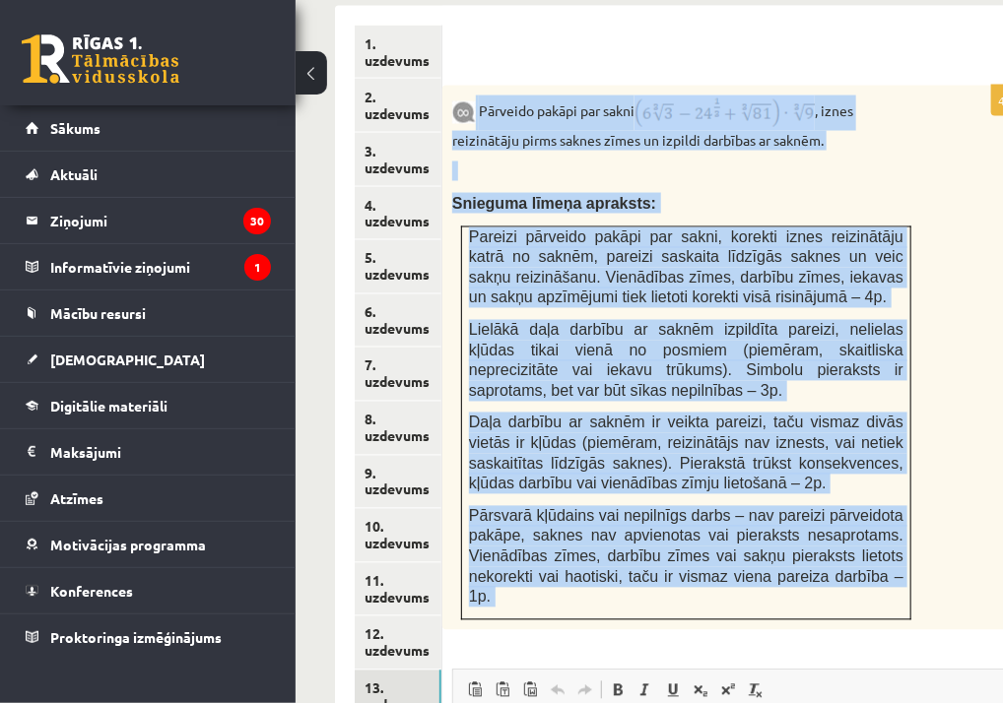
click at [945, 671] on span "Redaktora rīkjoslas Ielīmēt Klaviatūras saīsne vadīšanas taustiņš+V Ievietot kā…" at bounding box center [735, 708] width 564 height 74
click at [944, 677] on span "Ielīmēt Klaviatūras saīsne vadīšanas taustiņš+V Ievietot kā vienkāršu tekstu Kl…" at bounding box center [735, 693] width 549 height 33
click at [926, 572] on div "4p Pārveido pakāpi par sakni , iznes reizinātāju pirms saknes zīmes un izpildi …" at bounding box center [735, 583] width 586 height 994
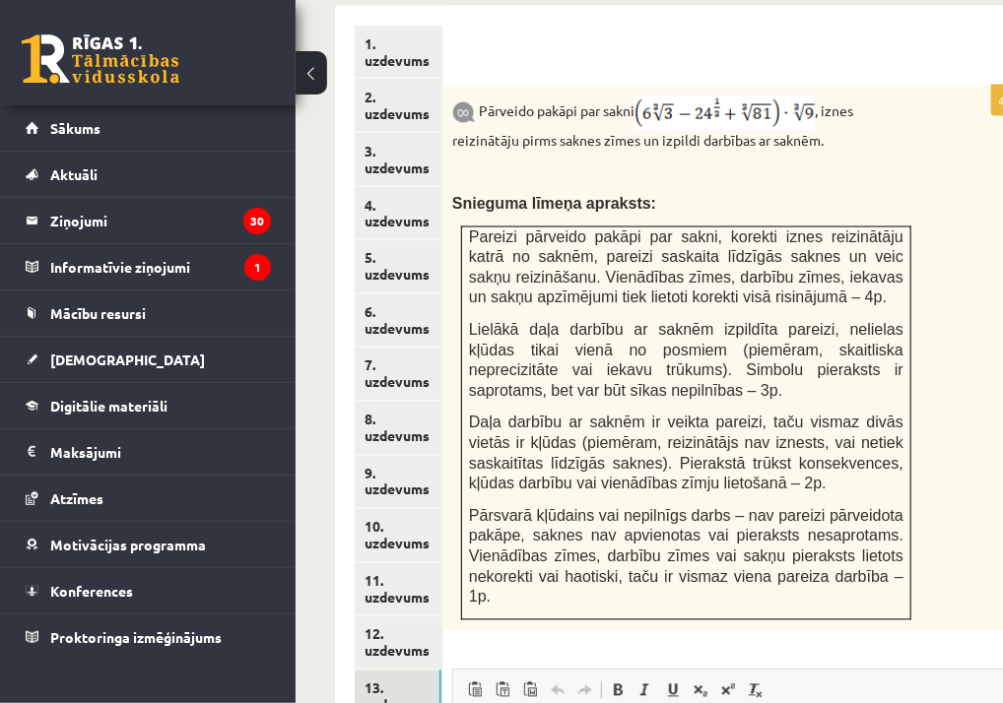
click at [926, 572] on div "4p Pārveido pakāpi par sakni , iznes reizinātāju pirms saknes zīmes un izpildi …" at bounding box center [735, 583] width 586 height 994
click at [365, 617] on link "12. uzdevums" at bounding box center [398, 643] width 87 height 53
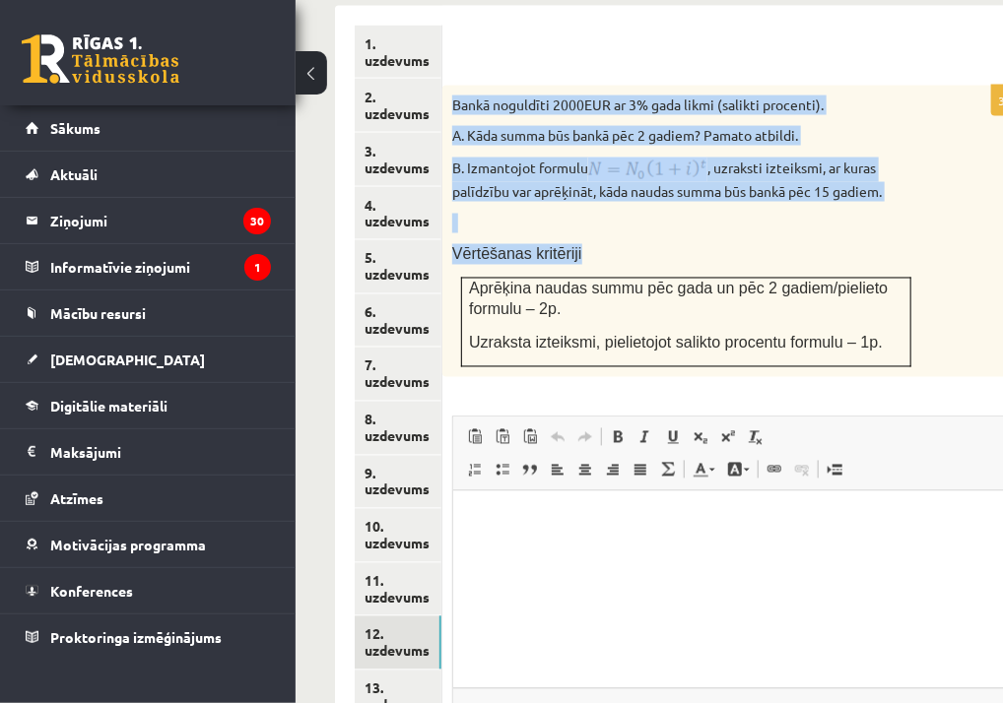
drag, startPoint x: 453, startPoint y: 41, endPoint x: 917, endPoint y: 293, distance: 527.5
click at [917, 293] on div "Bankā noguldīti 2000EUR ar 3% gada likmi (salikti procenti). A. Kāda summa būs …" at bounding box center [735, 232] width 586 height 292
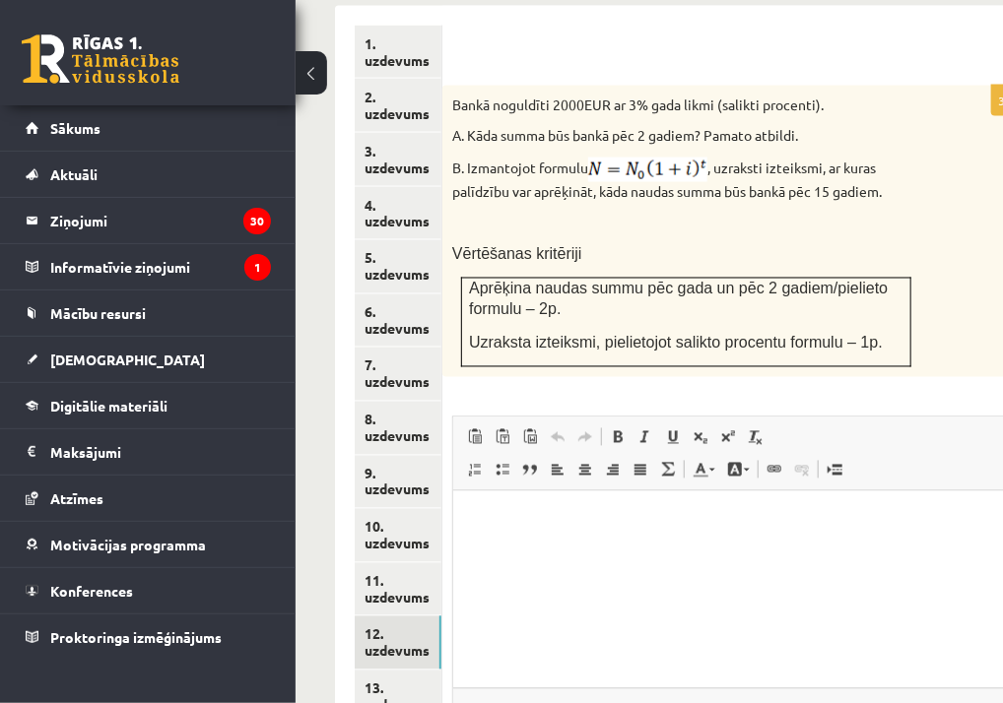
click at [884, 333] on p "Uzraksta izteiksmi, pielietojot salikto procentu formulu – 1p." at bounding box center [686, 343] width 434 height 21
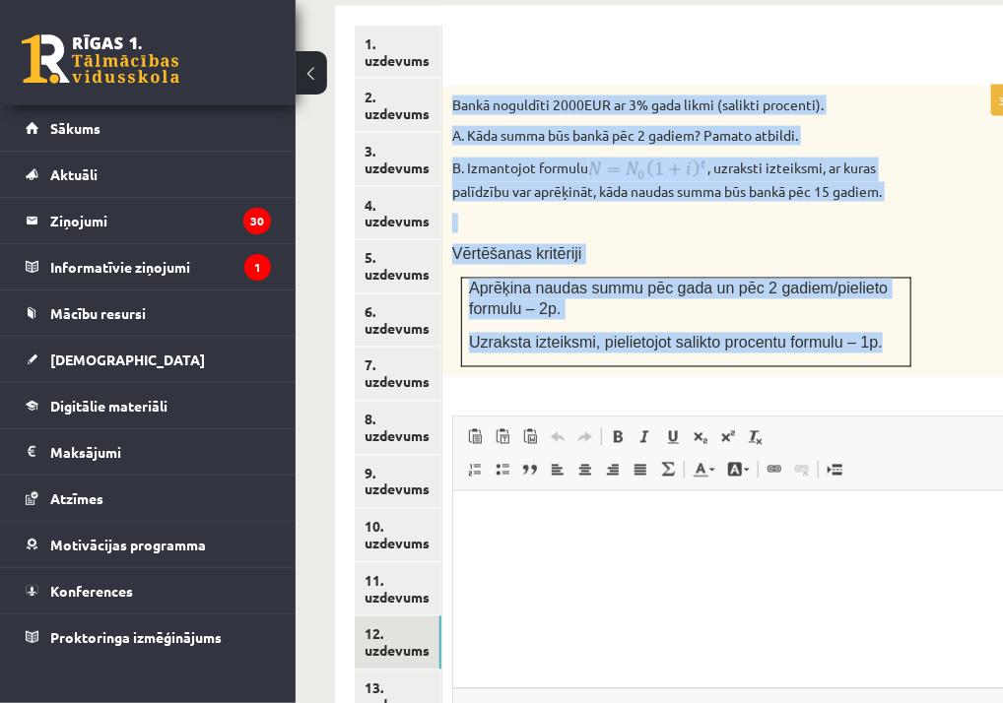
drag, startPoint x: 874, startPoint y: 281, endPoint x: 450, endPoint y: 33, distance: 490.9
click at [450, 86] on div "Bankā noguldīti 2000EUR ar 3% gada likmi (salikti procenti). A. Kāda summa būs …" at bounding box center [735, 232] width 586 height 292
click at [913, 423] on span "Ielīmēt Klaviatūras saīsne vadīšanas taustiņš+V Ievietot kā vienkāršu tekstu Kl…" at bounding box center [735, 439] width 549 height 33
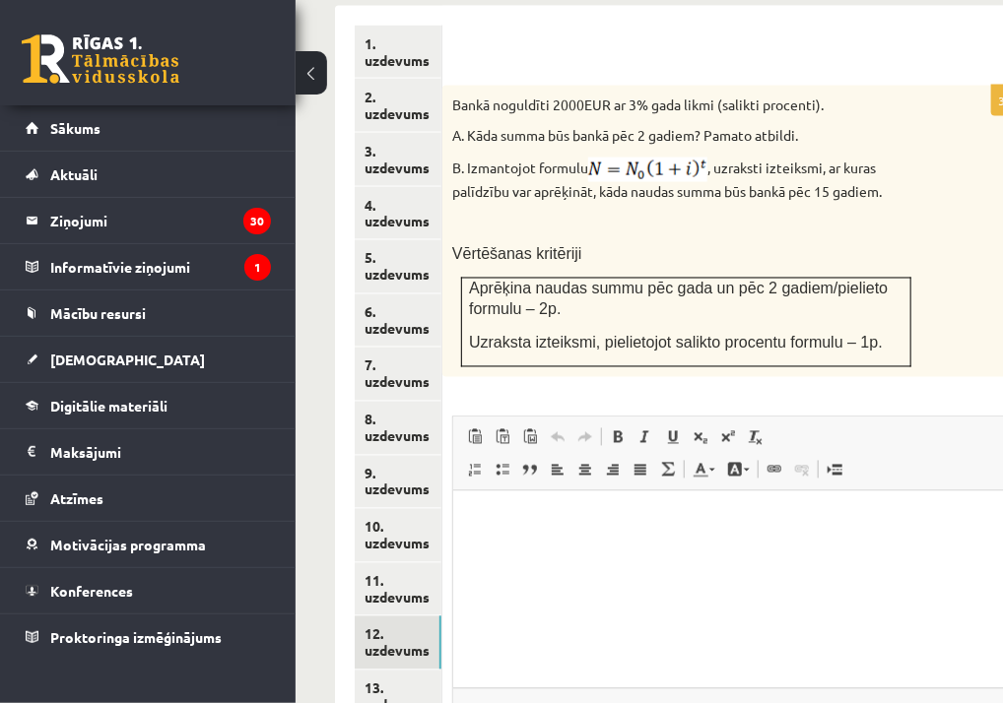
click at [922, 341] on div "3p Bankā noguldīti 2000EUR ar 3% gada likmi (salikti procenti). A. Kāda summa b…" at bounding box center [735, 456] width 586 height 741
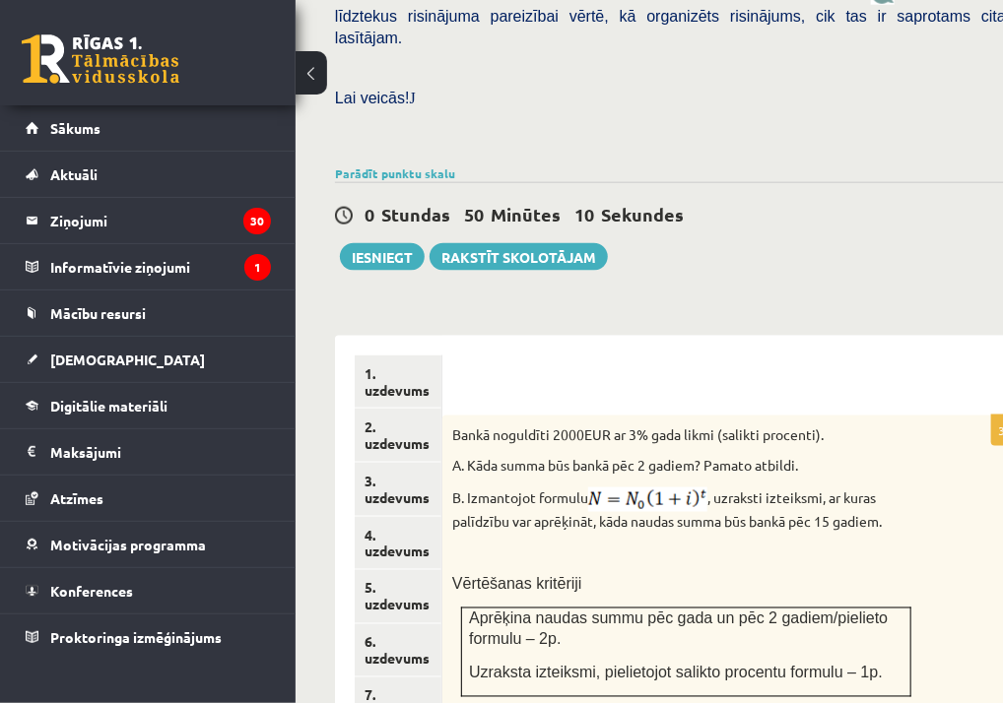
scroll to position [1144, 0]
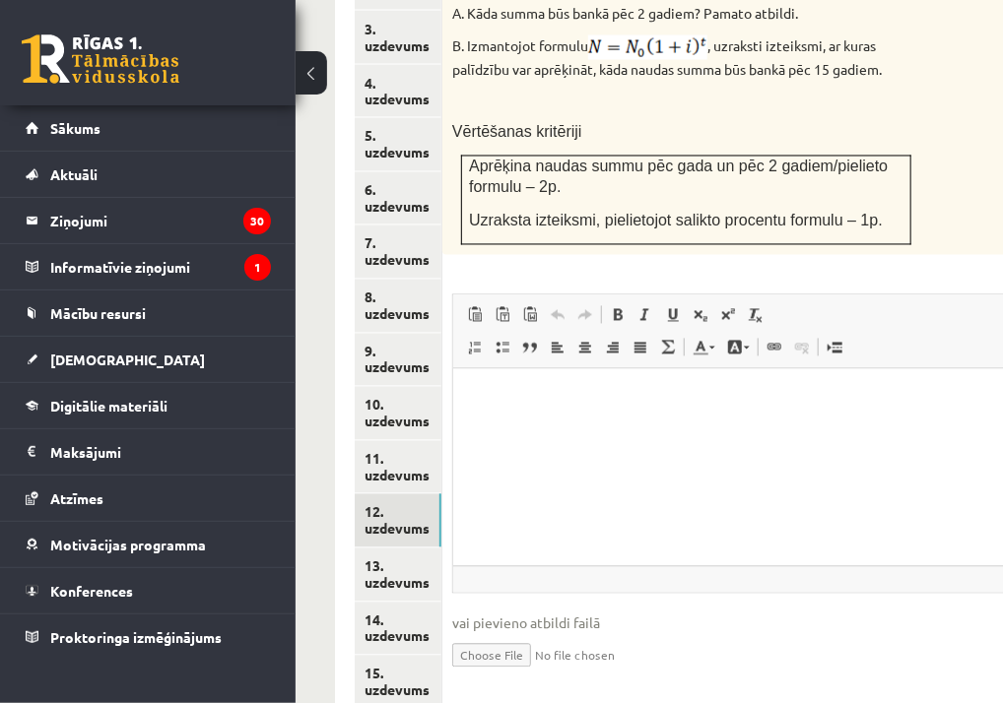
click at [477, 634] on input "file" at bounding box center [735, 654] width 566 height 40
type input "**********"
click at [595, 428] on html at bounding box center [734, 398] width 564 height 60
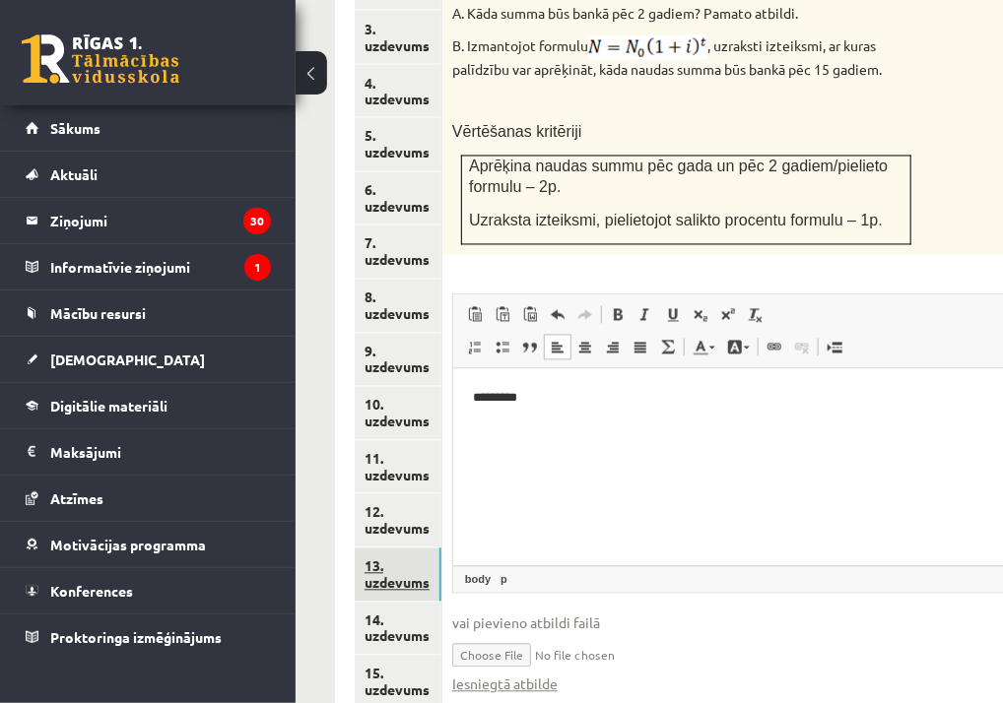
click at [415, 549] on link "13. uzdevums" at bounding box center [398, 575] width 87 height 53
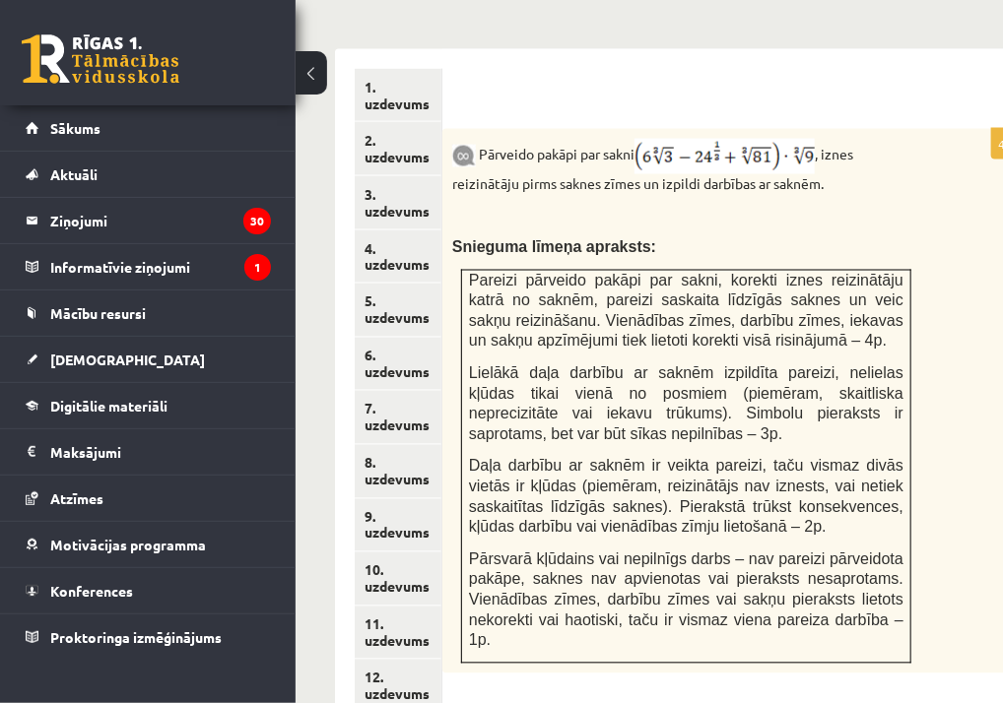
scroll to position [972, 0]
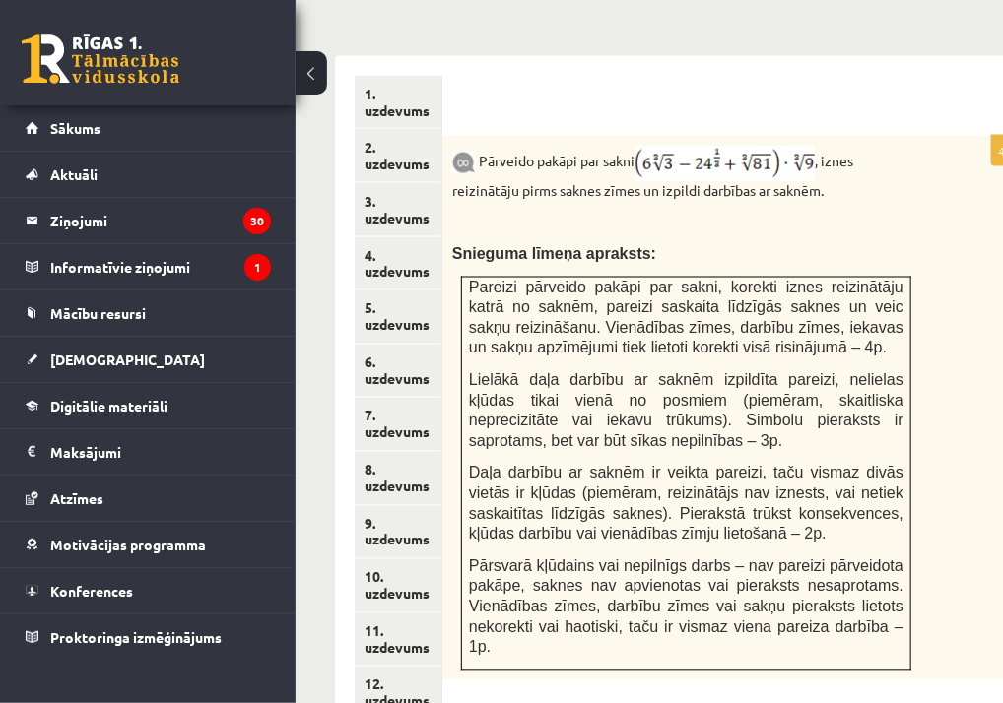
click at [646, 146] on img at bounding box center [724, 163] width 180 height 35
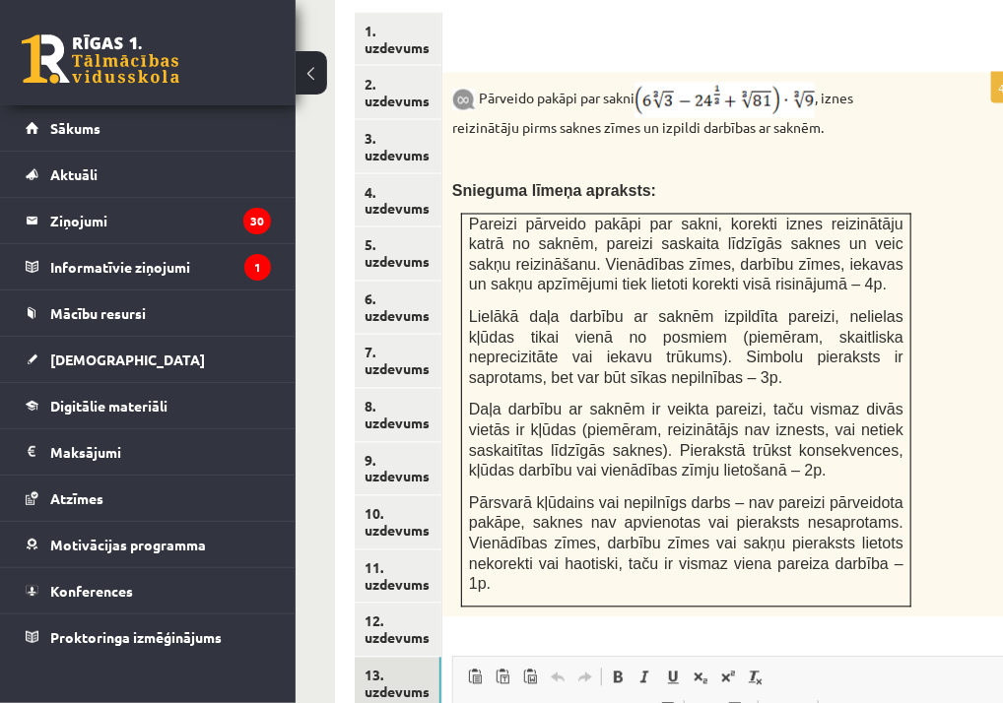
scroll to position [1022, 0]
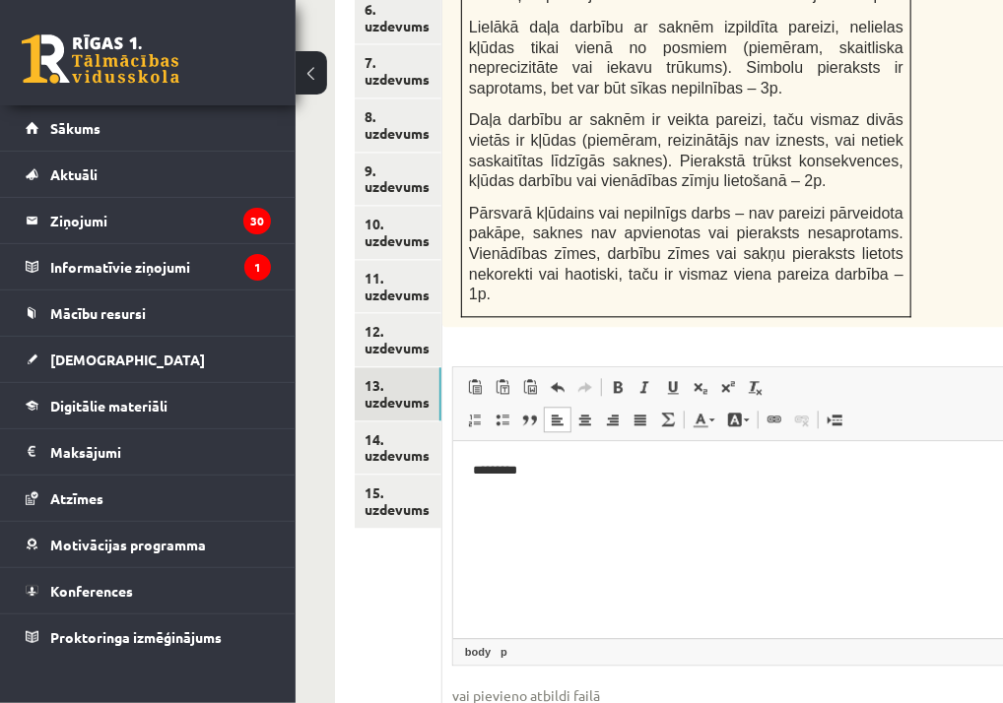
scroll to position [1368, 0]
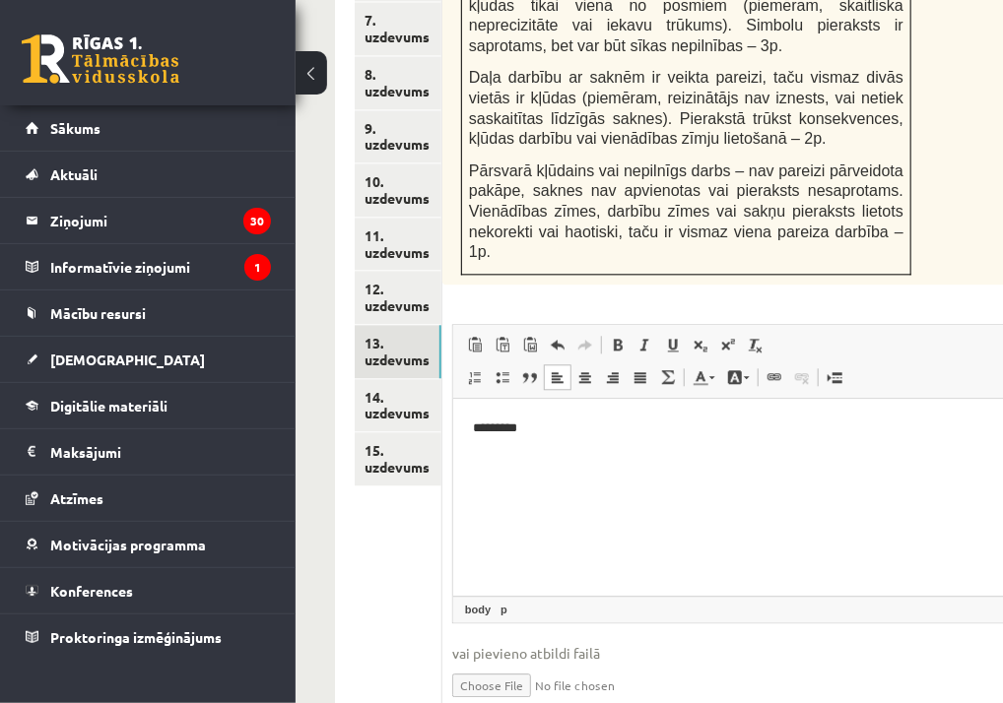
click at [504, 664] on input "file" at bounding box center [735, 684] width 566 height 40
type input "**********"
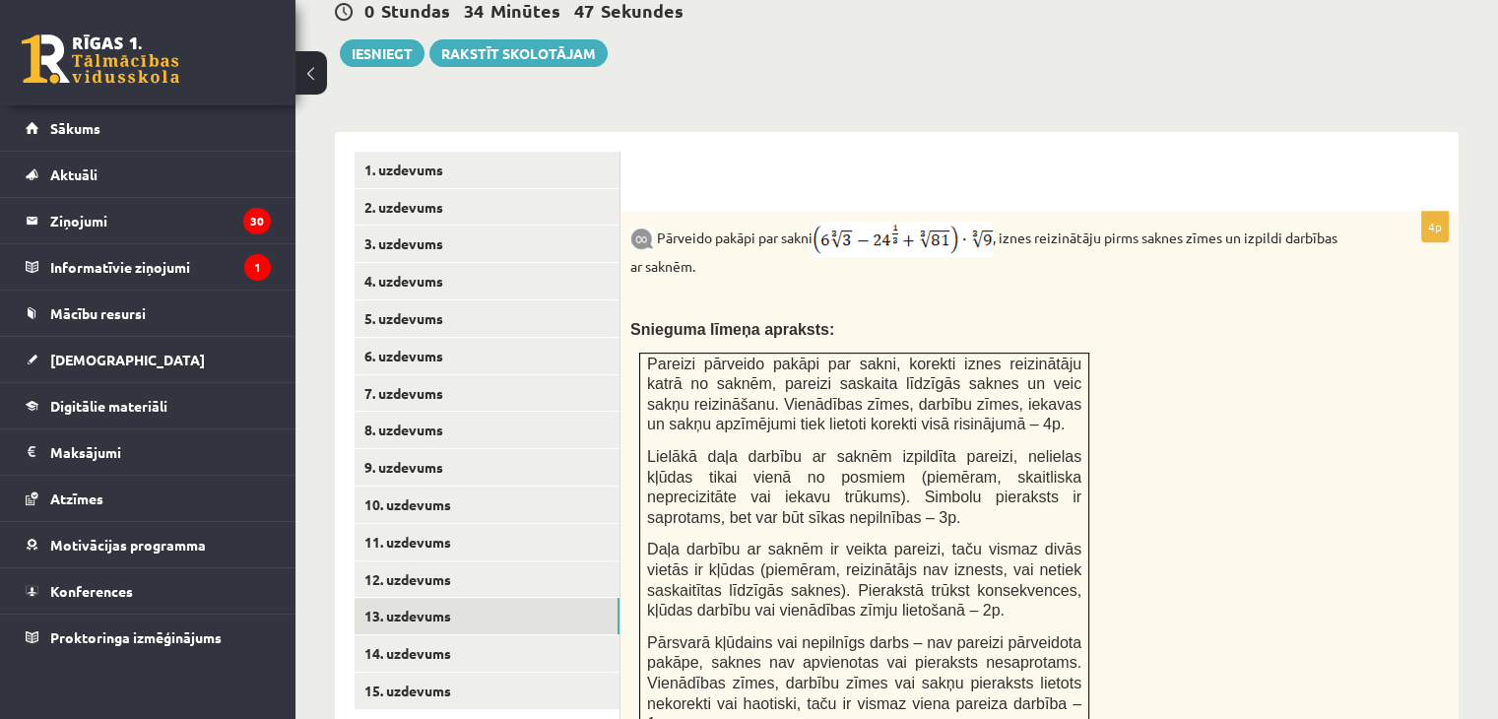
scroll to position [815, 0]
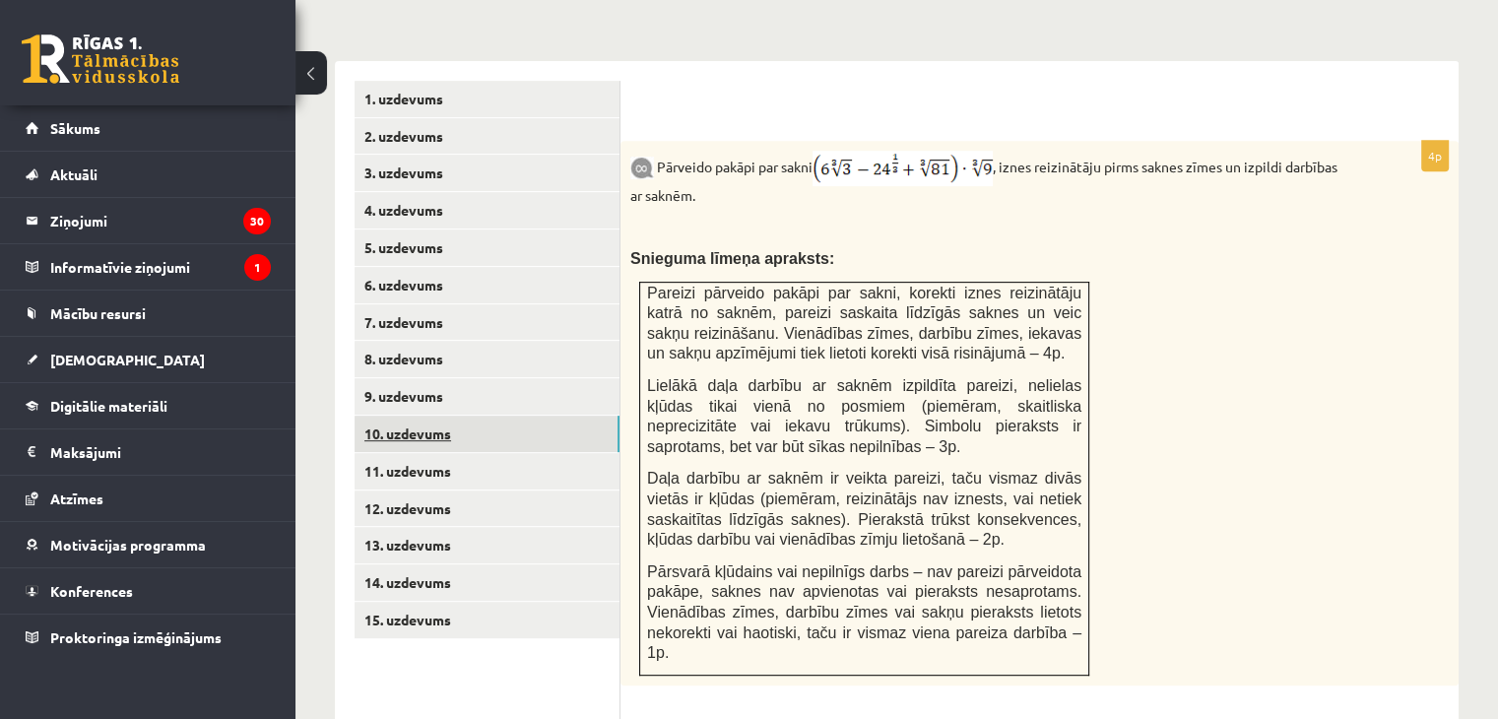
click at [422, 416] on link "10. uzdevums" at bounding box center [487, 434] width 265 height 36
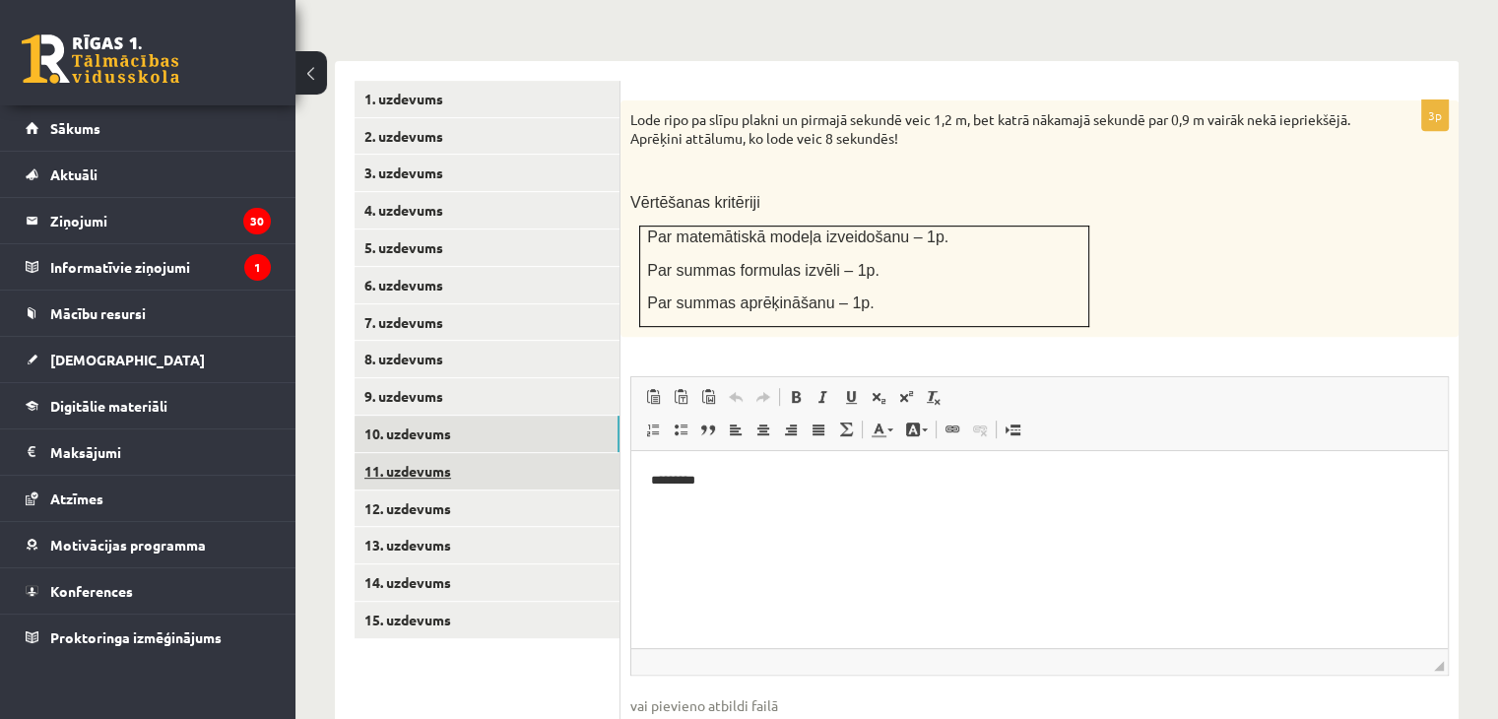
scroll to position [0, 0]
click at [446, 453] on link "11. uzdevums" at bounding box center [487, 471] width 265 height 36
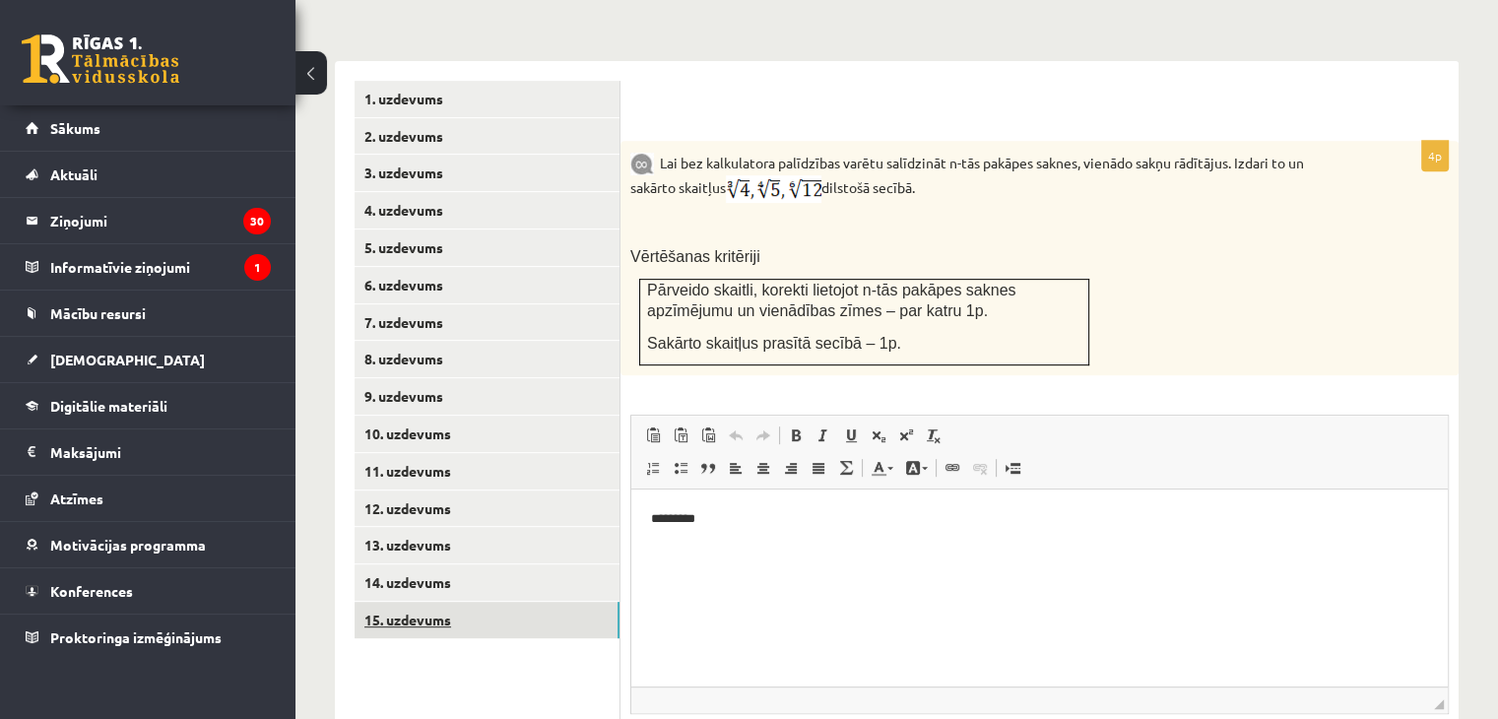
click at [429, 602] on link "15. uzdevums" at bounding box center [487, 620] width 265 height 36
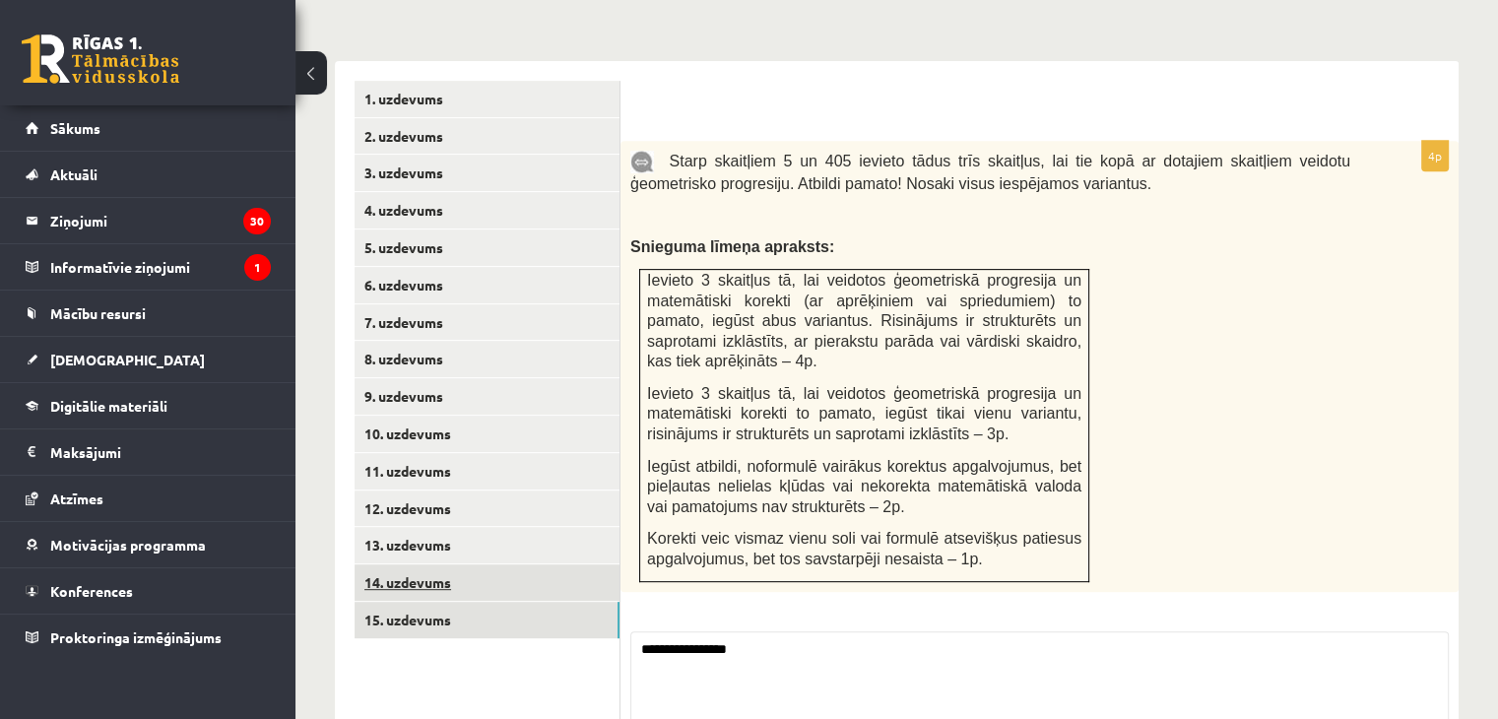
click at [435, 564] on link "14. uzdevums" at bounding box center [487, 582] width 265 height 36
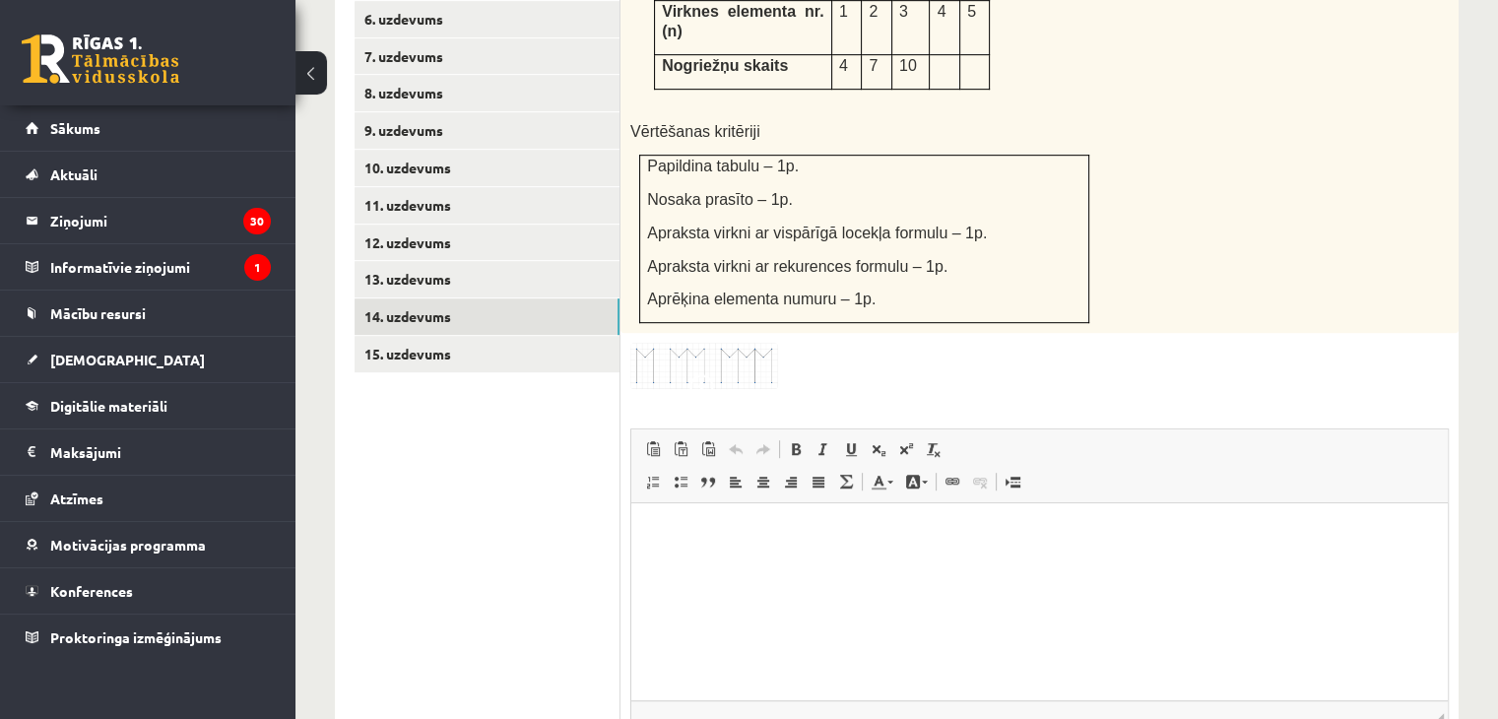
scroll to position [1162, 0]
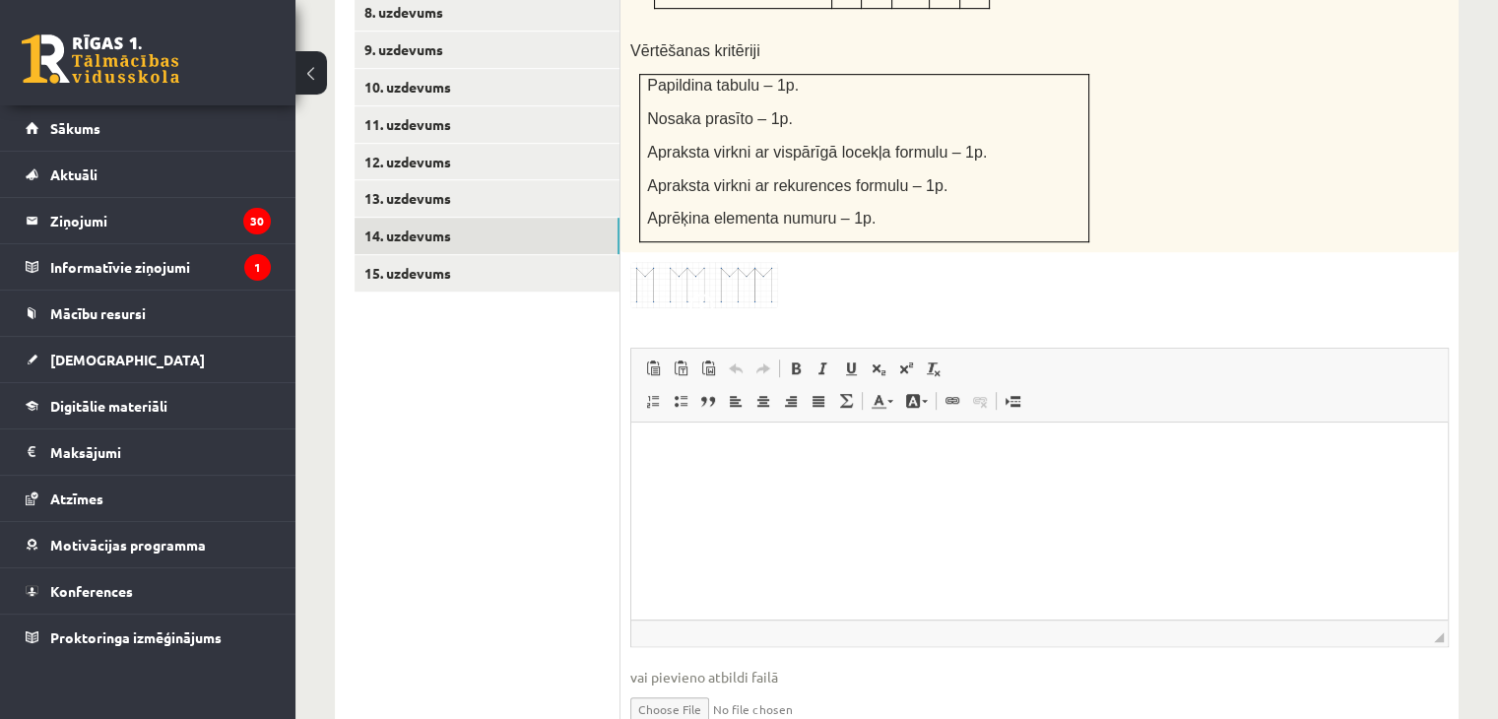
click at [1003, 483] on html at bounding box center [1039, 453] width 816 height 60
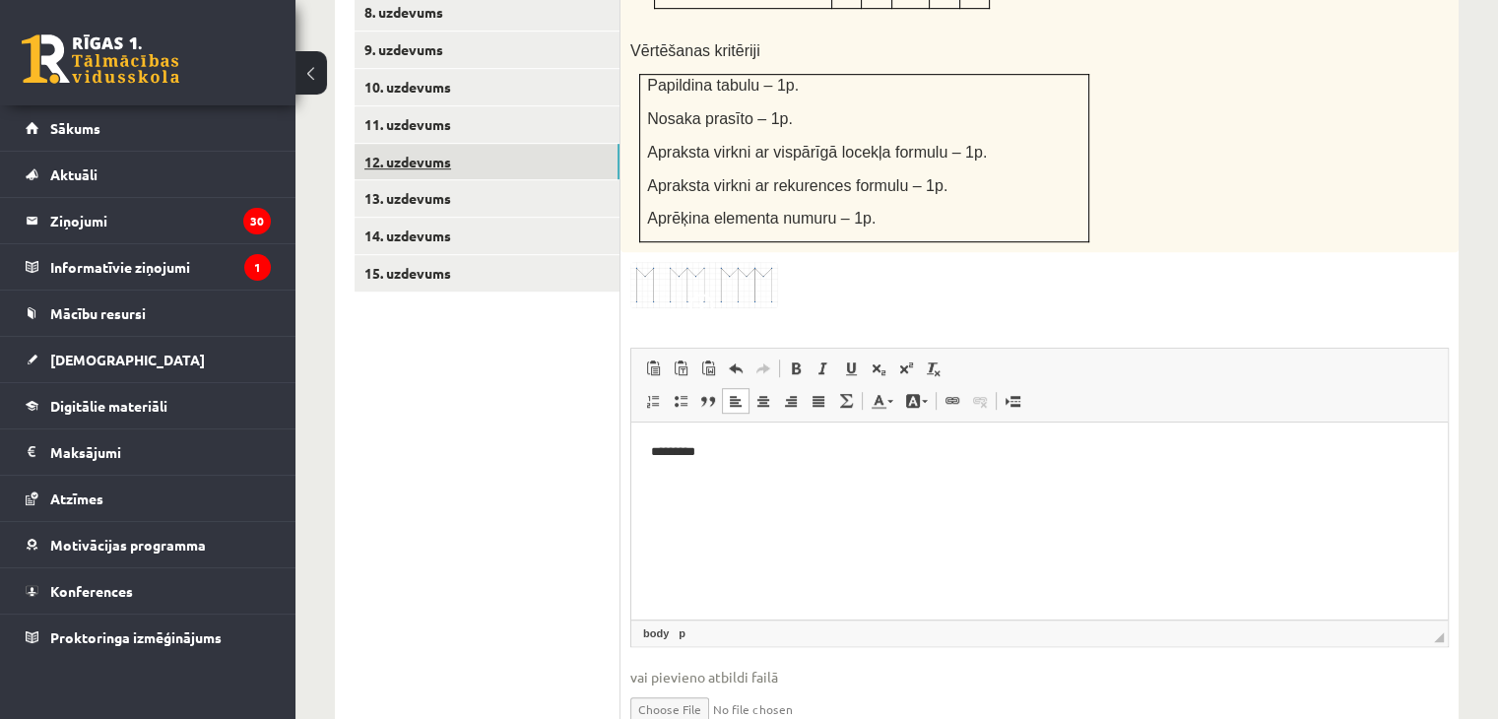
click at [504, 144] on link "12. uzdevums" at bounding box center [487, 162] width 265 height 36
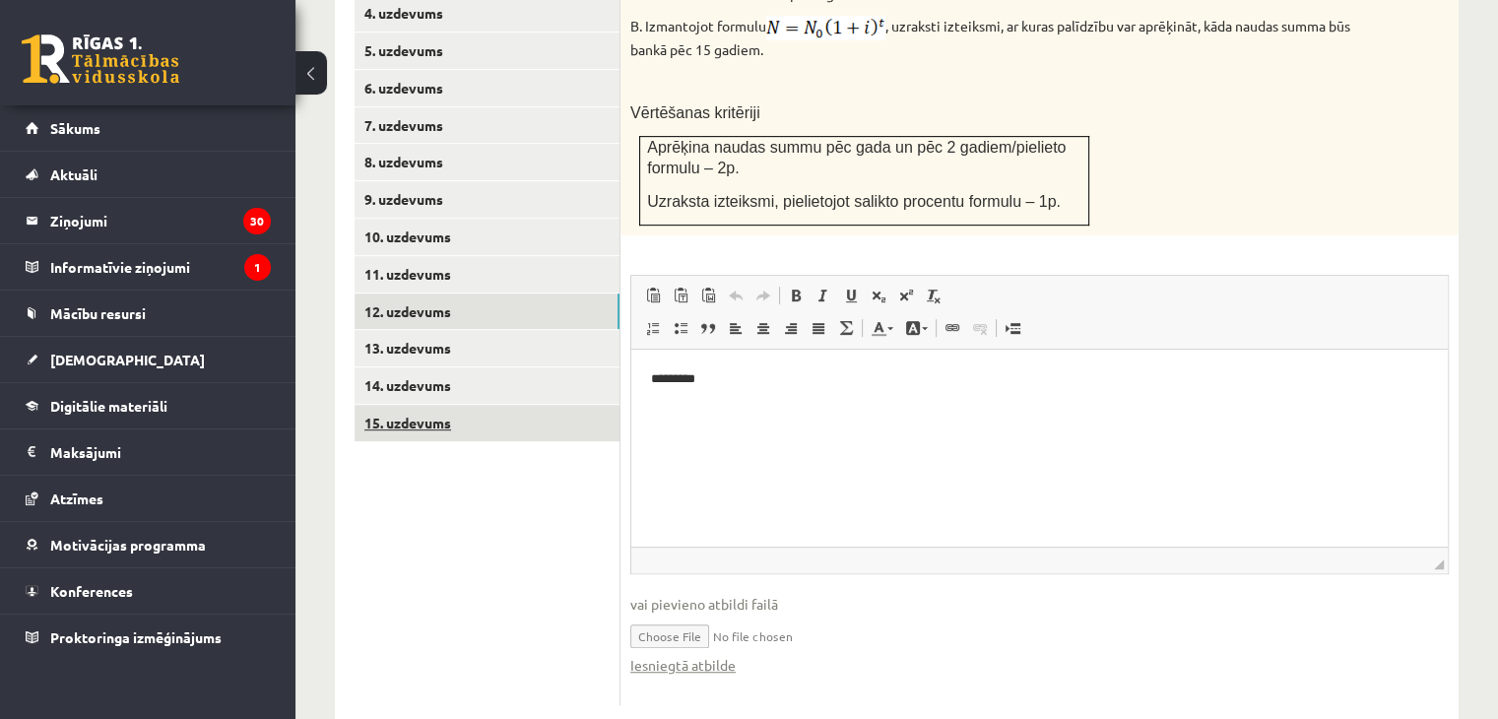
scroll to position [0, 0]
click at [438, 256] on link "11. uzdevums" at bounding box center [487, 274] width 265 height 36
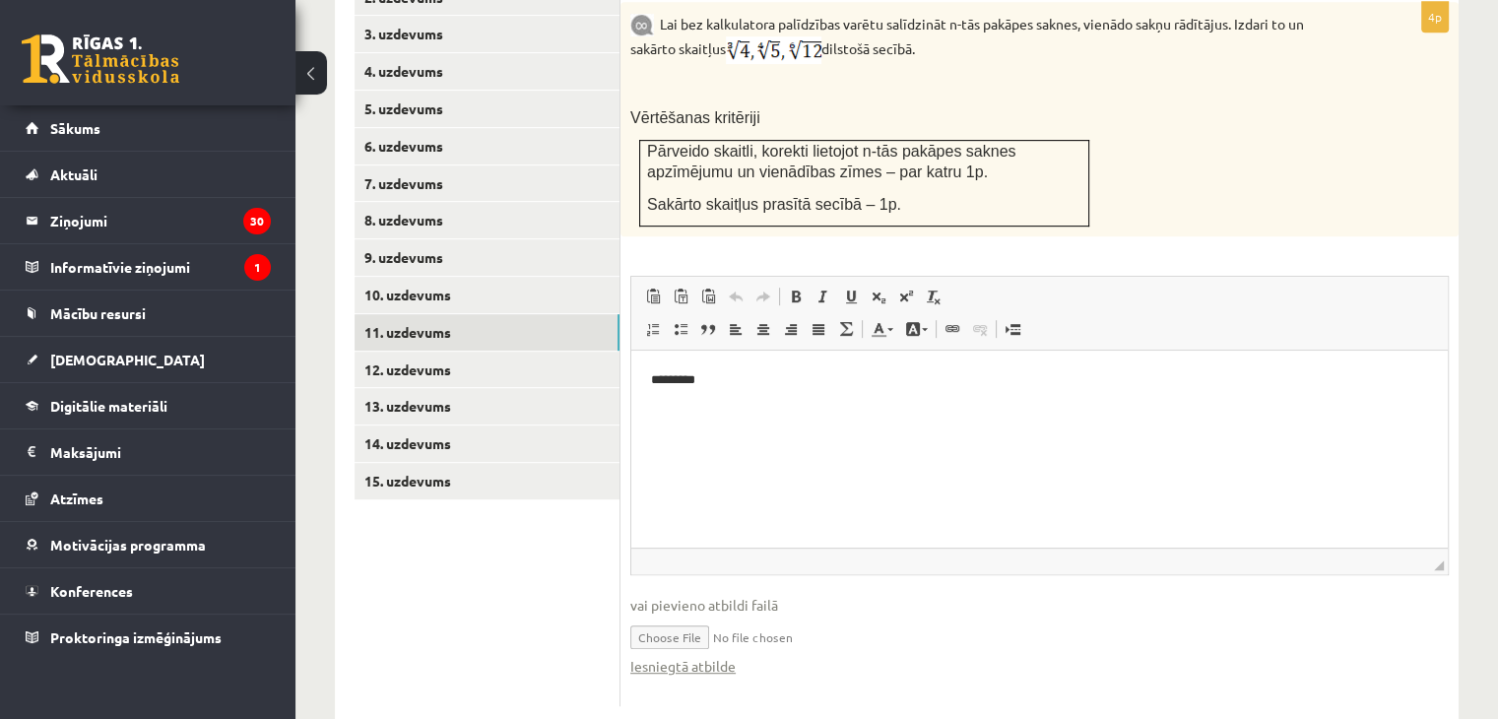
drag, startPoint x: 431, startPoint y: 457, endPoint x: 430, endPoint y: 428, distance: 28.6
click at [430, 454] on ul "1. uzdevums 2. uzdevums 3. uzdevums 4. uzdevums 5. uzdevums 6. uzdevums 7. uzde…" at bounding box center [488, 324] width 266 height 764
click at [441, 277] on link "10. uzdevums" at bounding box center [487, 295] width 265 height 36
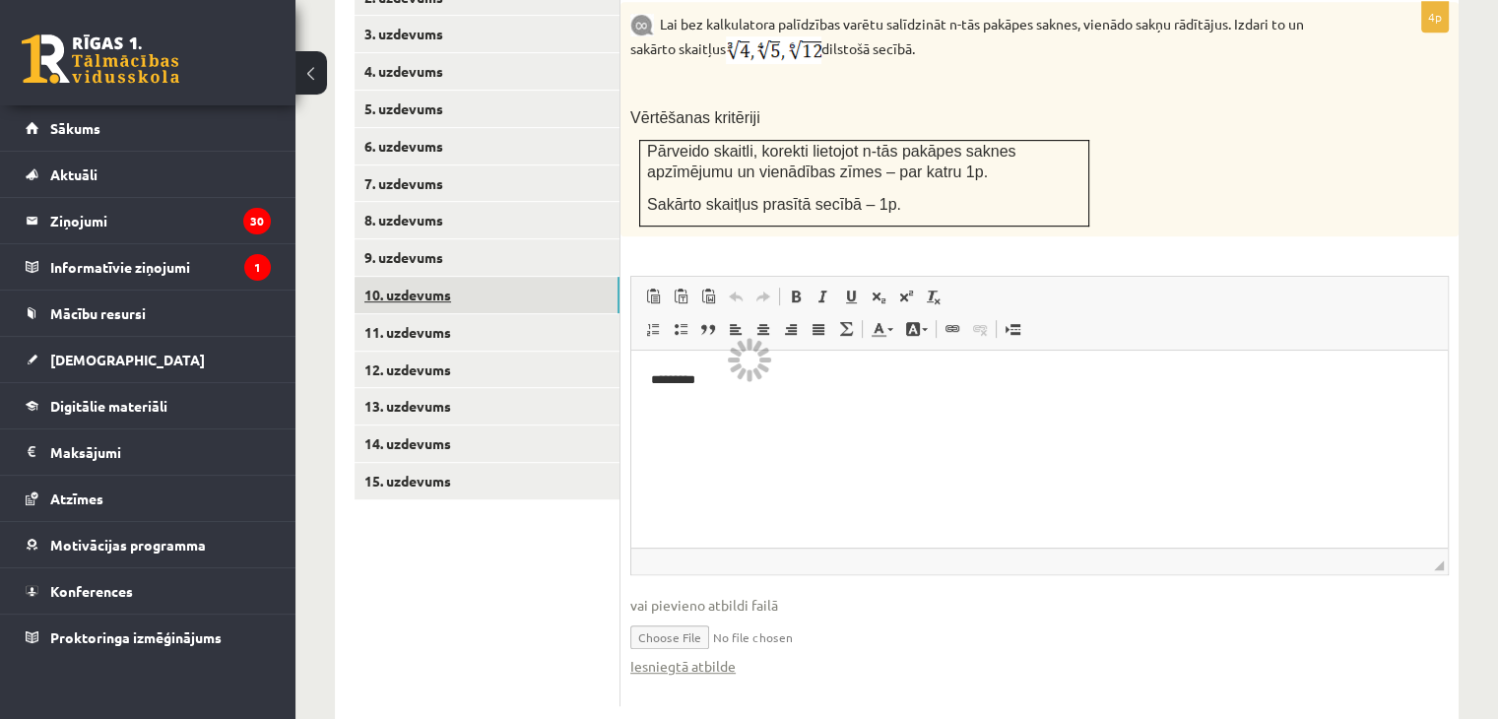
scroll to position [751, 0]
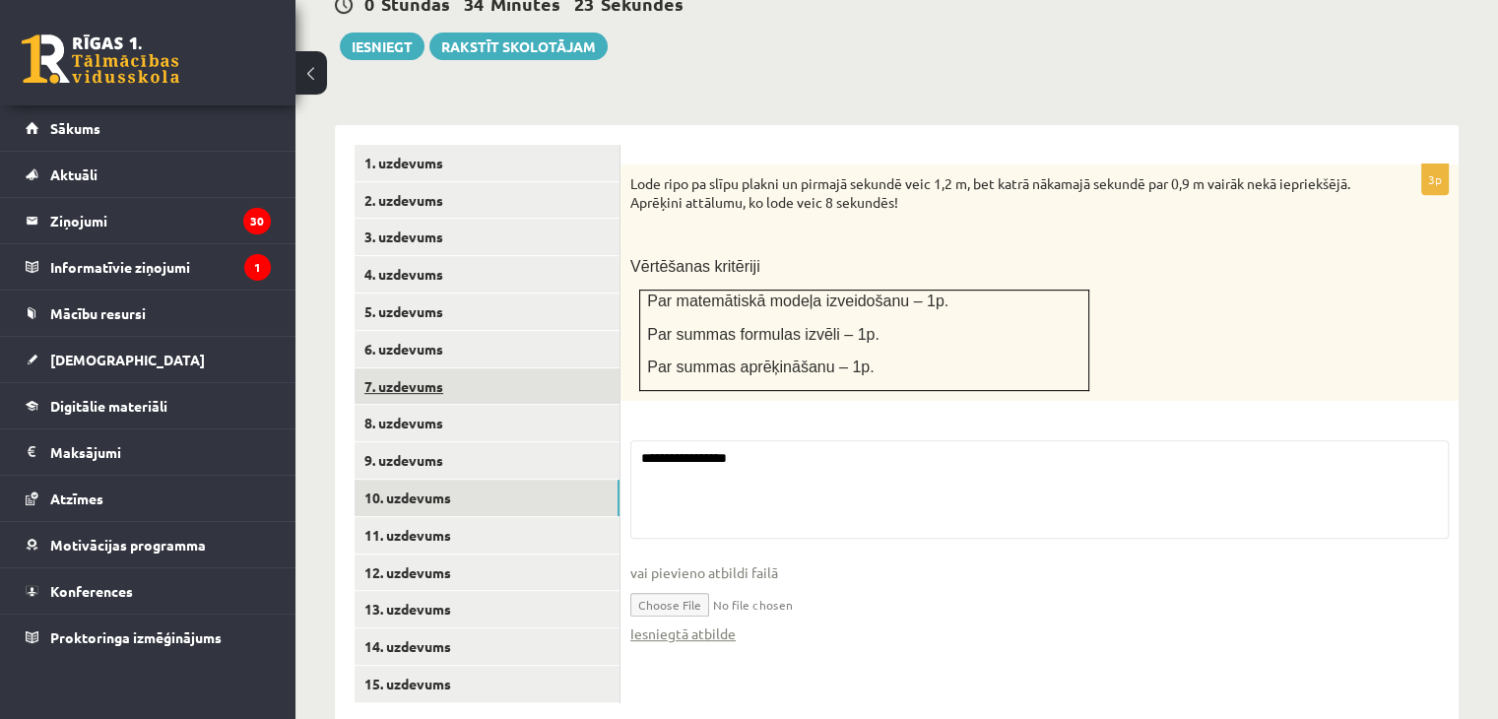
click at [433, 368] on link "7. uzdevums" at bounding box center [487, 386] width 265 height 36
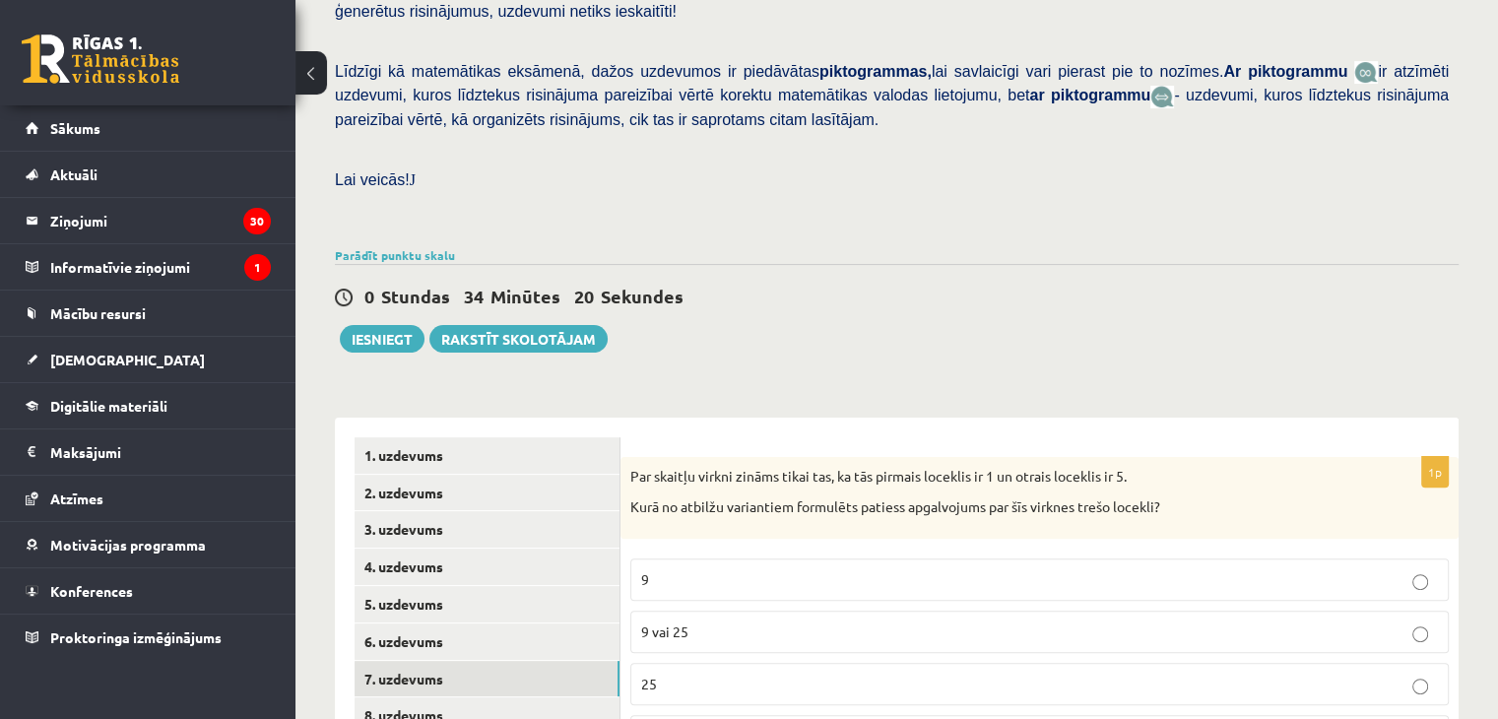
scroll to position [461, 0]
click at [378, 323] on button "Iesniegt" at bounding box center [382, 337] width 85 height 28
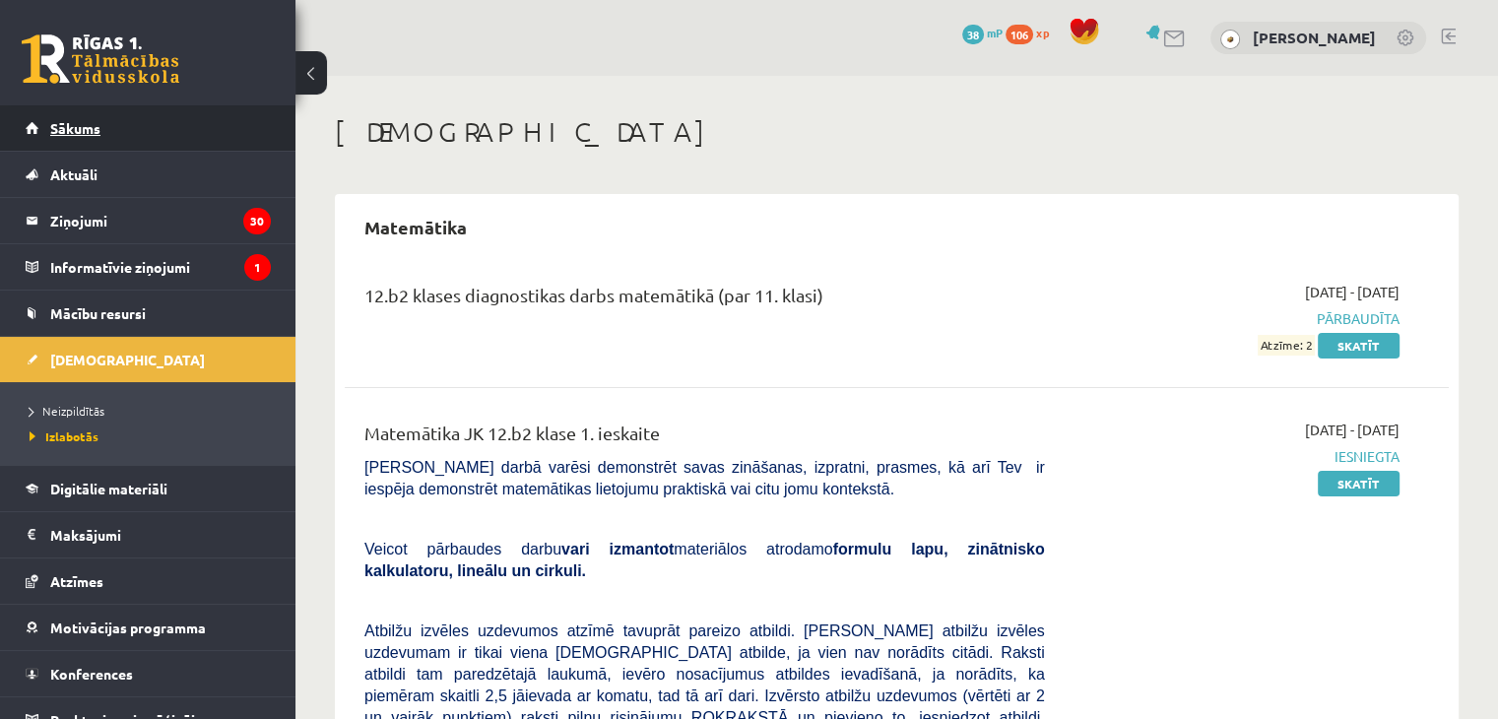
click at [156, 122] on link "Sākums" at bounding box center [148, 127] width 245 height 45
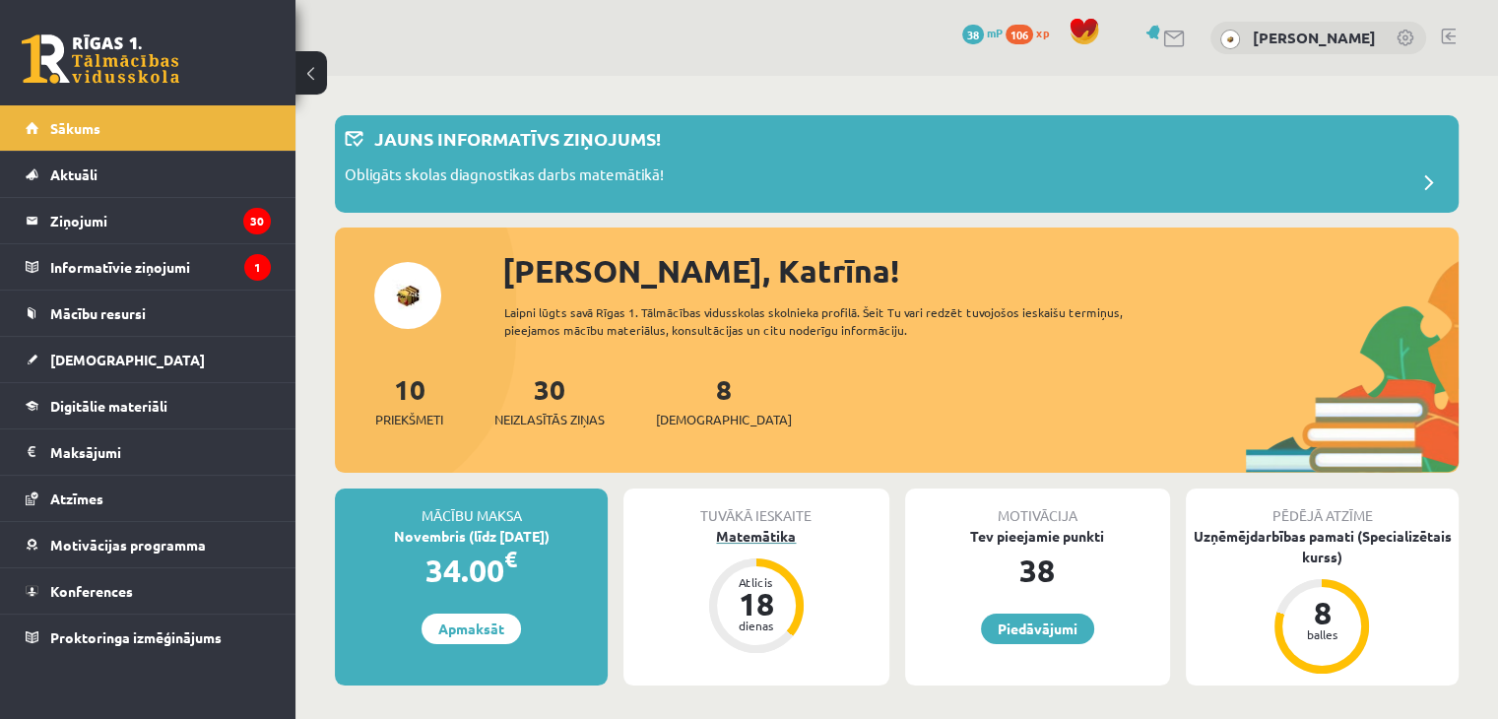
click at [780, 529] on div "Matemātika" at bounding box center [755, 536] width 265 height 21
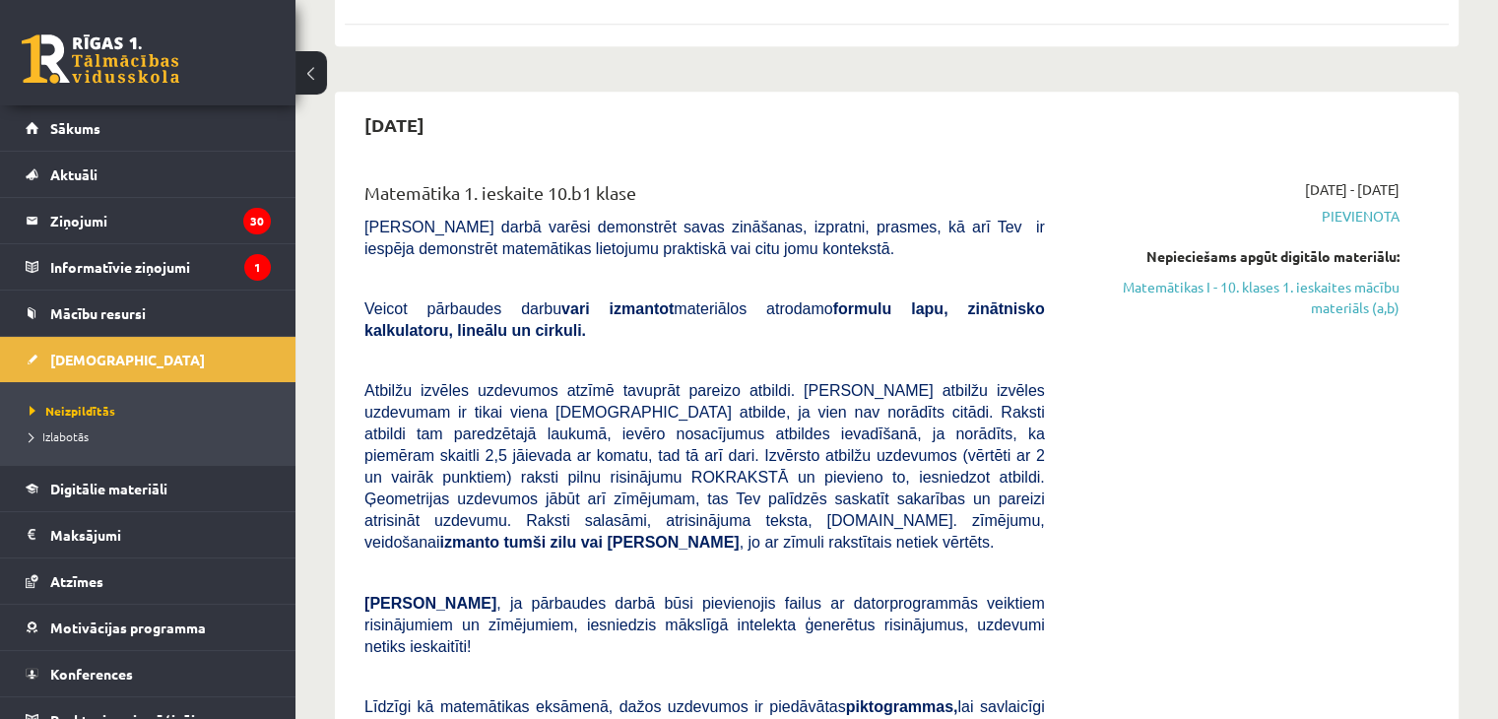
scroll to position [1042, 0]
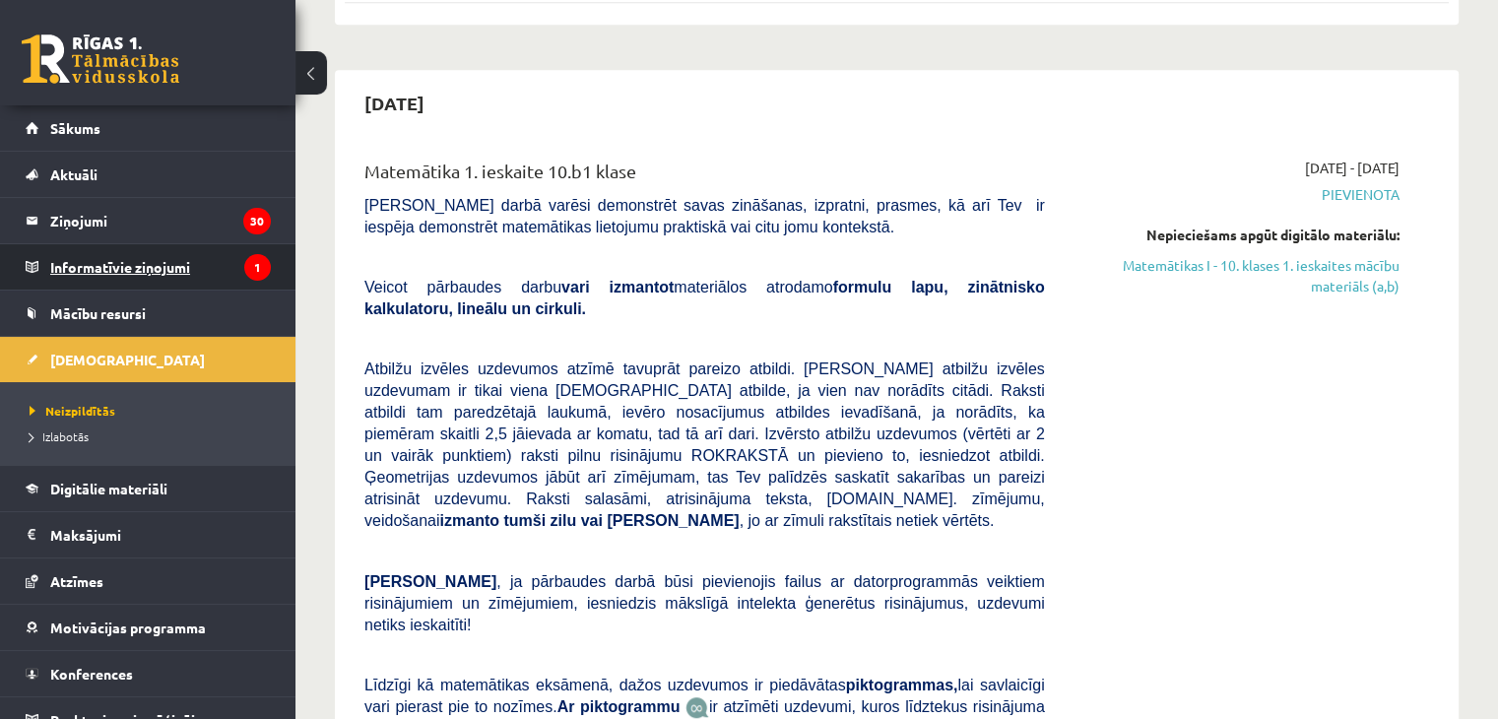
click at [177, 271] on legend "Informatīvie ziņojumi 1" at bounding box center [160, 266] width 221 height 45
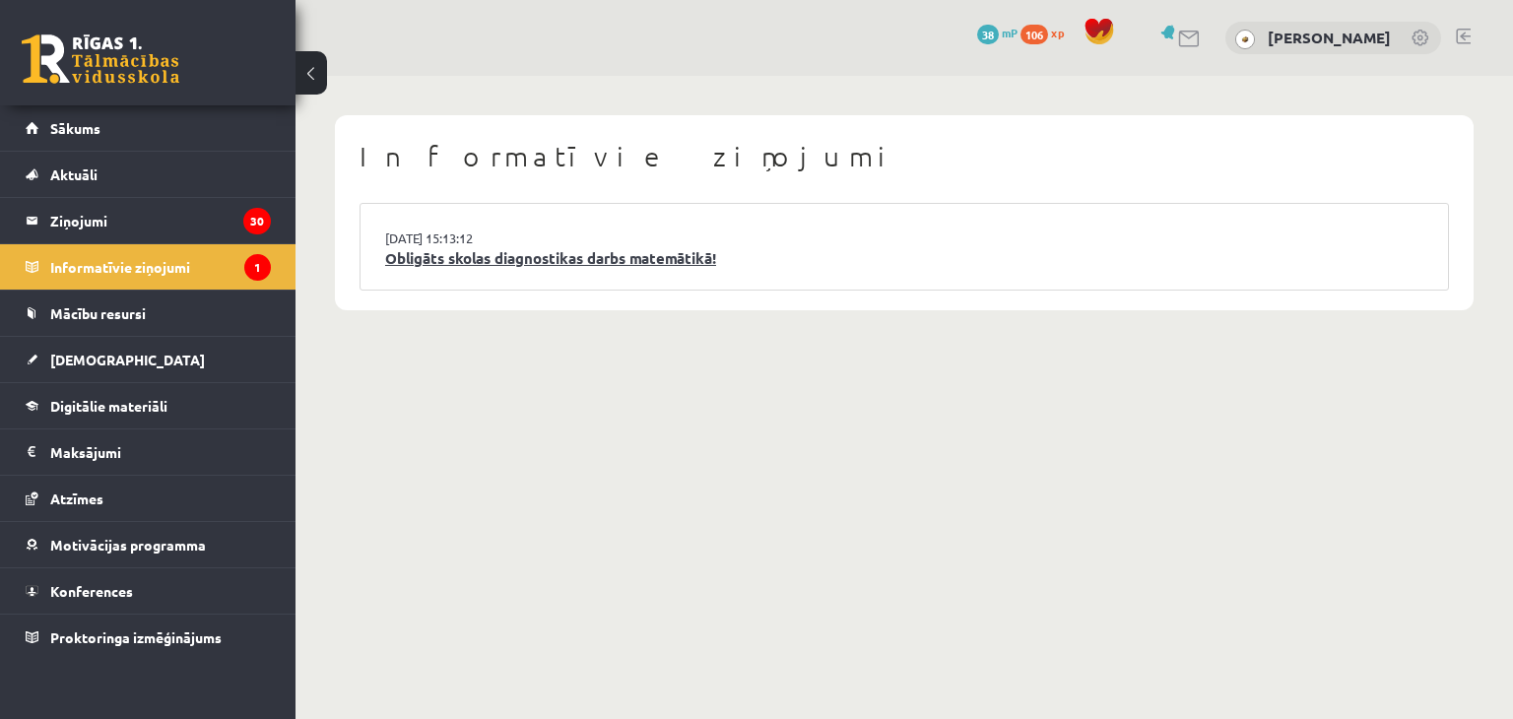
click at [484, 268] on link "Obligāts skolas diagnostikas darbs matemātikā!" at bounding box center [904, 258] width 1038 height 23
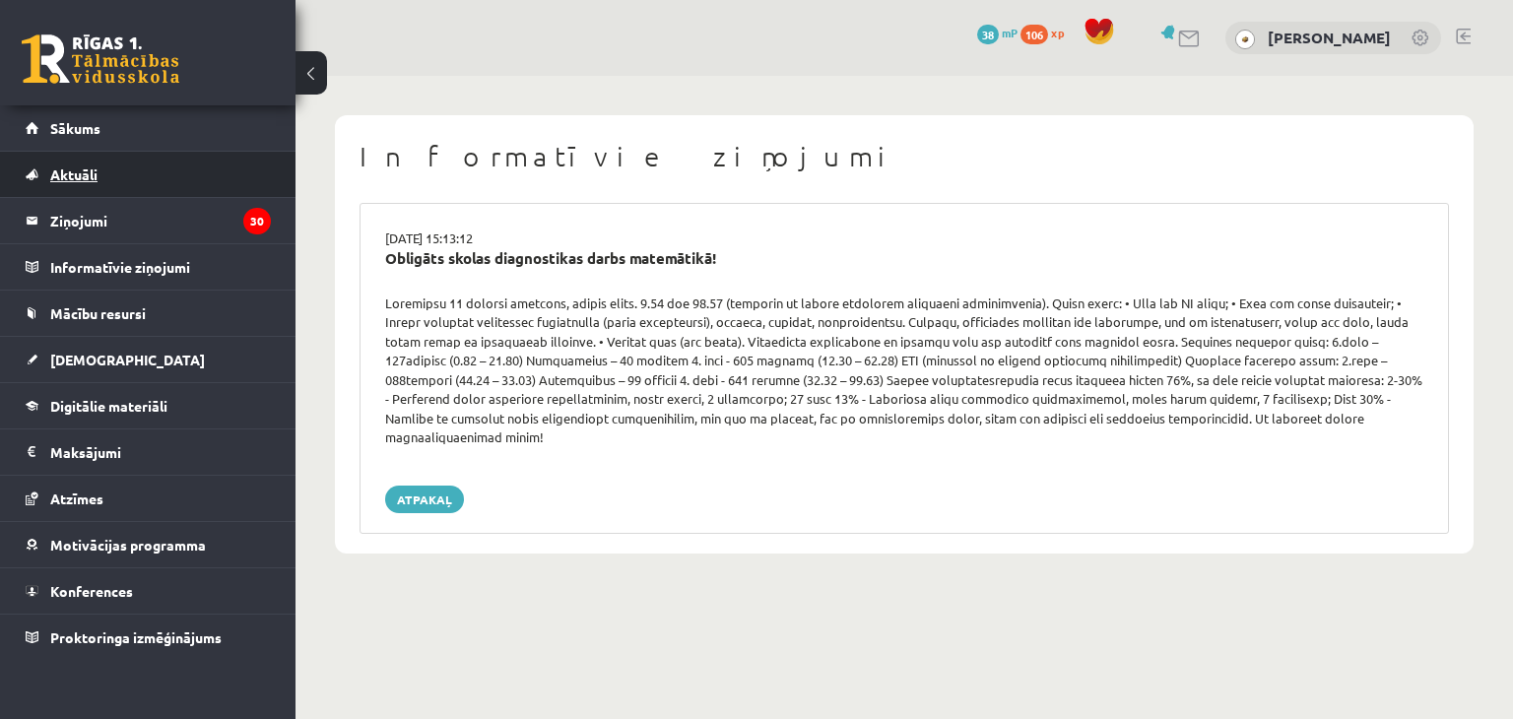
click at [181, 159] on link "Aktuāli" at bounding box center [148, 174] width 245 height 45
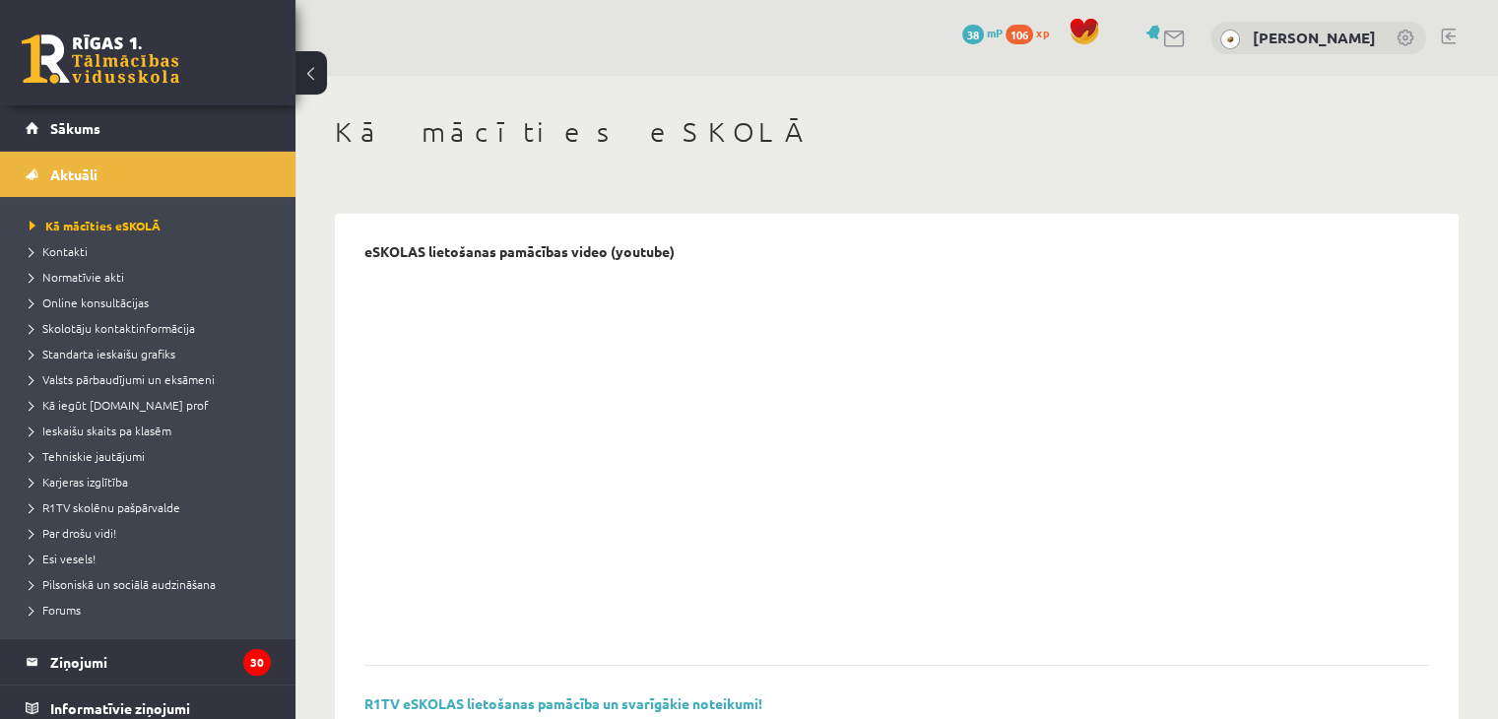
click at [131, 122] on link "Sākums" at bounding box center [148, 127] width 245 height 45
